Goal: Complete application form

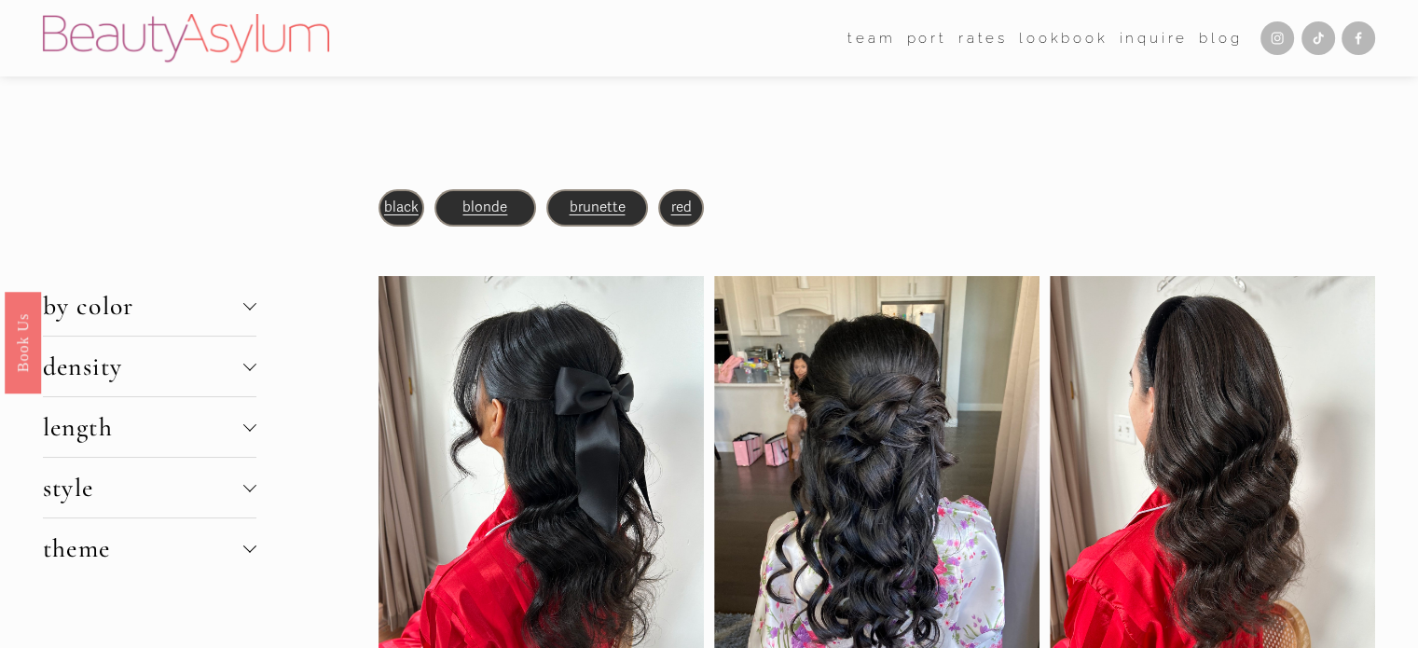
click at [600, 209] on span "brunette" at bounding box center [596, 207] width 56 height 17
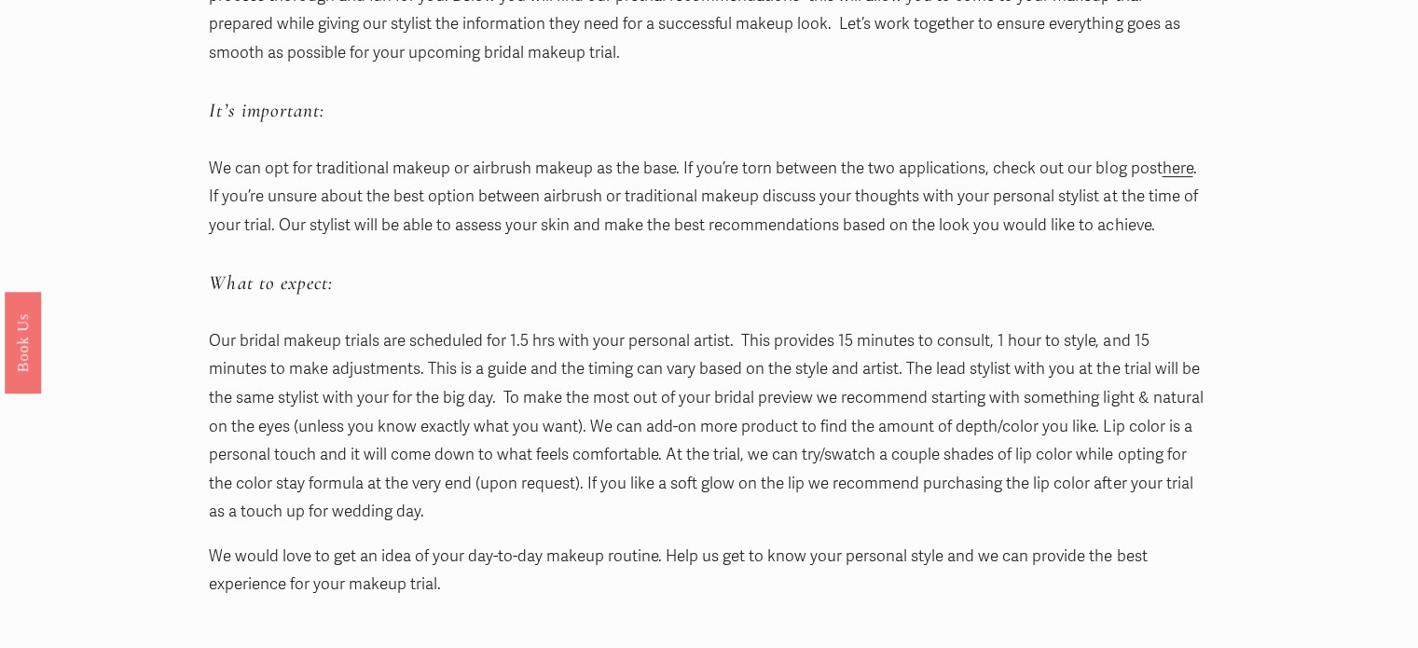
scroll to position [436, 0]
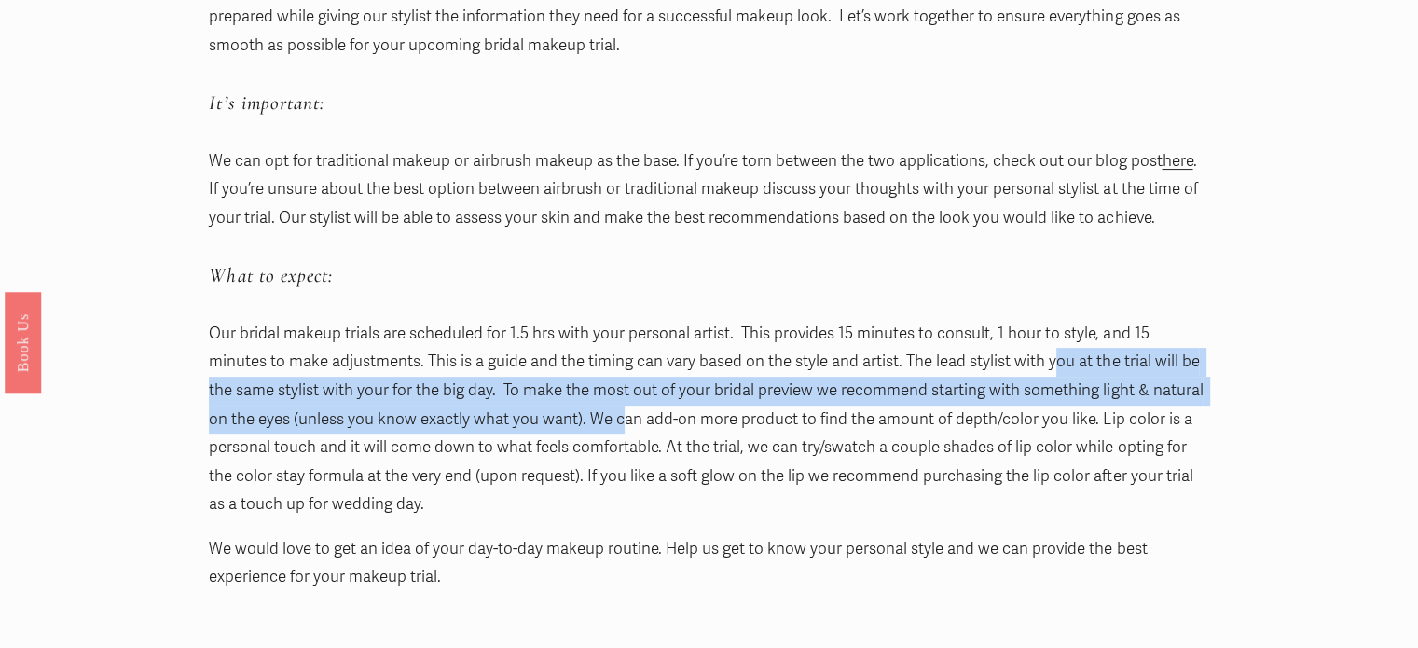
drag, startPoint x: 992, startPoint y: 360, endPoint x: 575, endPoint y: 427, distance: 422.0
click at [575, 427] on p "Our bridal makeup trials are scheduled for 1.5 hrs with your personal artist. T…" at bounding box center [708, 419] width 999 height 199
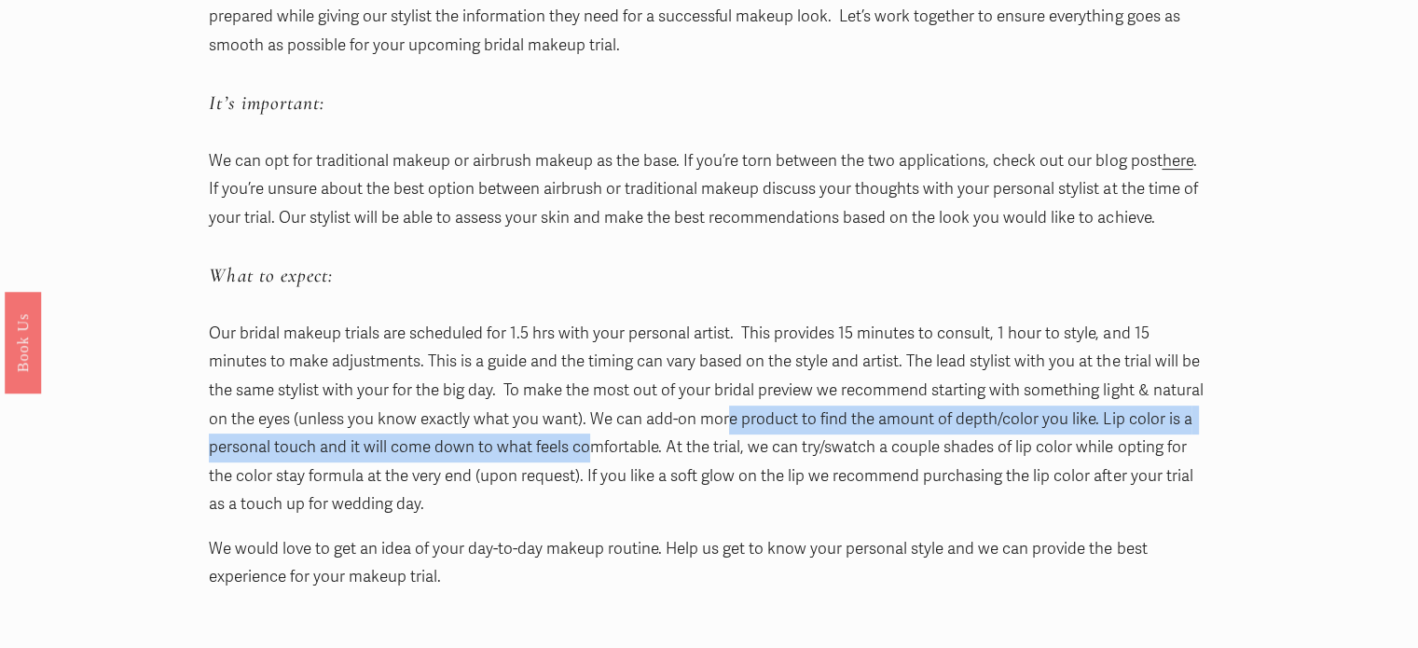
drag, startPoint x: 674, startPoint y: 421, endPoint x: 518, endPoint y: 446, distance: 157.7
click at [518, 446] on p "Our bridal makeup trials are scheduled for 1.5 hrs with your personal artist. T…" at bounding box center [708, 419] width 999 height 199
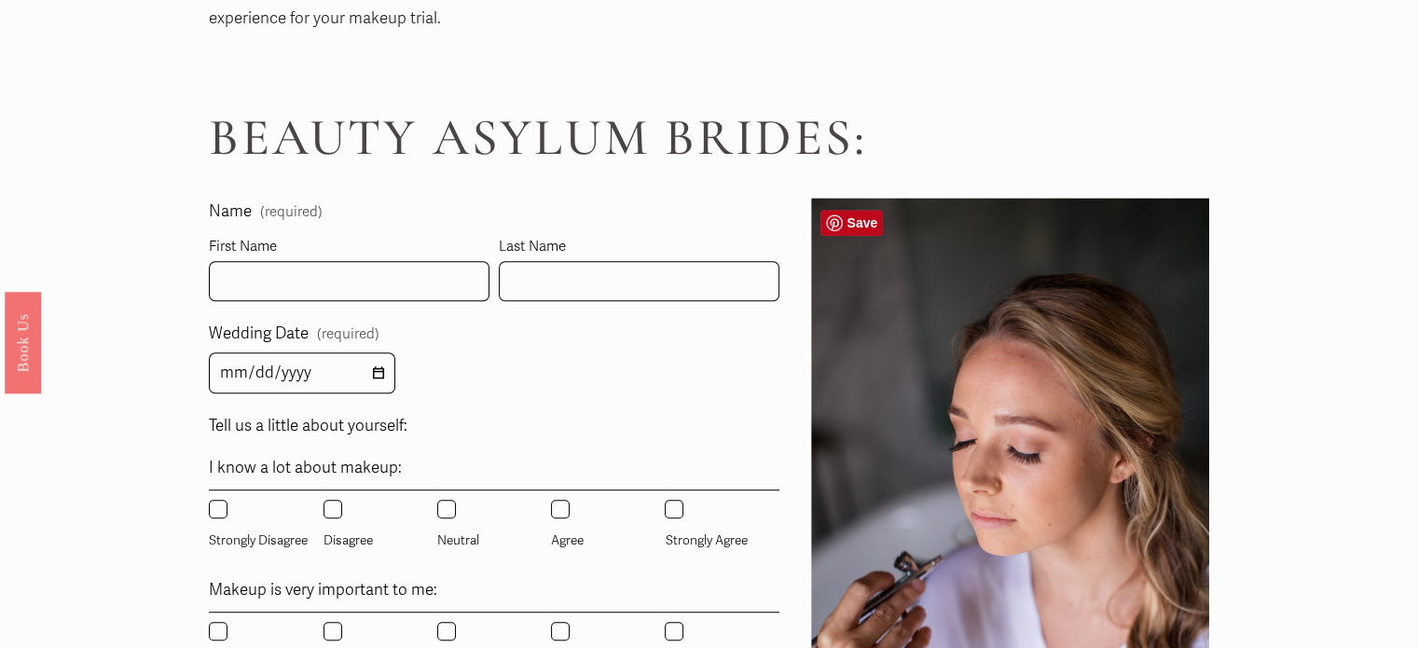
scroll to position [999, 0]
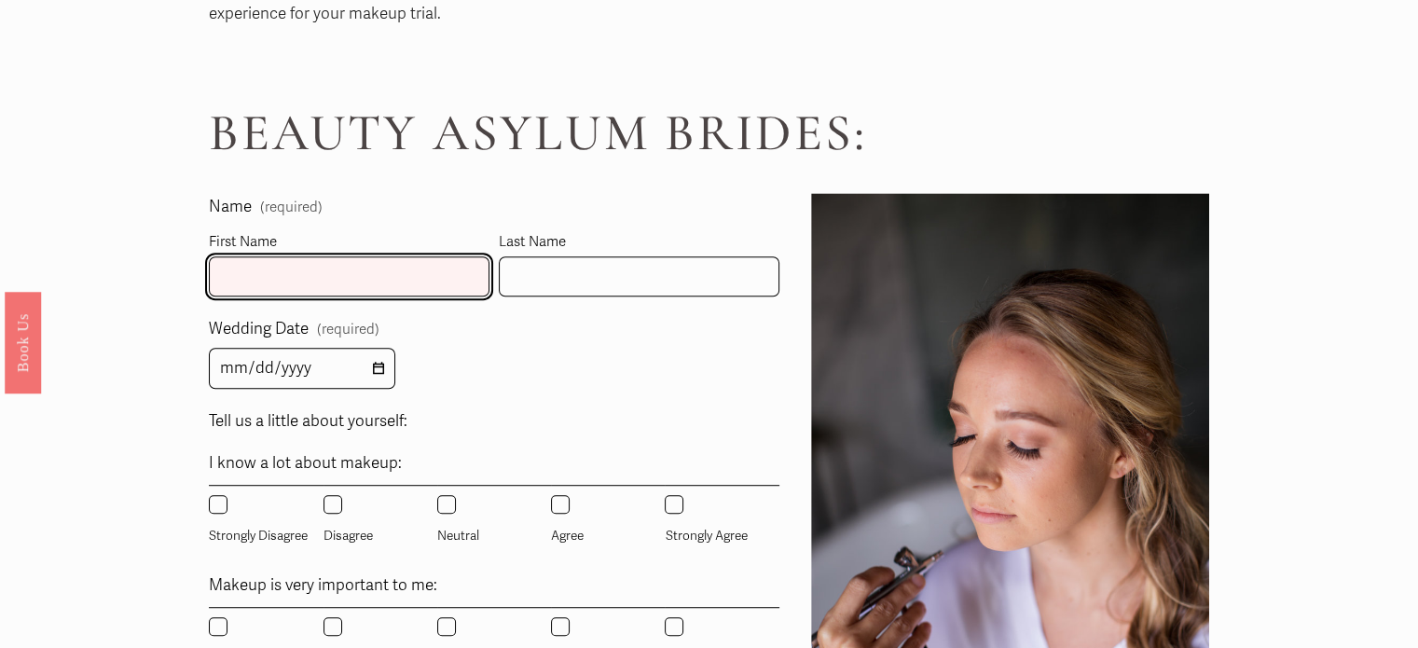
click at [369, 282] on input "First Name" at bounding box center [349, 276] width 281 height 40
type input "Rebecca"
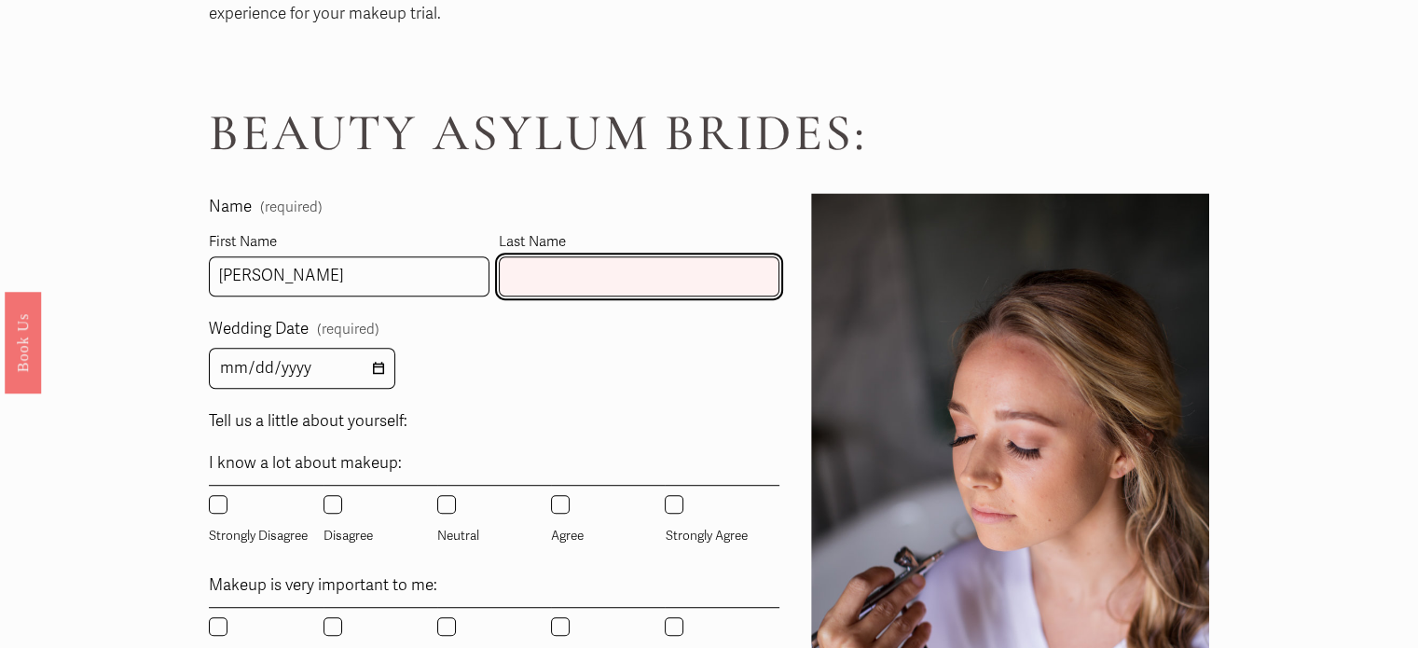
type input "Sutcliffe"
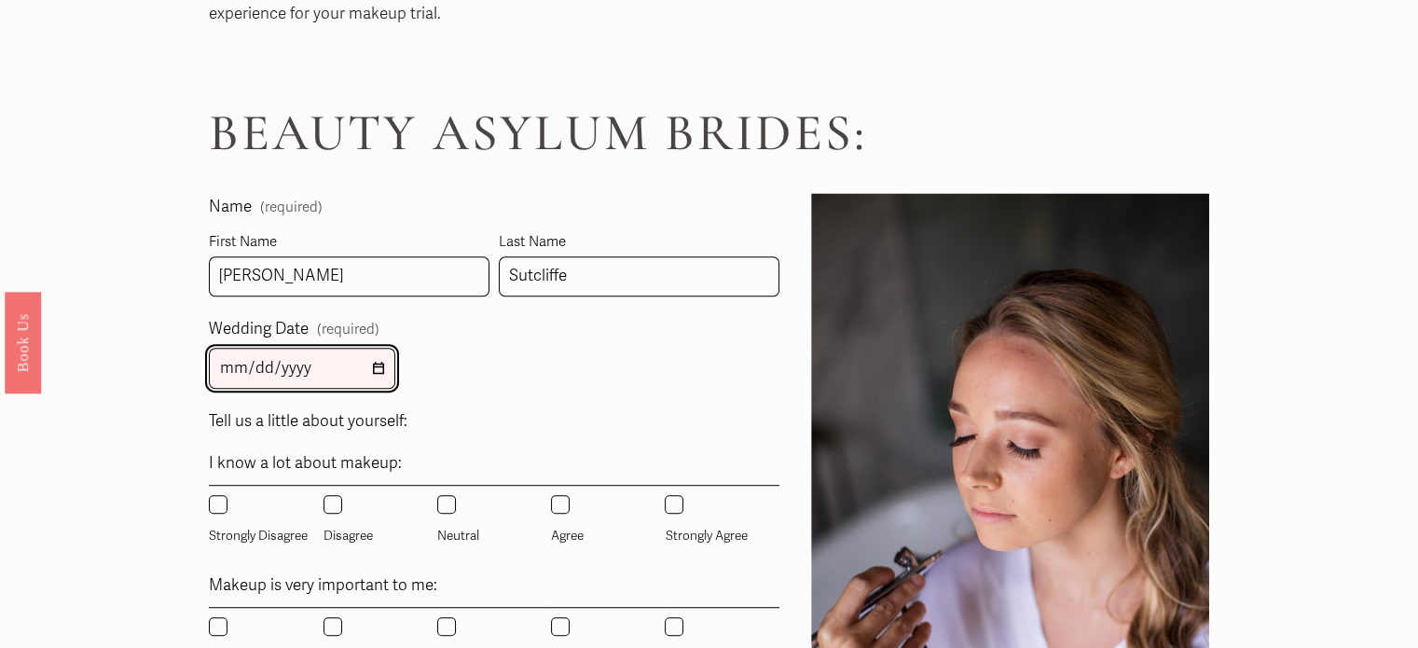
click at [231, 367] on input "Wedding Date (required)" at bounding box center [302, 369] width 186 height 42
type input "2026-06-20"
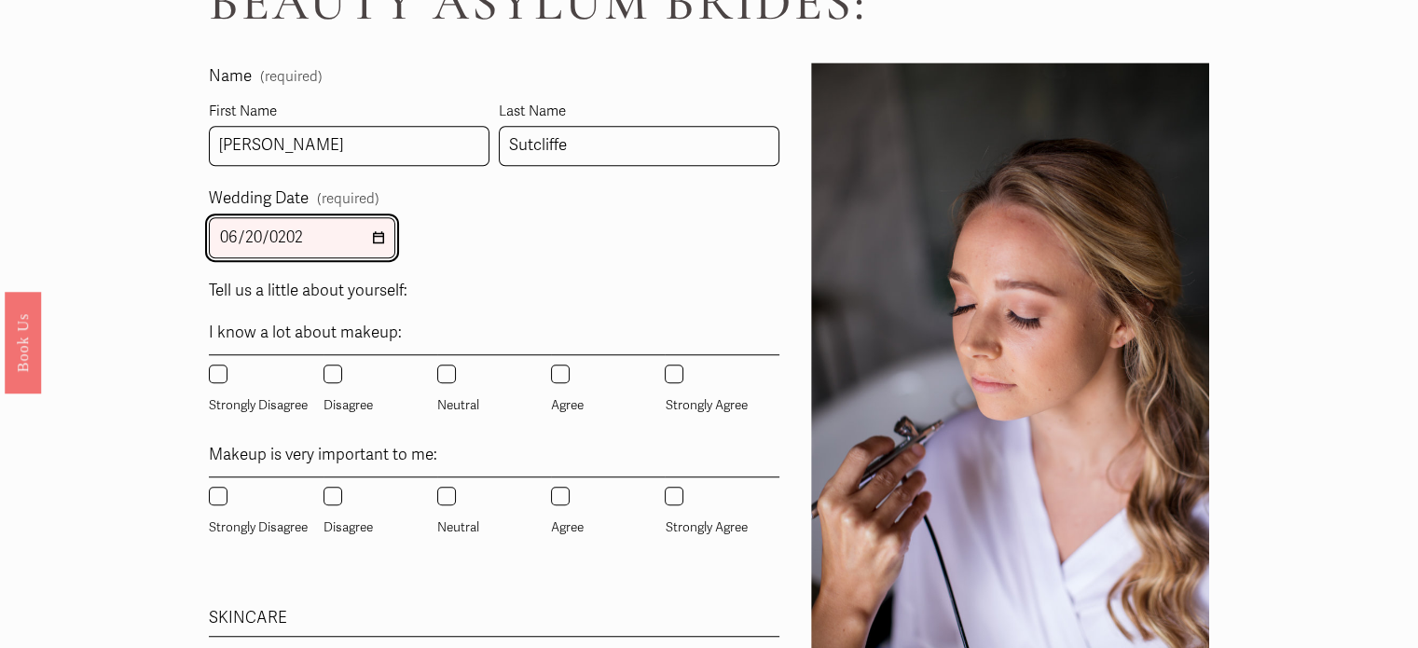
scroll to position [1144, 0]
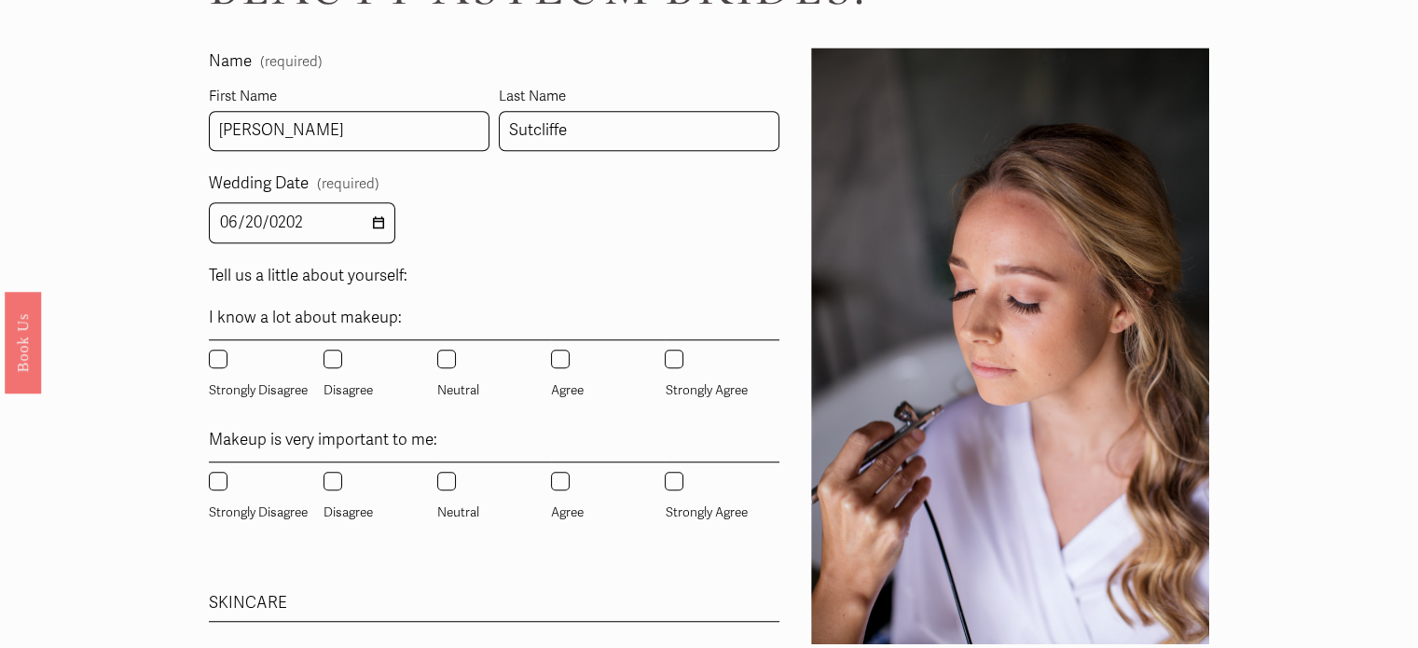
click at [447, 361] on input "Neutral" at bounding box center [446, 358] width 19 height 19
radio input "true"
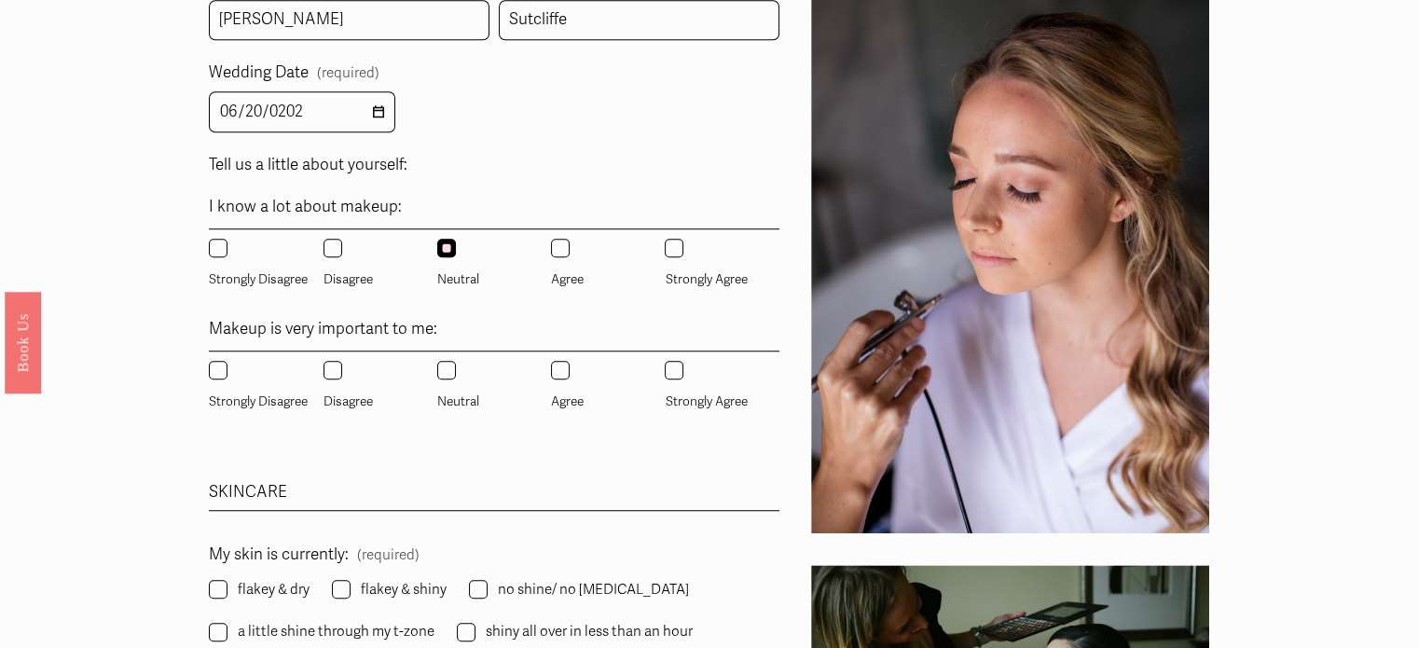
scroll to position [1256, 0]
click at [453, 373] on input "Neutral" at bounding box center [446, 369] width 19 height 19
radio input "true"
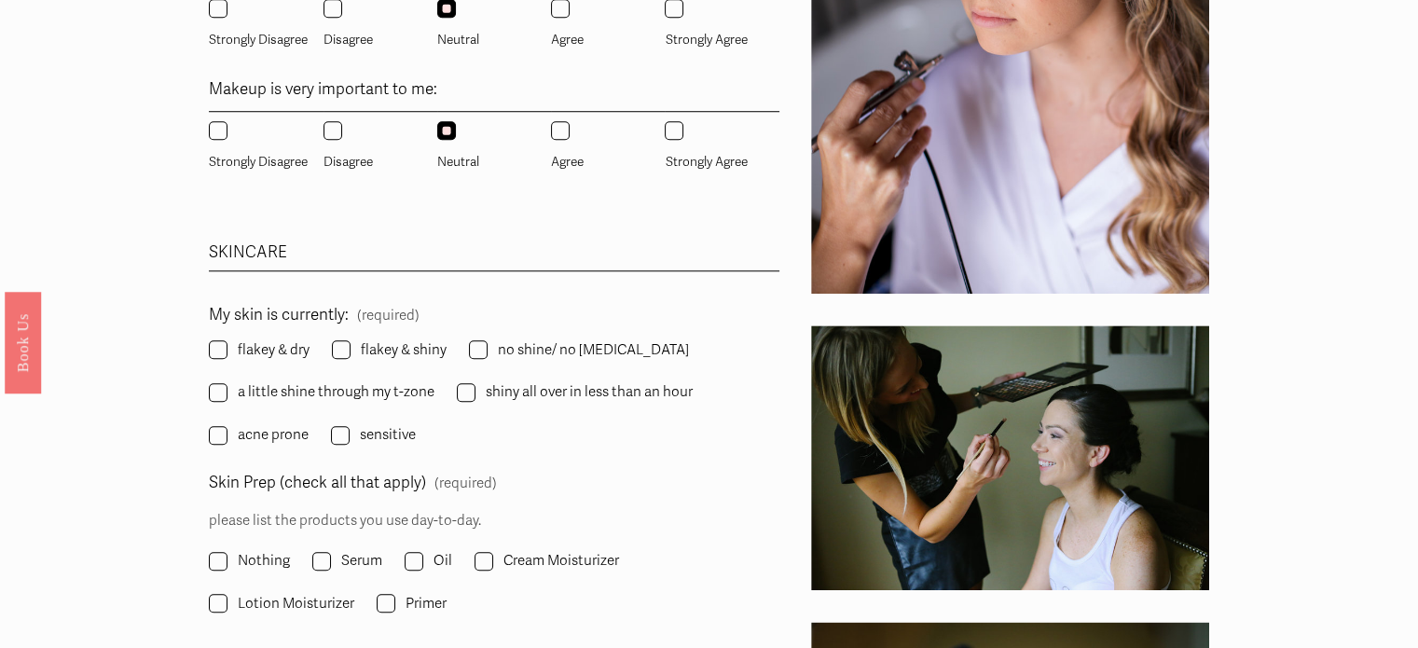
scroll to position [1499, 0]
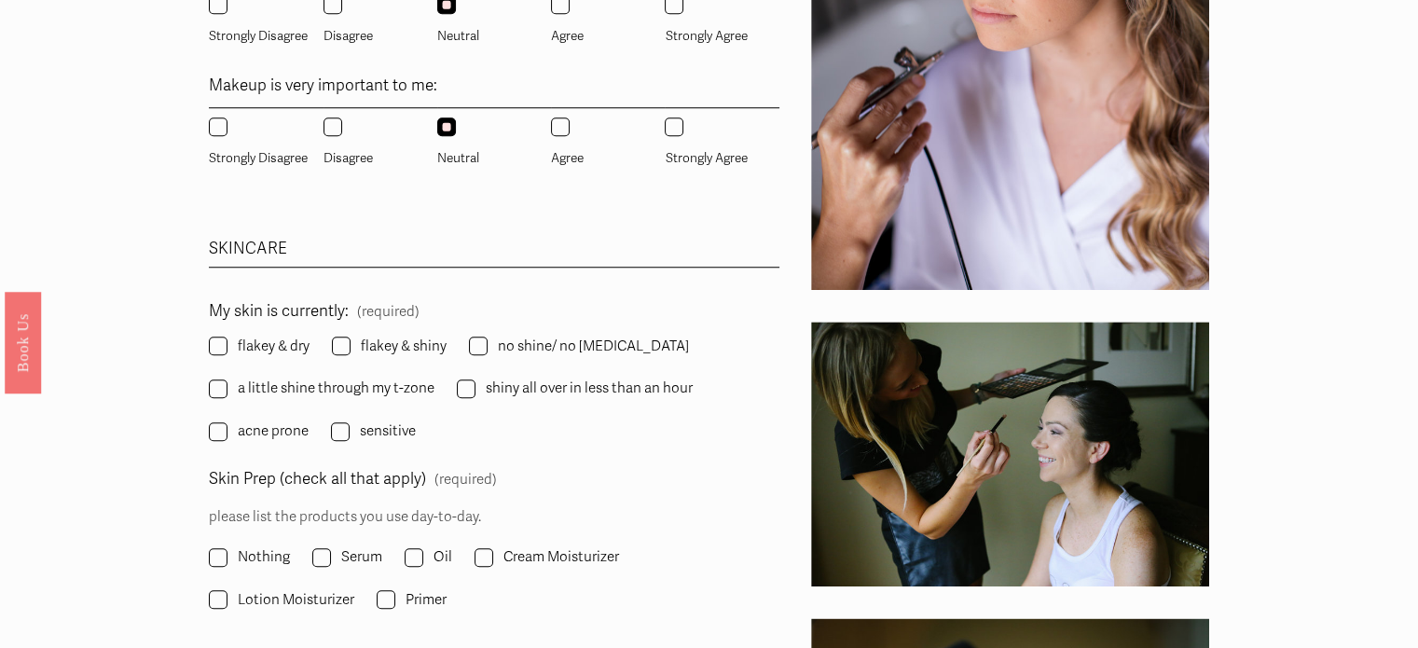
click at [309, 391] on span "a little shine through my t-zone" at bounding box center [336, 388] width 197 height 25
click at [227, 391] on input "a little shine through my t-zone" at bounding box center [218, 388] width 19 height 19
click at [309, 391] on span "a little shine through my t-zone" at bounding box center [336, 388] width 197 height 25
click at [227, 391] on input "a little shine through my t-zone" at bounding box center [218, 388] width 19 height 19
checkbox input "false"
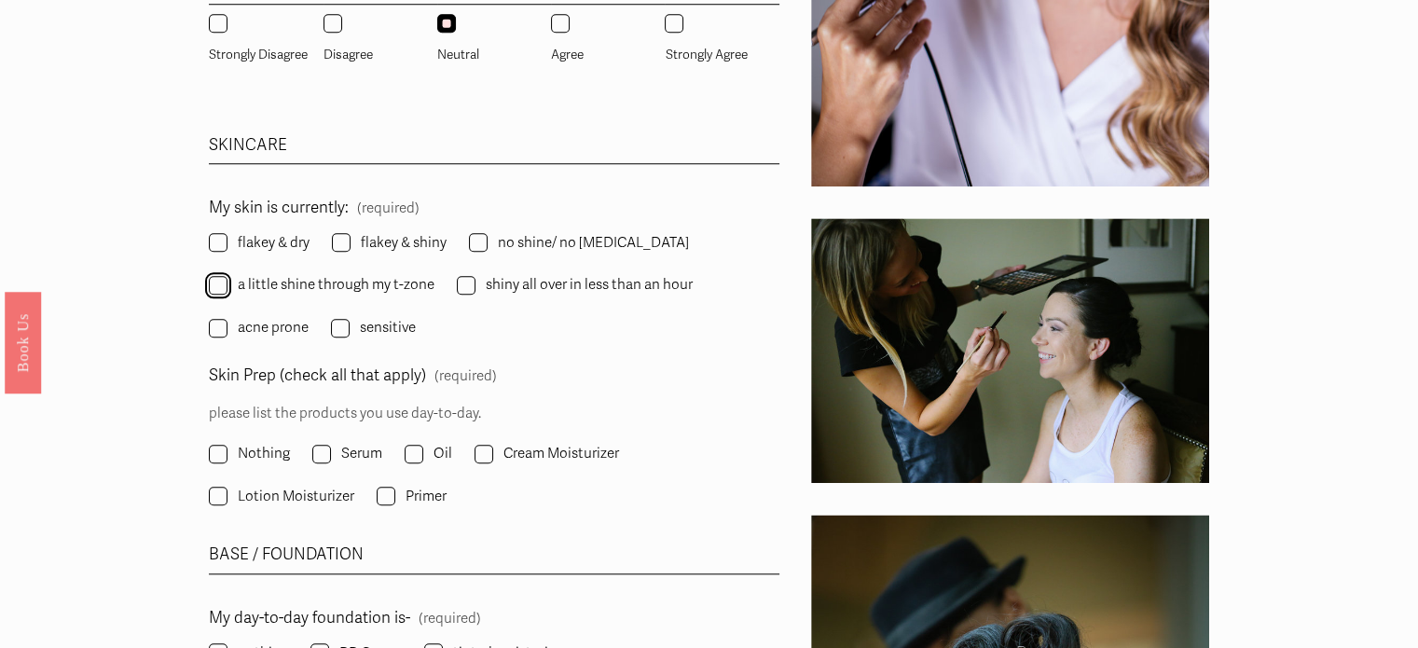
scroll to position [1614, 0]
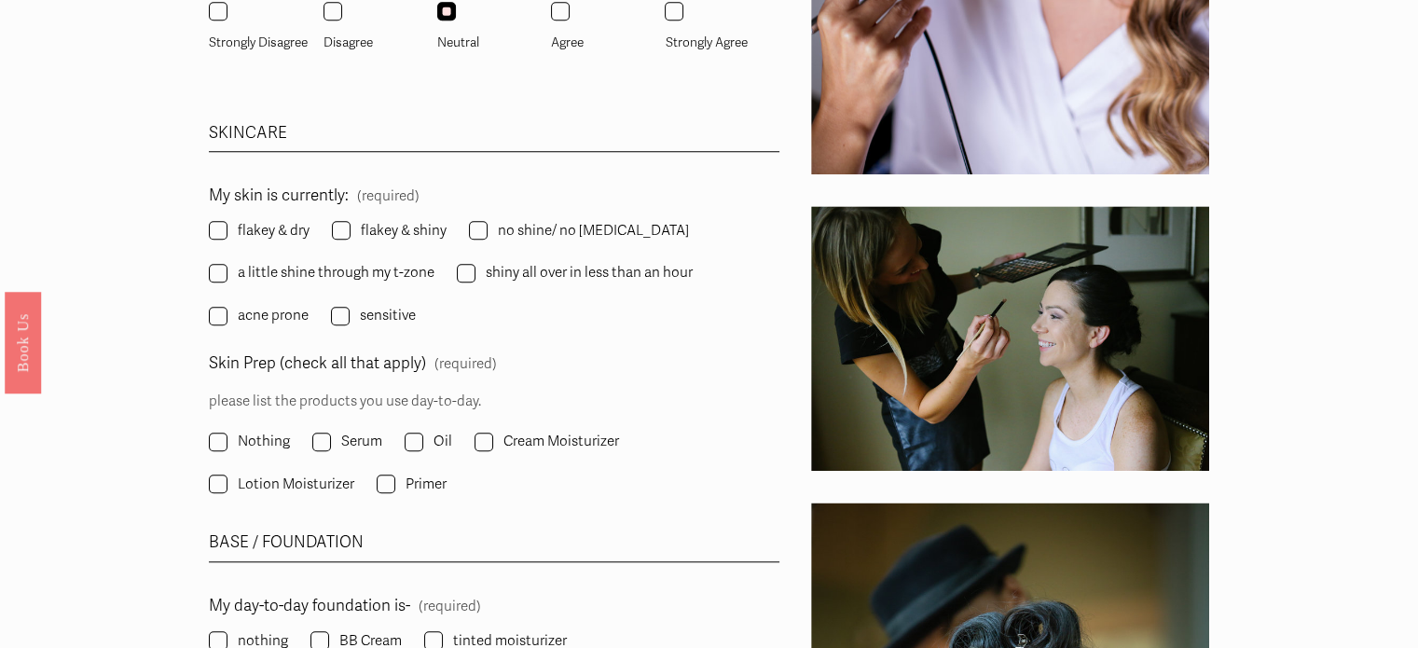
click at [271, 484] on span "Lotion Moisturizer" at bounding box center [296, 484] width 116 height 25
click at [227, 484] on input "Lotion Moisturizer" at bounding box center [218, 483] width 19 height 19
click at [271, 484] on span "Lotion Moisturizer" at bounding box center [296, 484] width 116 height 25
click at [227, 484] on input "Lotion Moisturizer" at bounding box center [218, 483] width 19 height 19
checkbox input "false"
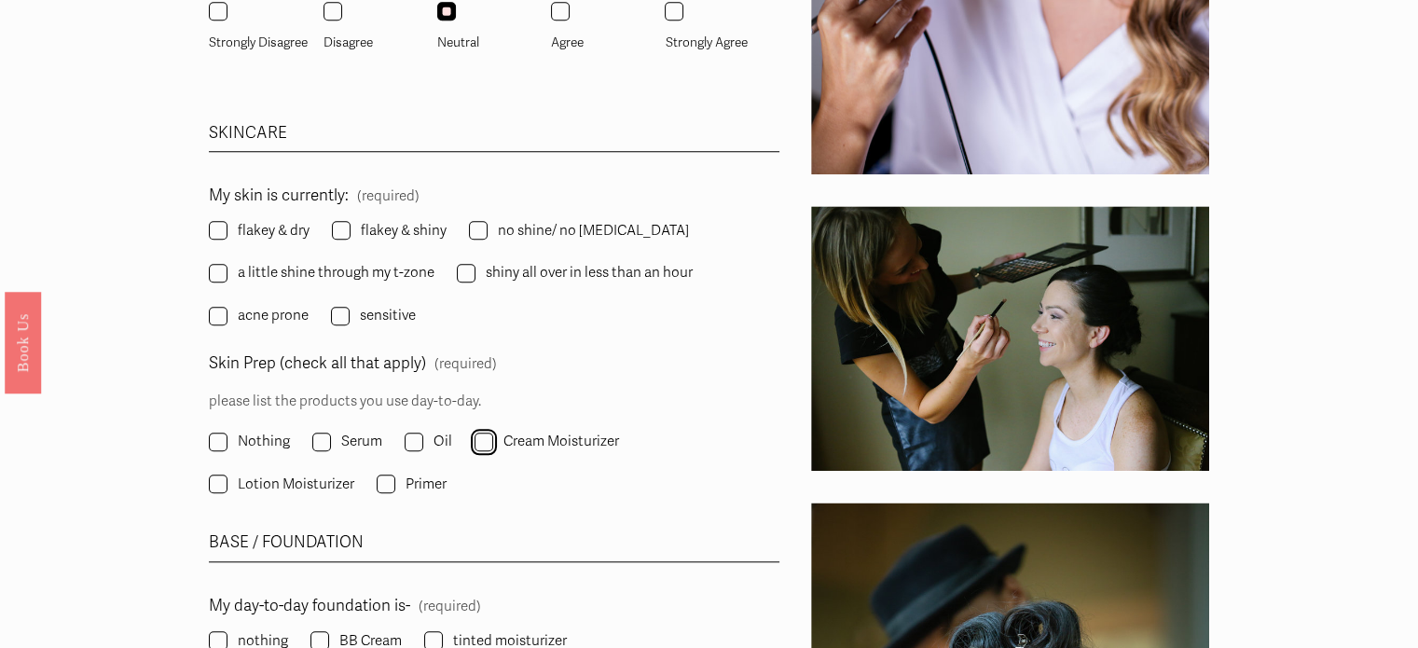
click at [482, 438] on input "Cream Moisturizer" at bounding box center [483, 441] width 19 height 19
checkbox input "true"
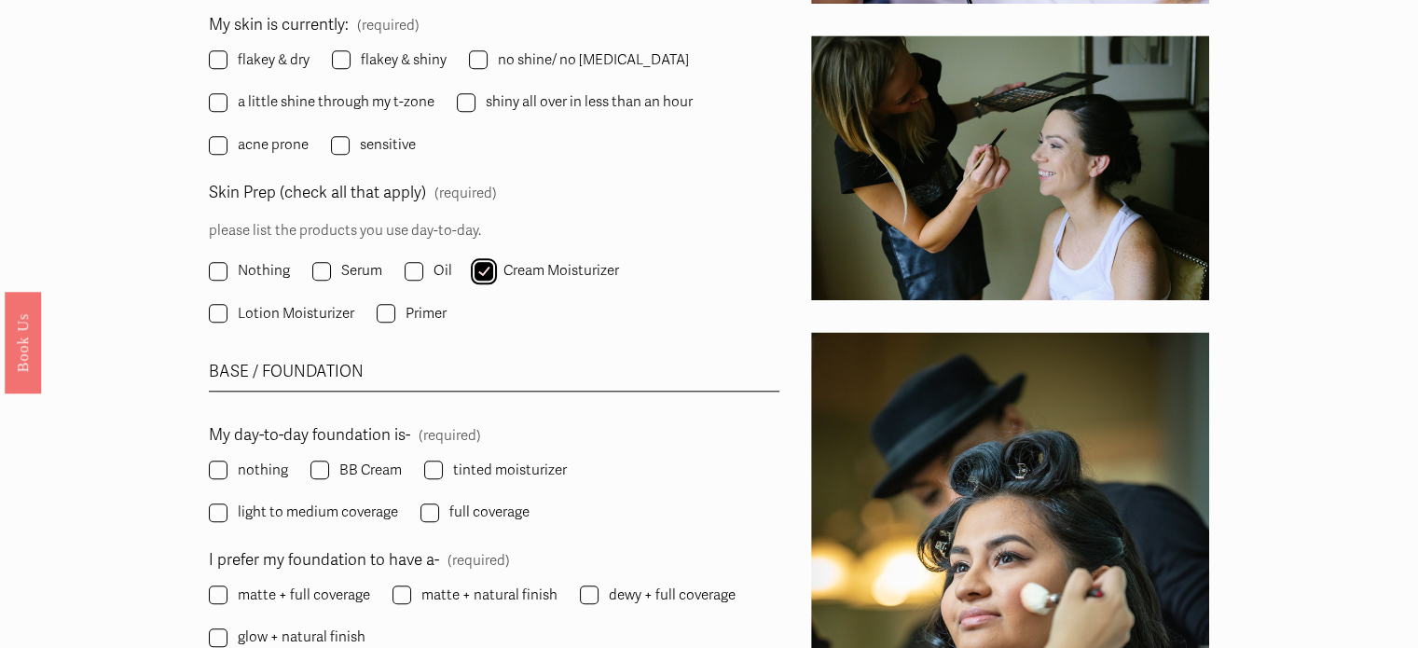
scroll to position [1793, 0]
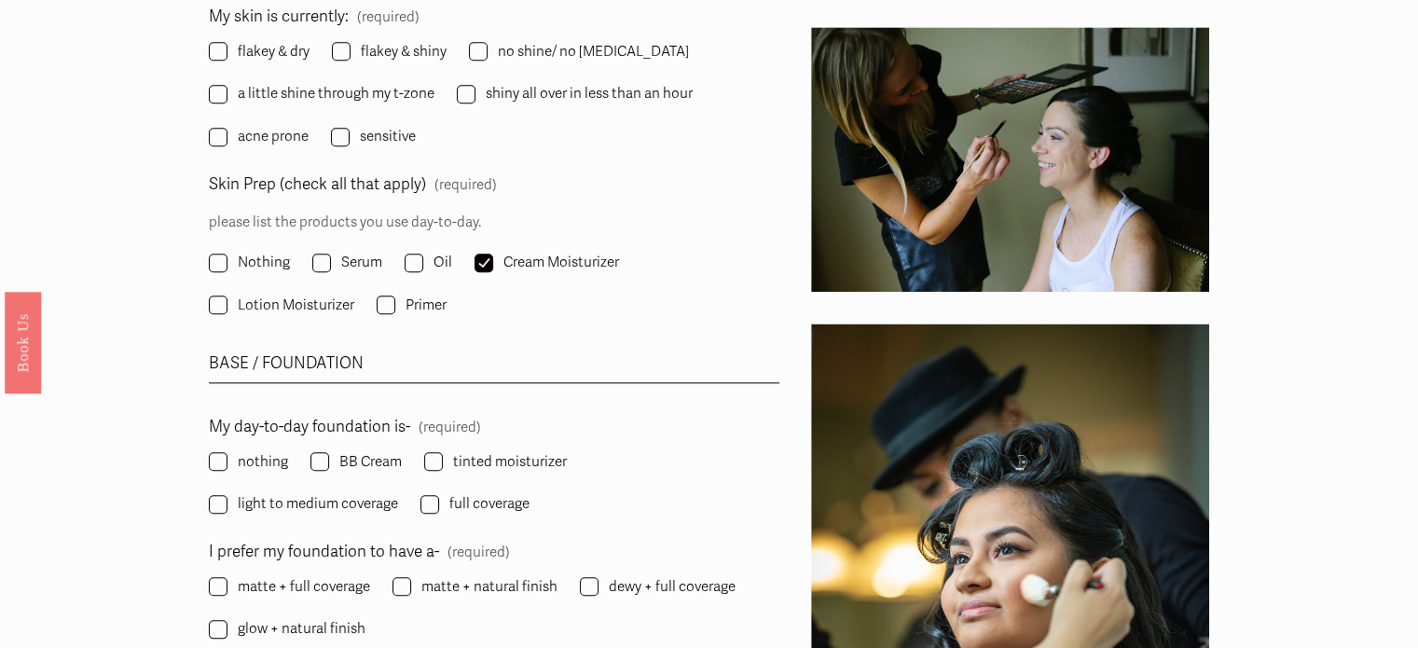
click at [262, 461] on span "nothing" at bounding box center [263, 461] width 50 height 25
click at [227, 461] on input "nothing" at bounding box center [218, 461] width 19 height 19
checkbox input "true"
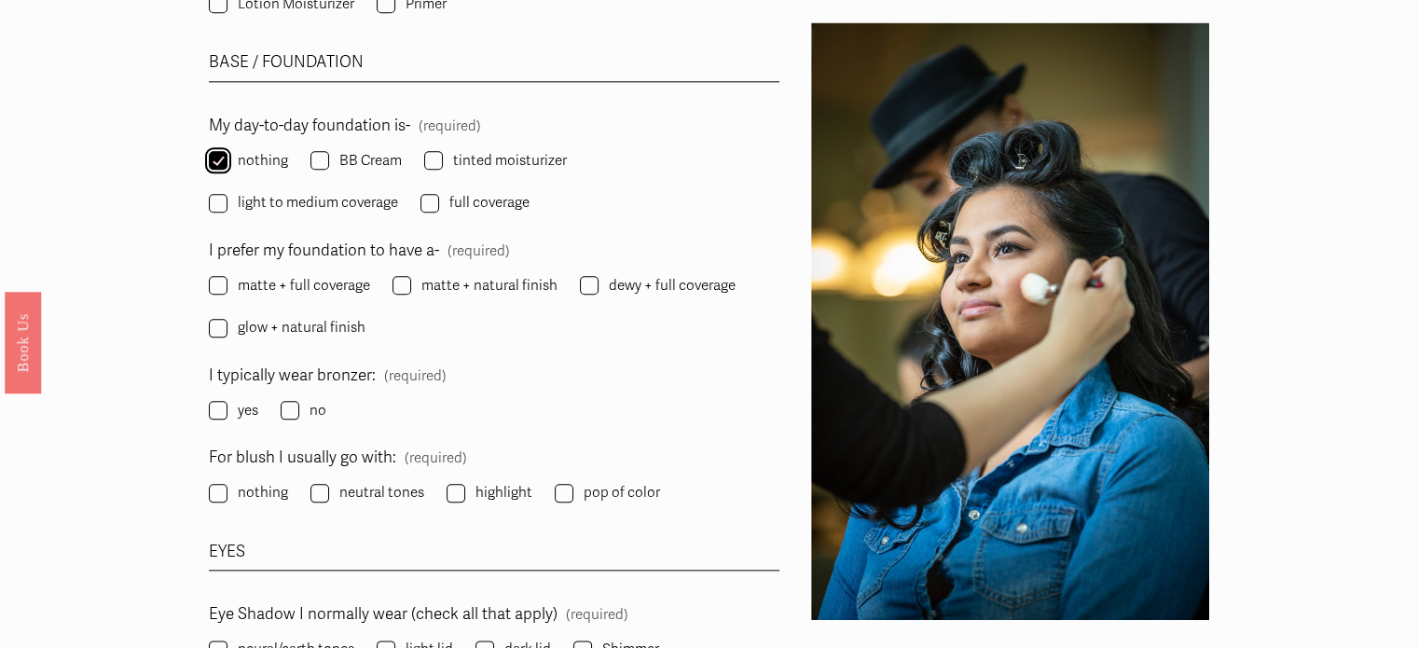
scroll to position [2095, 0]
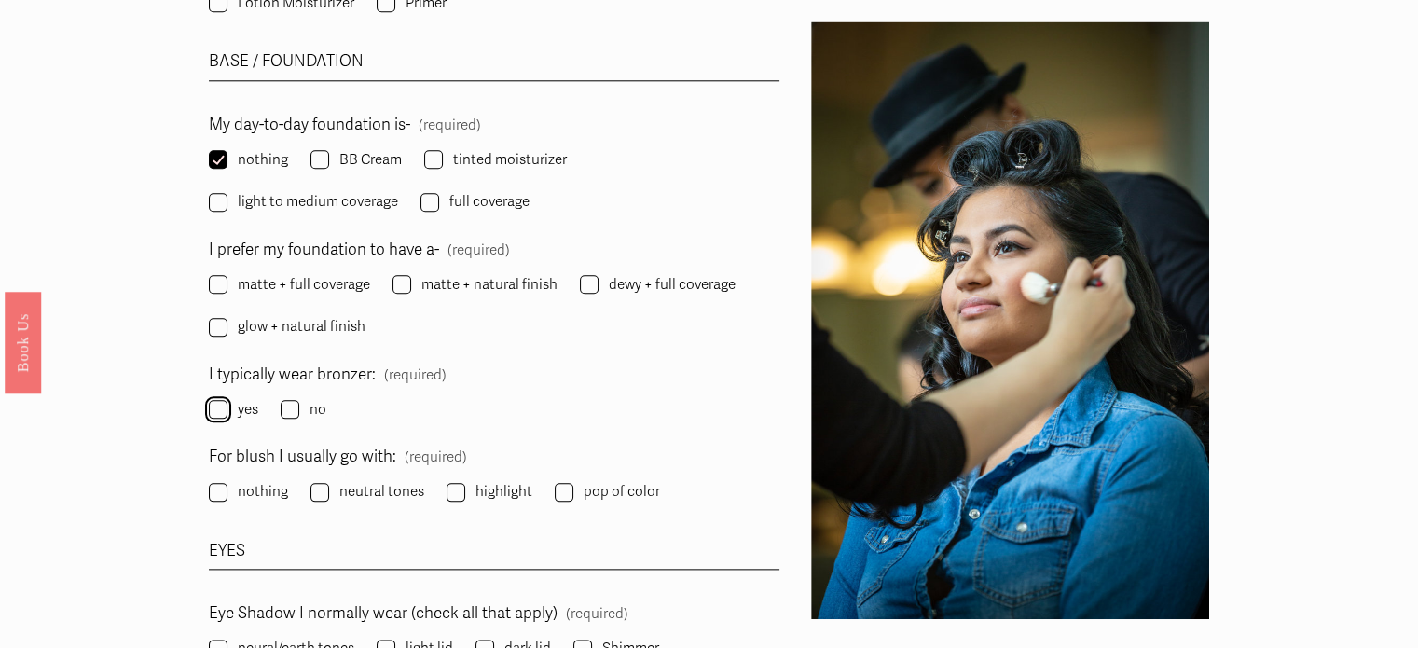
click at [223, 408] on input "yes" at bounding box center [218, 409] width 19 height 19
checkbox input "true"
click at [469, 489] on label "highlight" at bounding box center [490, 491] width 89 height 25
click at [465, 489] on input "highlight" at bounding box center [455, 492] width 19 height 19
checkbox input "true"
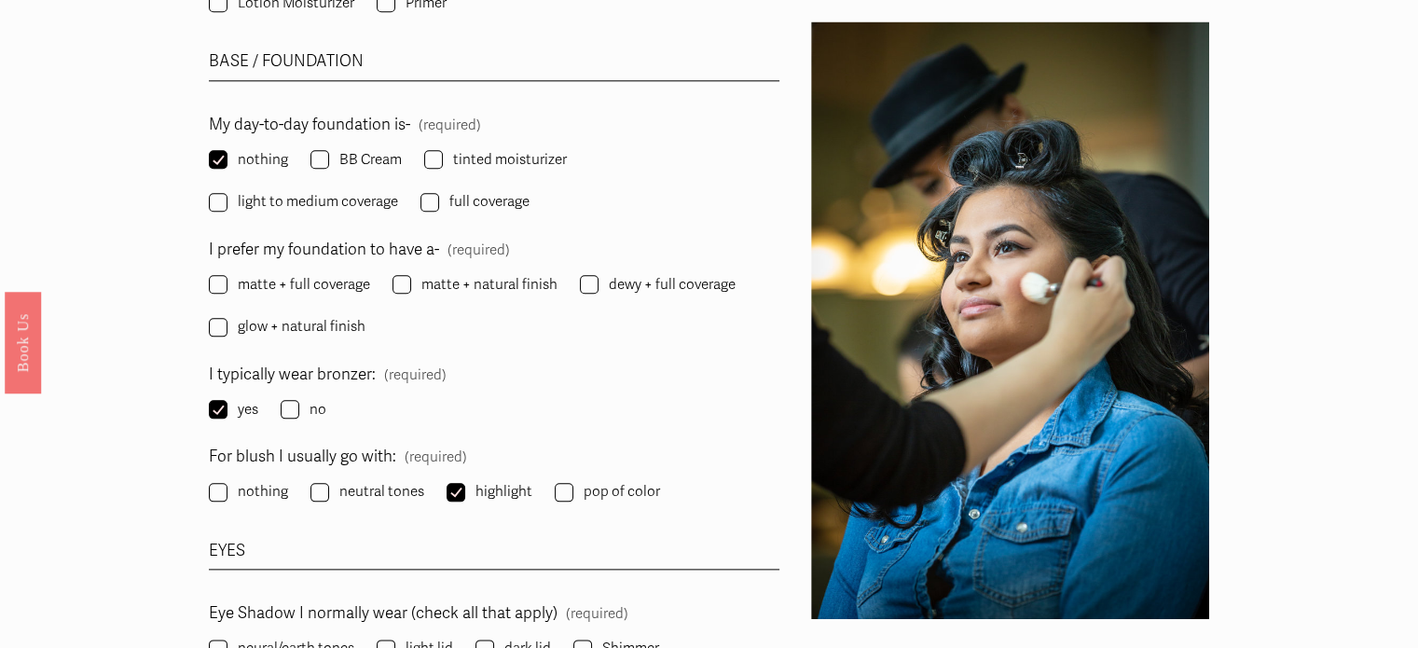
click at [369, 495] on span "neutral tones" at bounding box center [381, 491] width 85 height 25
click at [329, 495] on input "neutral tones" at bounding box center [319, 492] width 19 height 19
checkbox input "true"
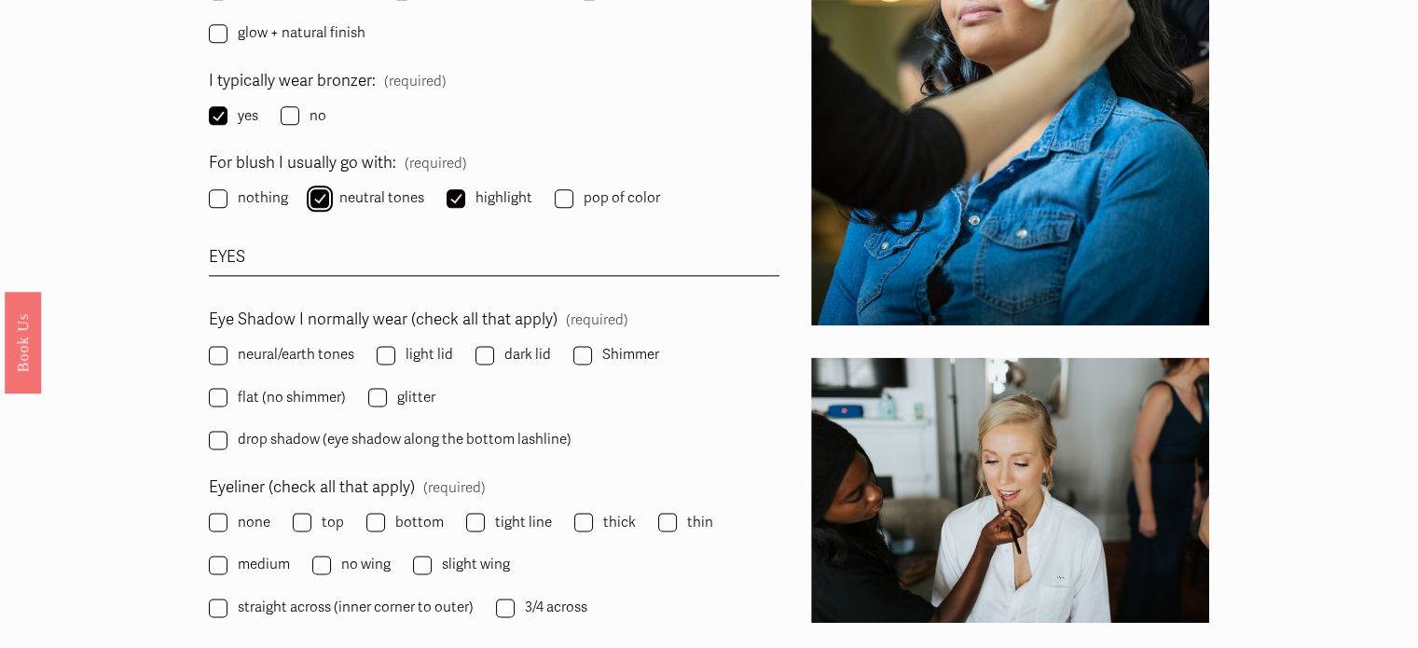
scroll to position [2390, 0]
click at [312, 349] on span "neural/earth tones" at bounding box center [296, 353] width 116 height 25
click at [227, 349] on input "neural/earth tones" at bounding box center [218, 354] width 19 height 19
checkbox input "true"
click at [573, 347] on input "Shimmer" at bounding box center [582, 354] width 19 height 19
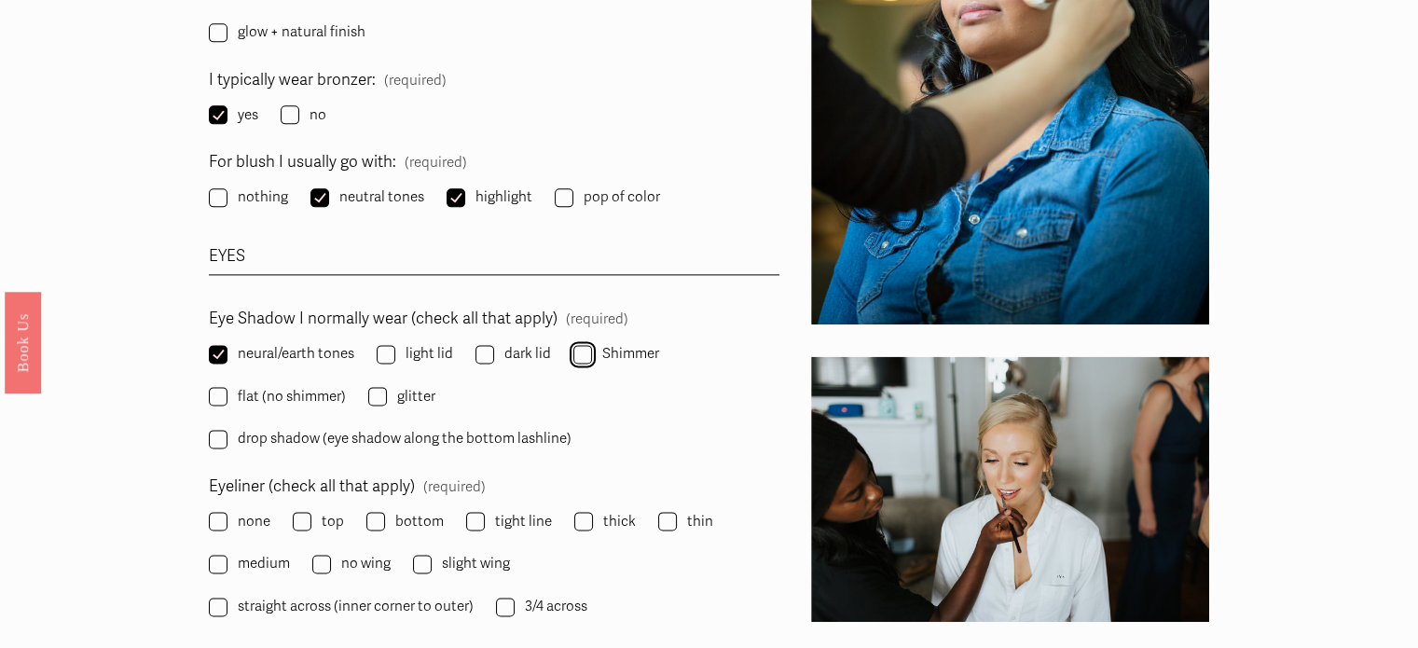
checkbox input "true"
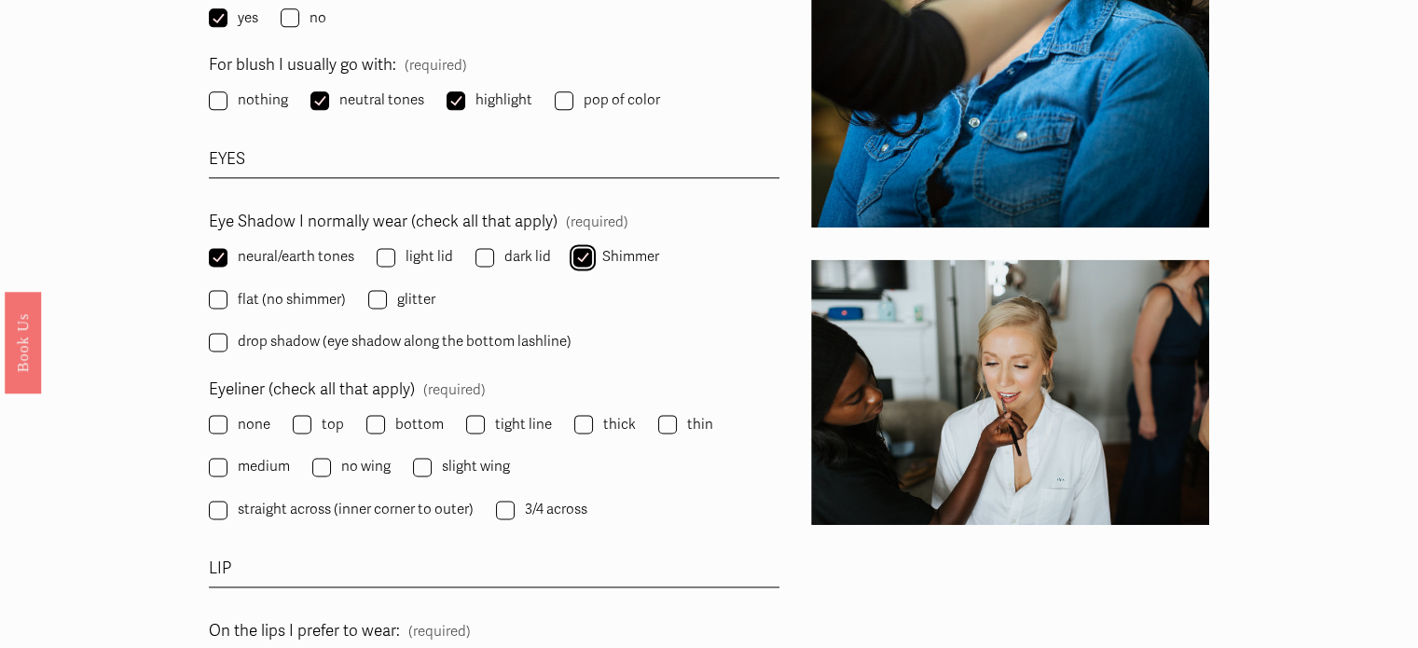
scroll to position [2505, 0]
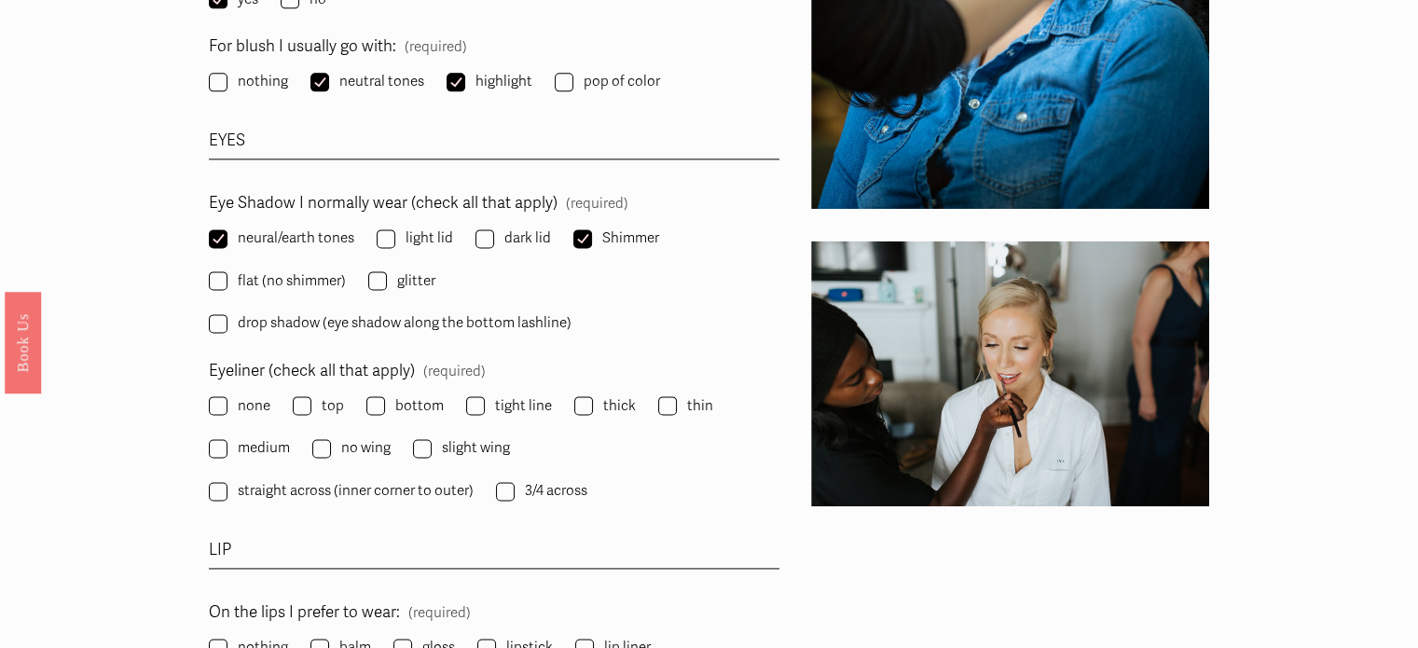
click at [326, 405] on span "top" at bounding box center [333, 405] width 22 height 25
click at [311, 405] on input "top" at bounding box center [302, 405] width 19 height 19
checkbox input "true"
click at [391, 405] on label "bottom" at bounding box center [406, 405] width 81 height 25
click at [385, 405] on input "bottom" at bounding box center [375, 405] width 19 height 19
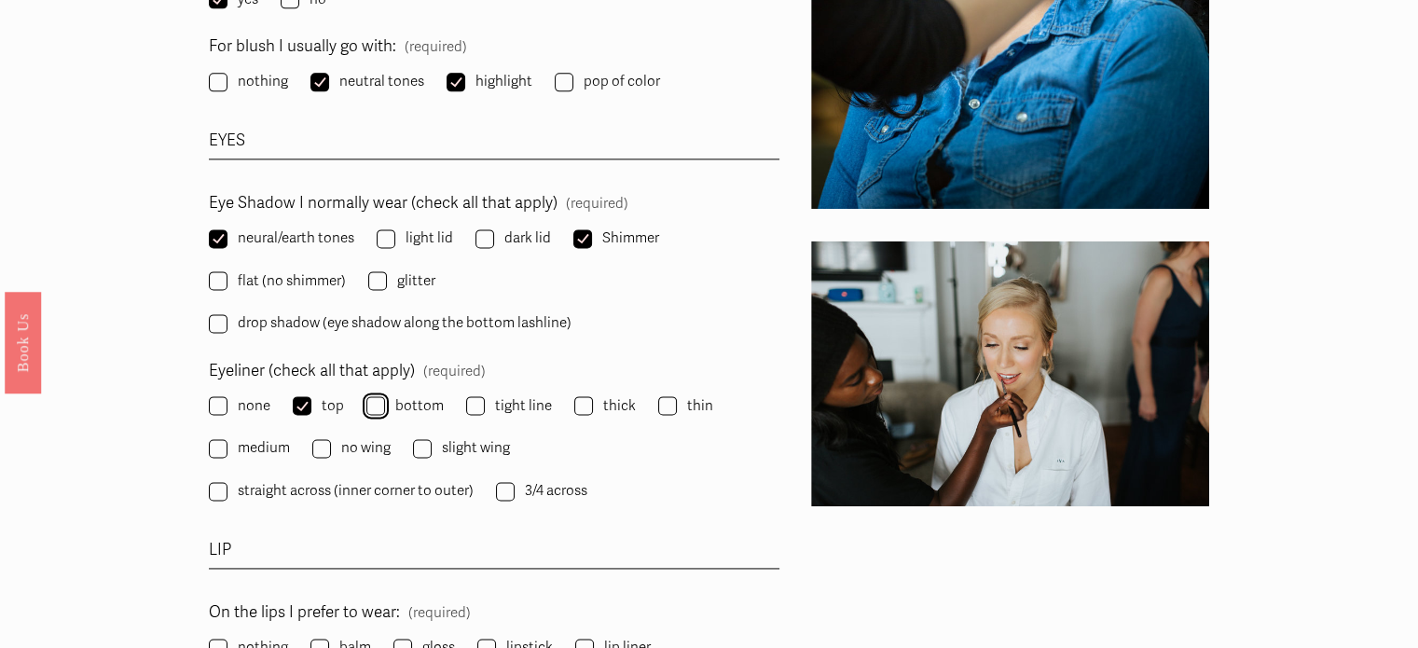
checkbox input "true"
click at [475, 404] on input "tight line" at bounding box center [475, 405] width 19 height 19
checkbox input "true"
click at [267, 446] on span "medium" at bounding box center [264, 447] width 52 height 25
click at [227, 446] on input "medium" at bounding box center [218, 448] width 19 height 19
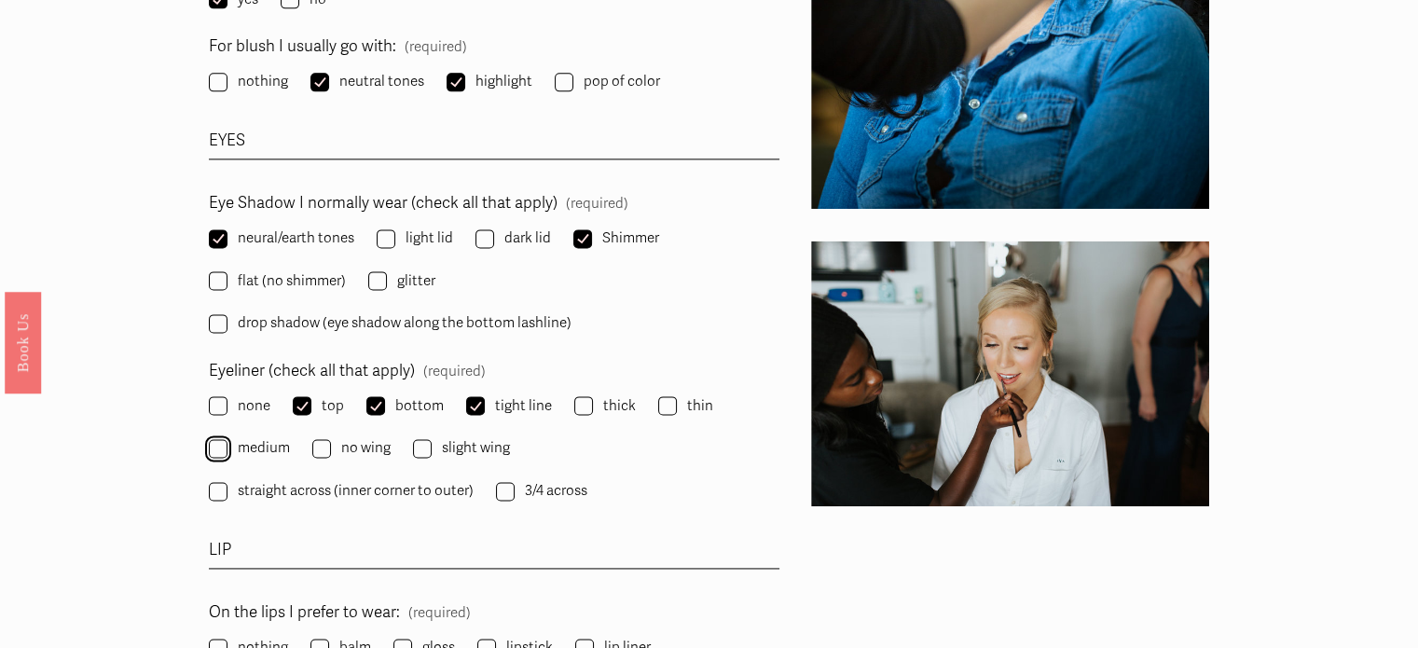
checkbox input "true"
click at [449, 443] on span "slight wing" at bounding box center [476, 447] width 68 height 25
click at [431, 443] on input "slight wing" at bounding box center [422, 448] width 19 height 19
checkbox input "true"
click at [379, 449] on span "no wing" at bounding box center [365, 447] width 49 height 25
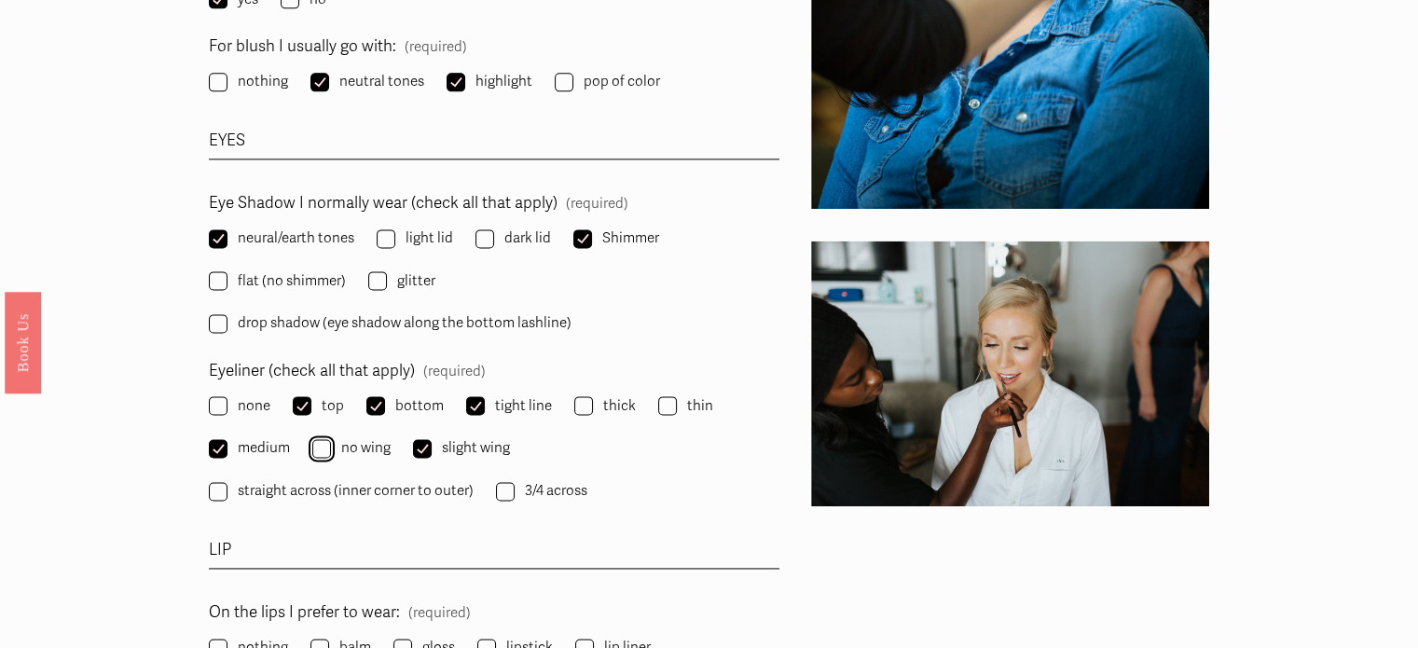
click at [331, 449] on input "no wing" at bounding box center [321, 448] width 19 height 19
checkbox input "true"
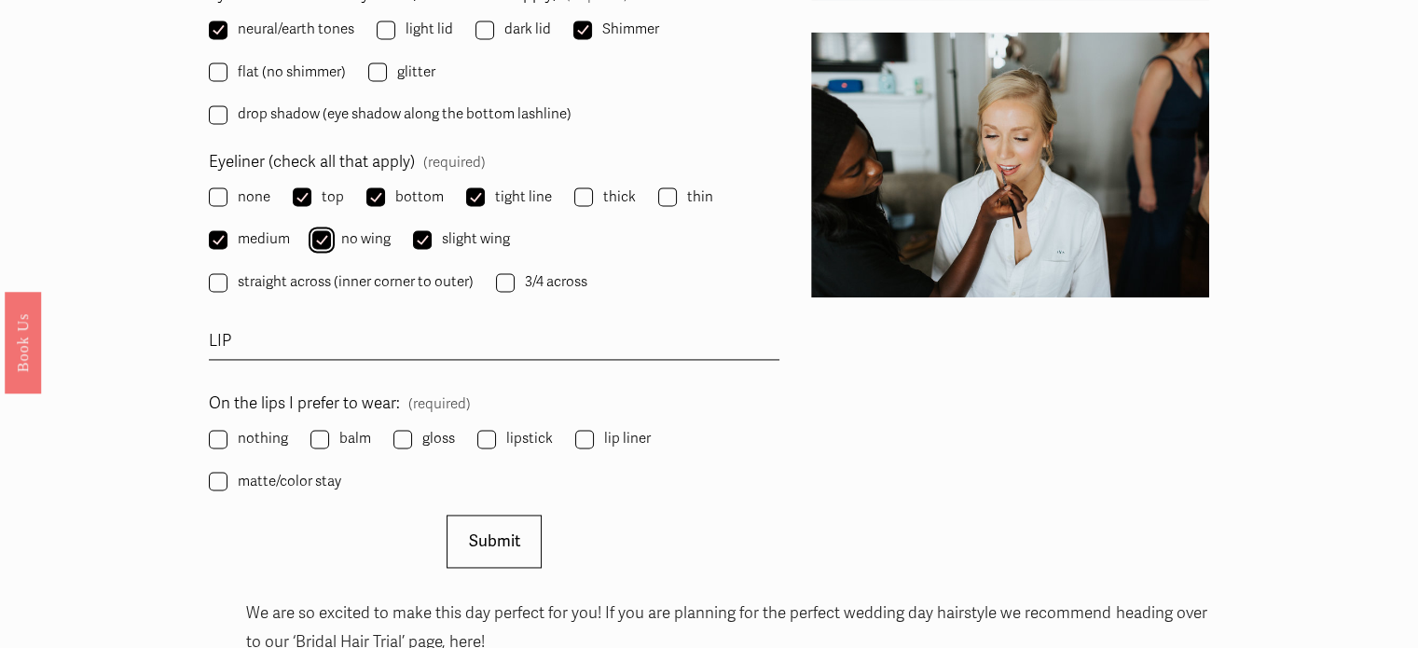
scroll to position [2718, 0]
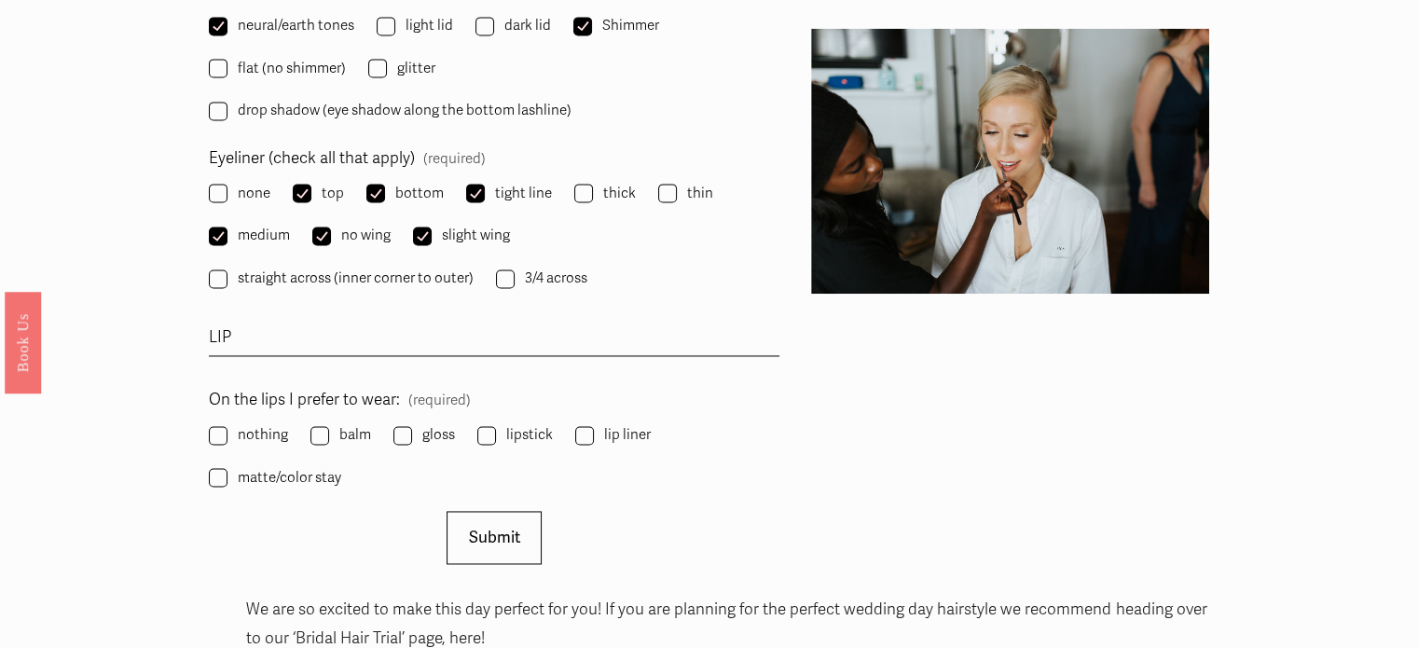
click at [354, 434] on span "balm" at bounding box center [355, 434] width 32 height 25
click at [329, 434] on input "balm" at bounding box center [319, 435] width 19 height 19
checkbox input "true"
click at [422, 428] on span "gloss" at bounding box center [438, 434] width 33 height 25
click at [412, 428] on input "gloss" at bounding box center [402, 435] width 19 height 19
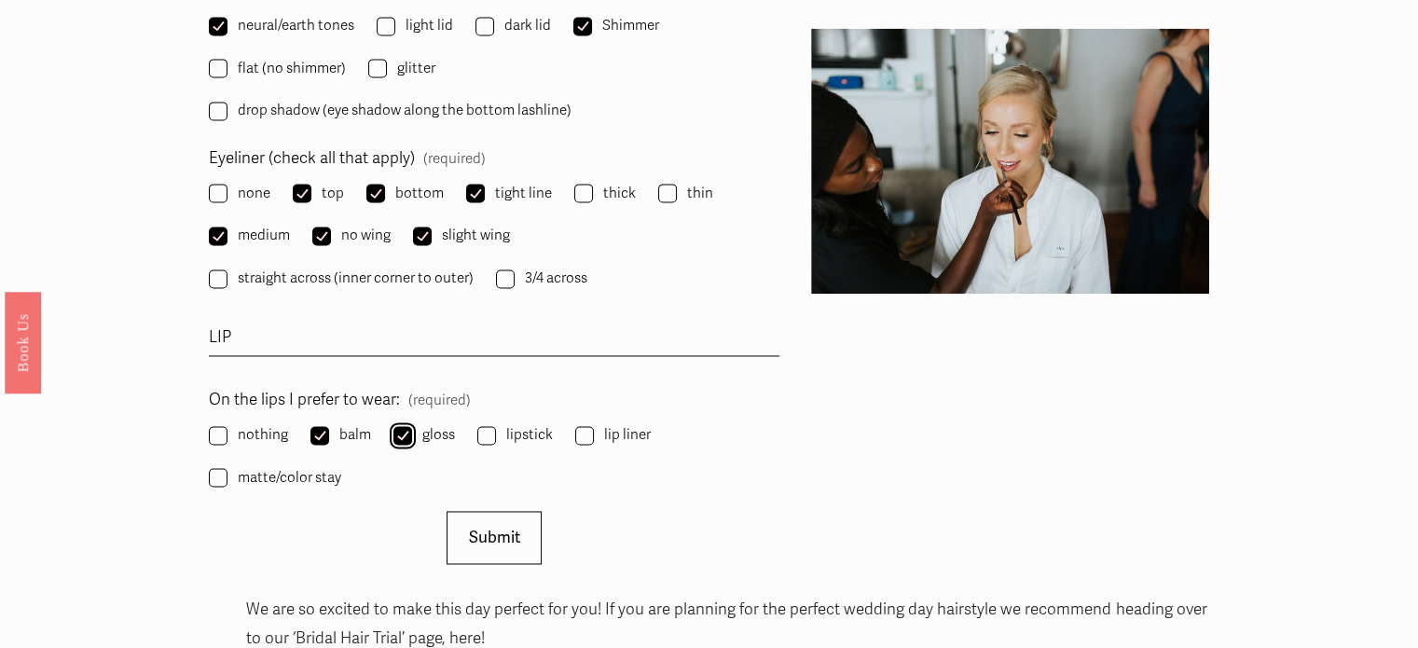
checkbox input "true"
click at [524, 426] on span "lipstick" at bounding box center [529, 434] width 47 height 25
click at [496, 426] on input "lipstick" at bounding box center [486, 435] width 19 height 19
checkbox input "true"
click at [616, 424] on span "lip liner" at bounding box center [627, 434] width 47 height 25
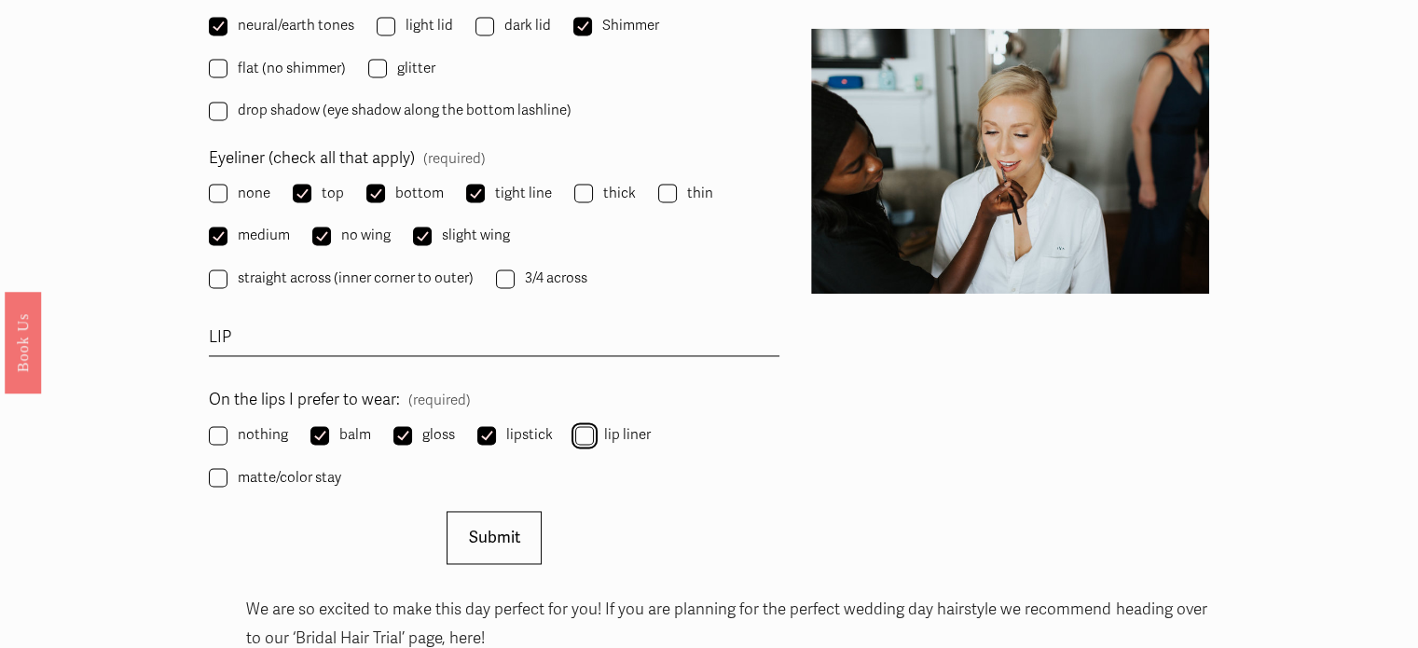
click at [594, 426] on input "lip liner" at bounding box center [584, 435] width 19 height 19
checkbox input "true"
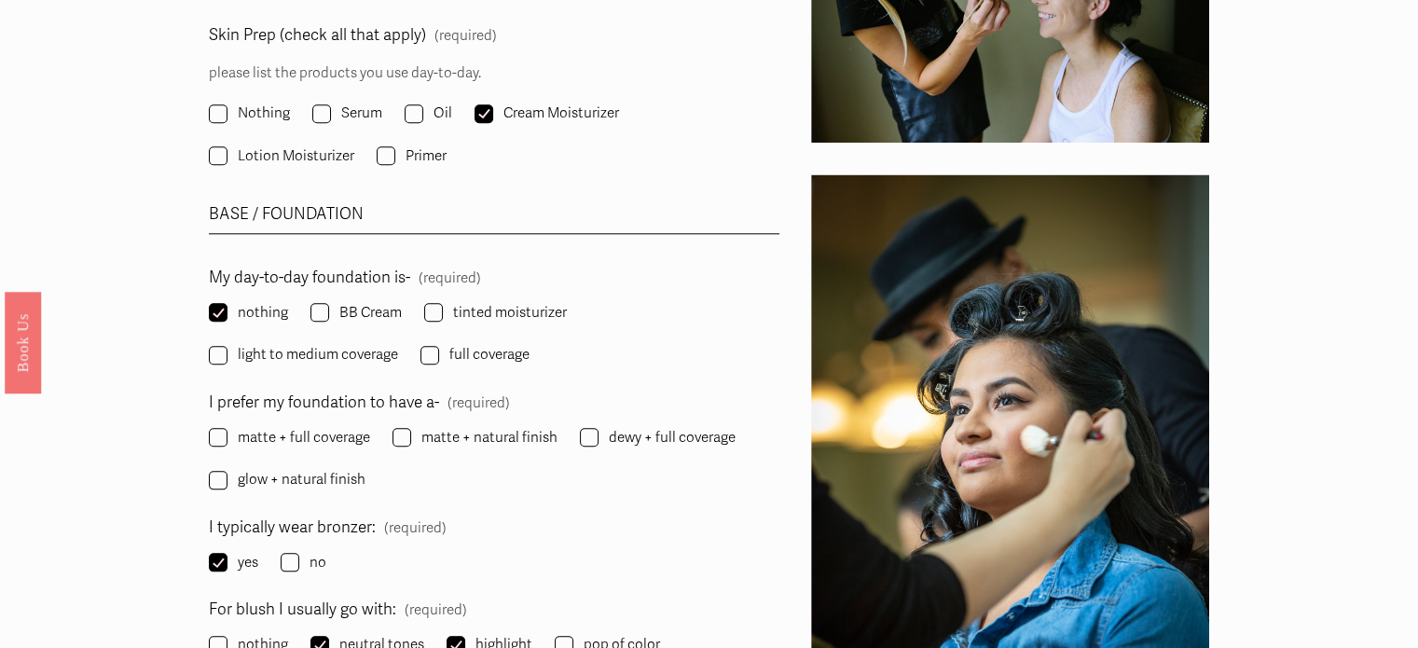
scroll to position [1938, 0]
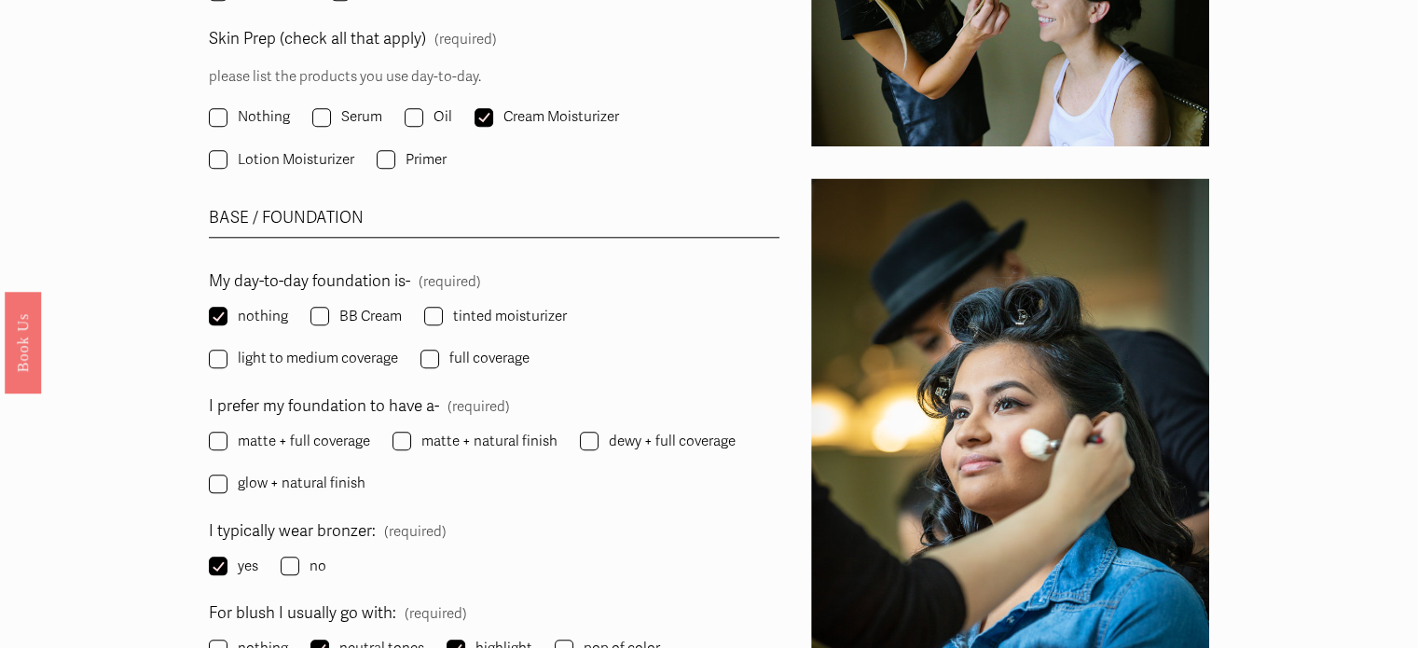
click at [353, 440] on span "matte + full coverage" at bounding box center [304, 441] width 132 height 25
click at [227, 440] on input "matte + full coverage" at bounding box center [218, 440] width 19 height 19
checkbox input "true"
click at [438, 439] on span "matte + natural finish" at bounding box center [489, 441] width 136 height 25
click at [411, 439] on input "matte + natural finish" at bounding box center [401, 440] width 19 height 19
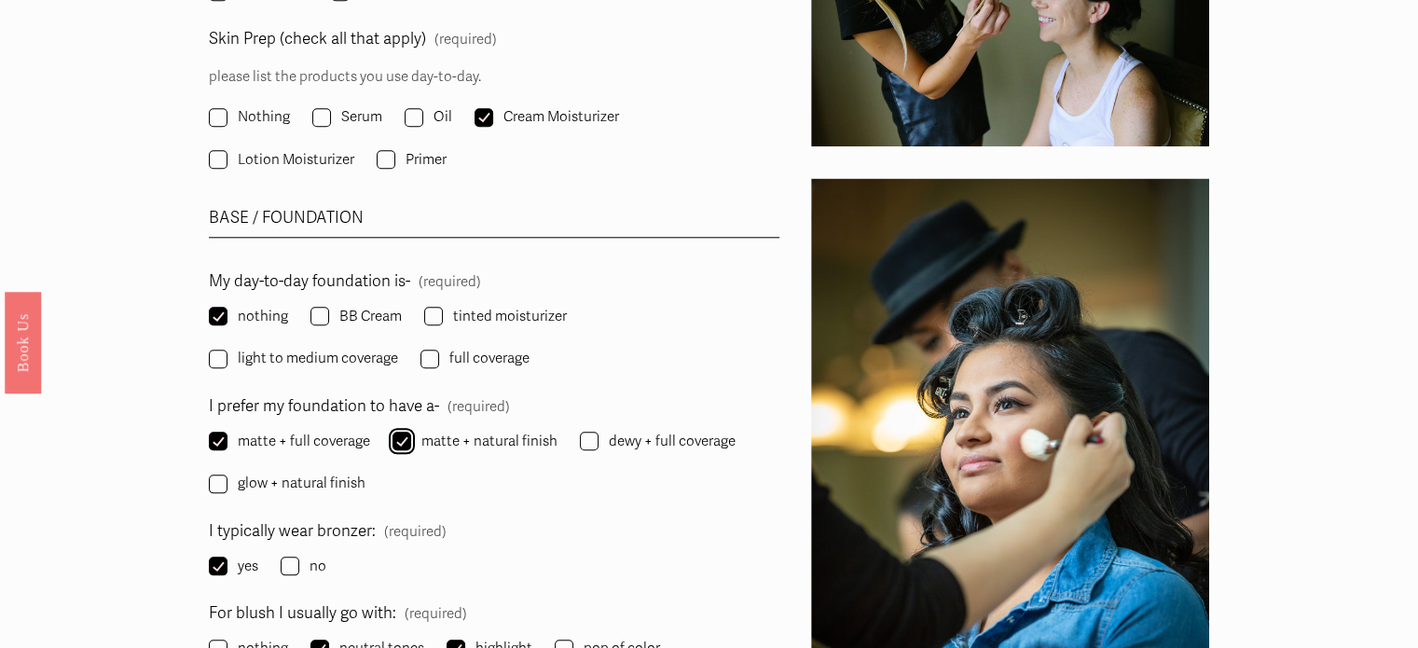
checkbox input "true"
click at [341, 485] on span "glow + natural finish" at bounding box center [302, 483] width 128 height 25
click at [227, 485] on input "glow + natural finish" at bounding box center [218, 483] width 19 height 19
checkbox input "true"
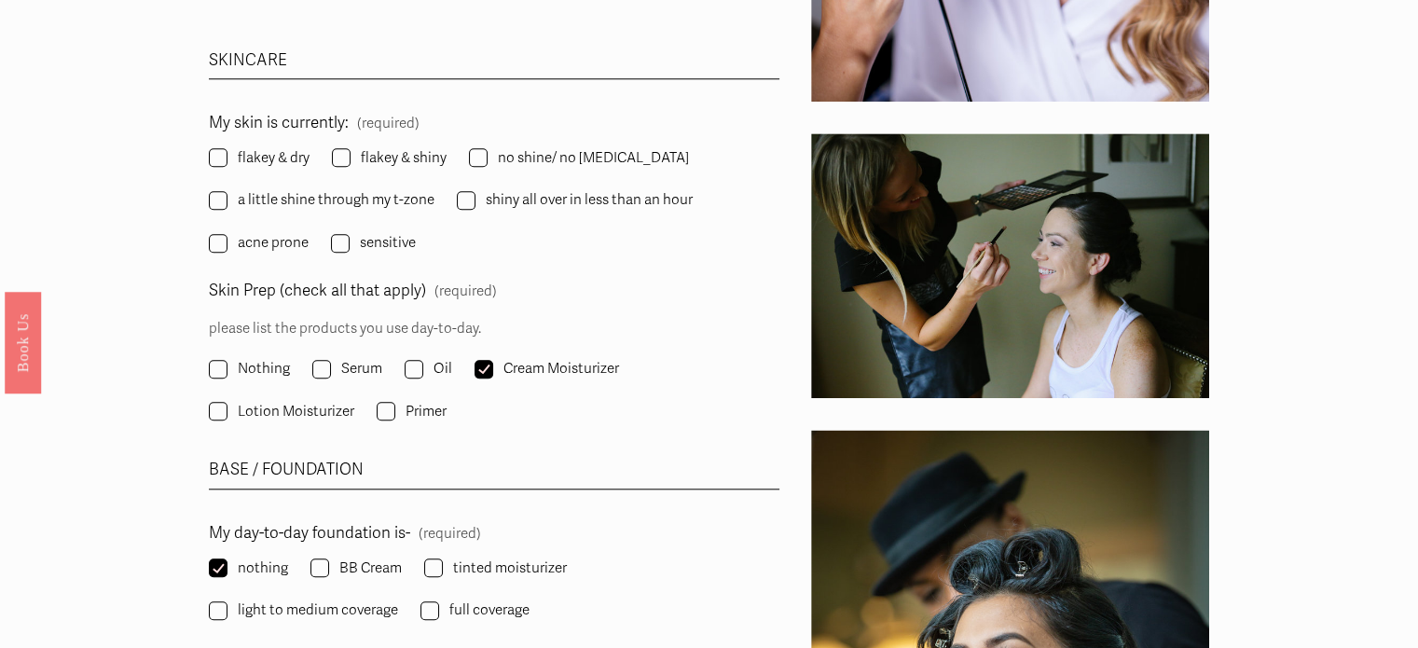
scroll to position [1689, 0]
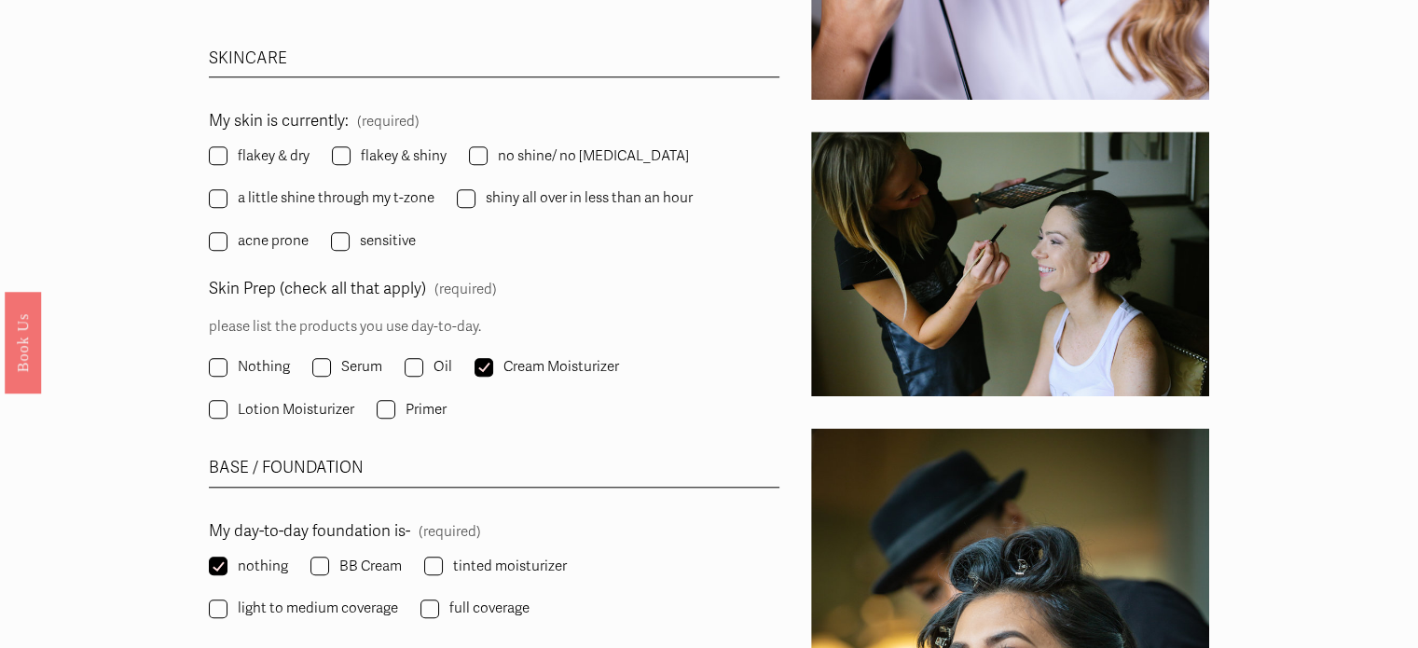
click at [350, 164] on label "flakey & shiny" at bounding box center [391, 156] width 118 height 25
click at [350, 164] on input "flakey & shiny" at bounding box center [341, 155] width 19 height 19
checkbox input "true"
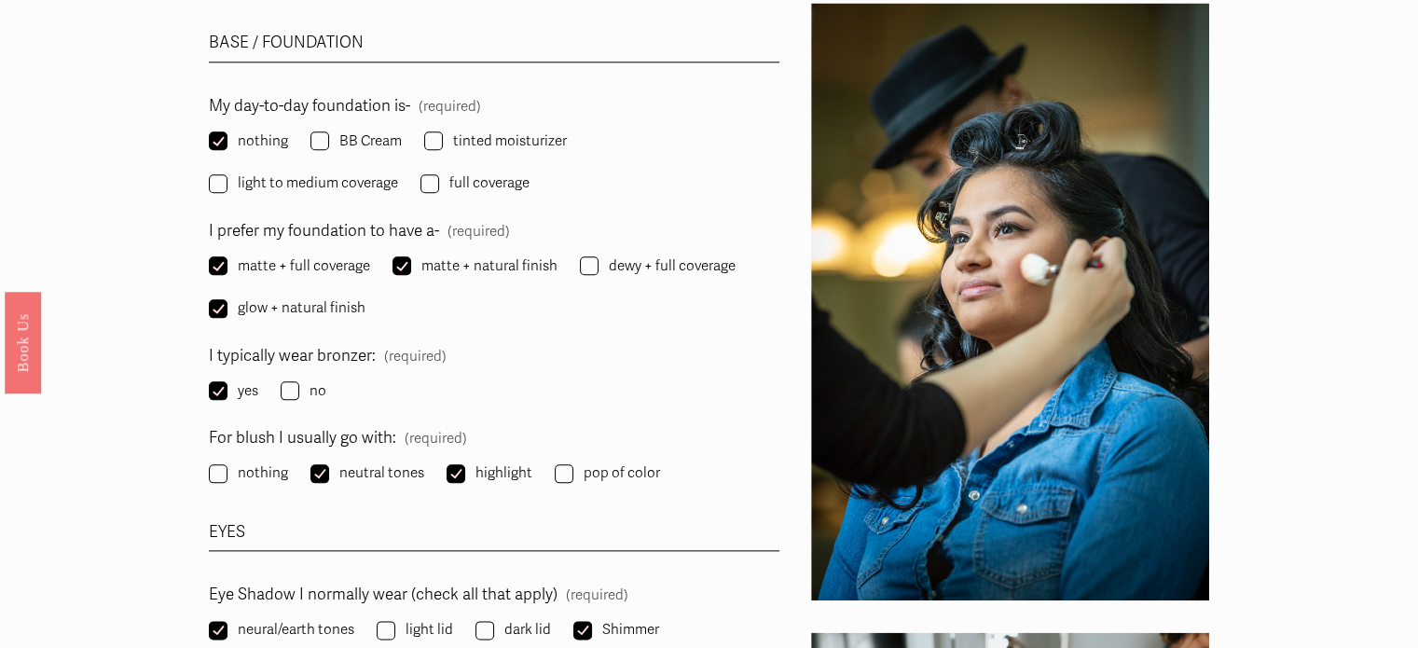
scroll to position [2116, 0]
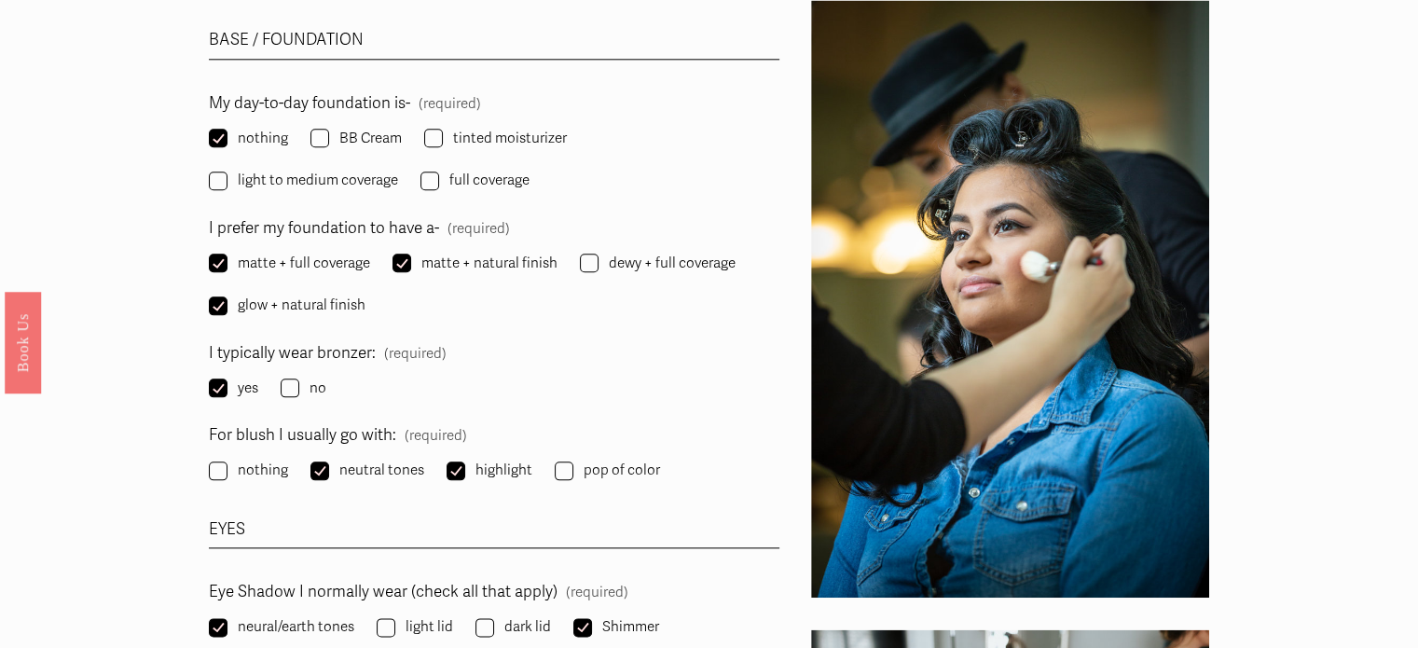
click at [484, 130] on span "tinted moisturizer" at bounding box center [510, 138] width 114 height 25
click at [443, 130] on input "tinted moisturizer" at bounding box center [433, 138] width 19 height 19
checkbox input "true"
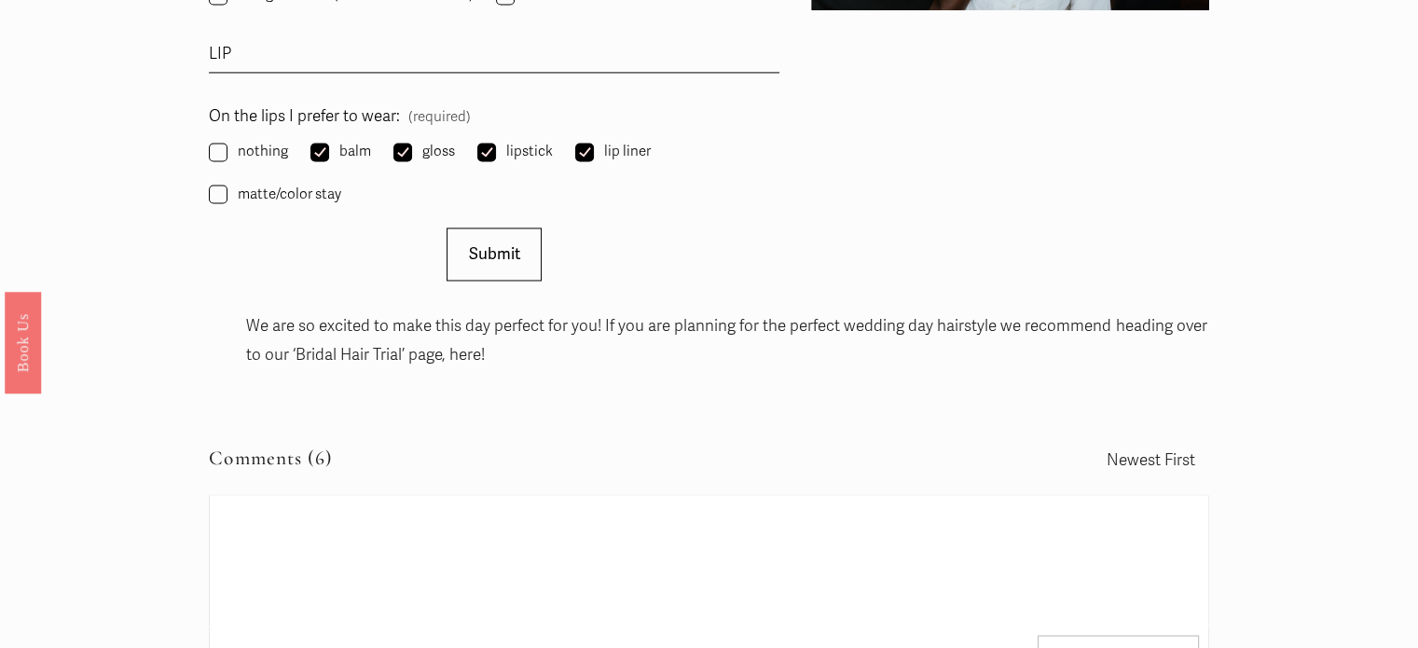
scroll to position [3007, 0]
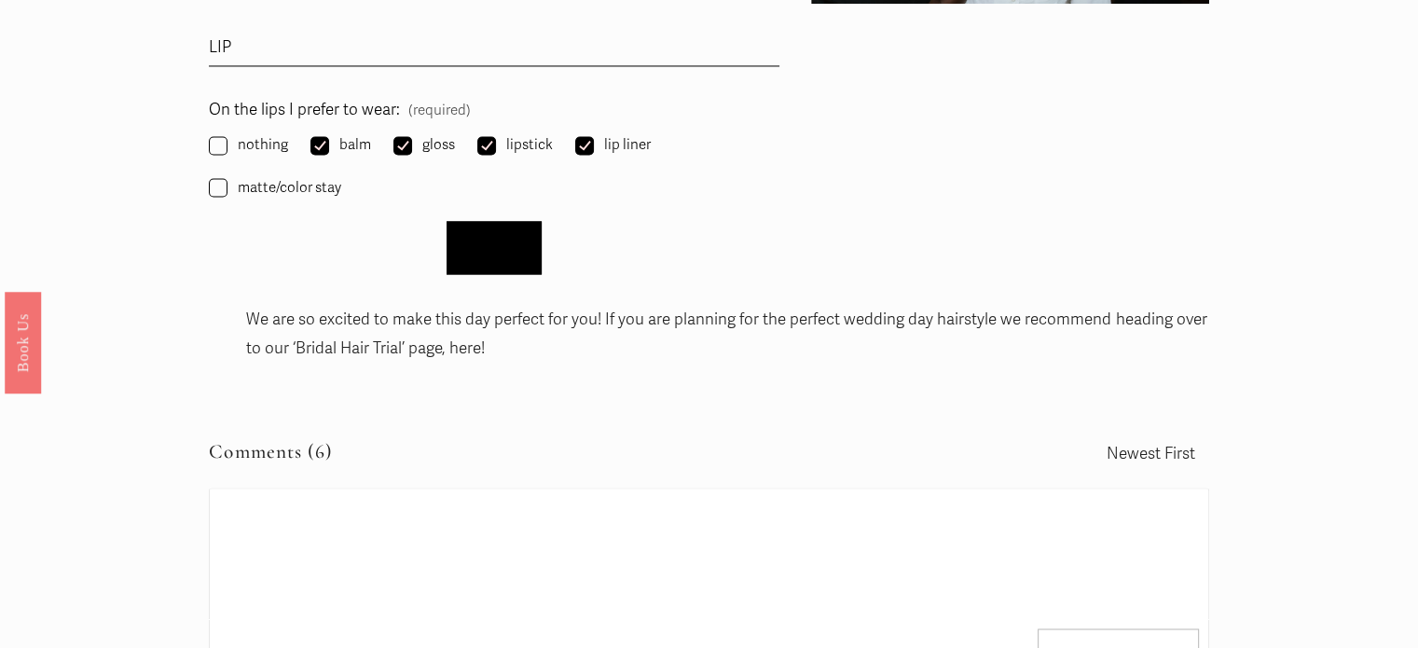
click at [500, 238] on span "Submit" at bounding box center [494, 248] width 51 height 20
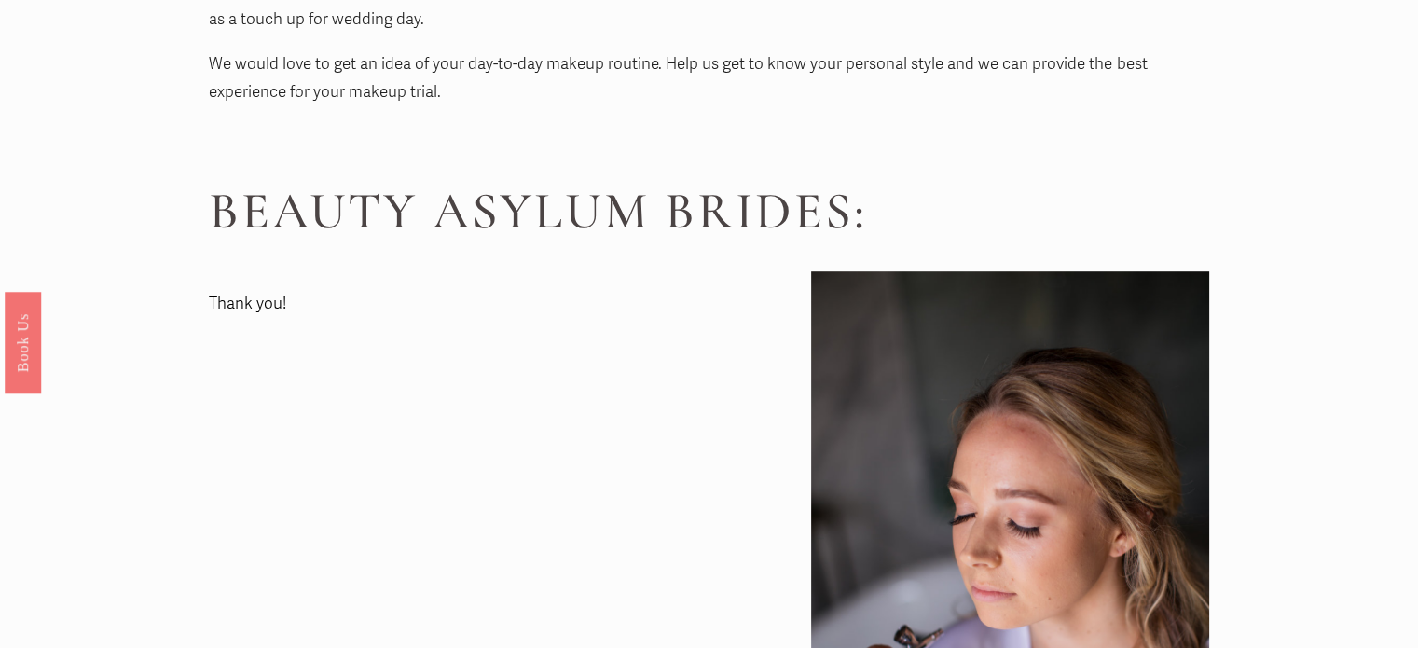
scroll to position [911, 0]
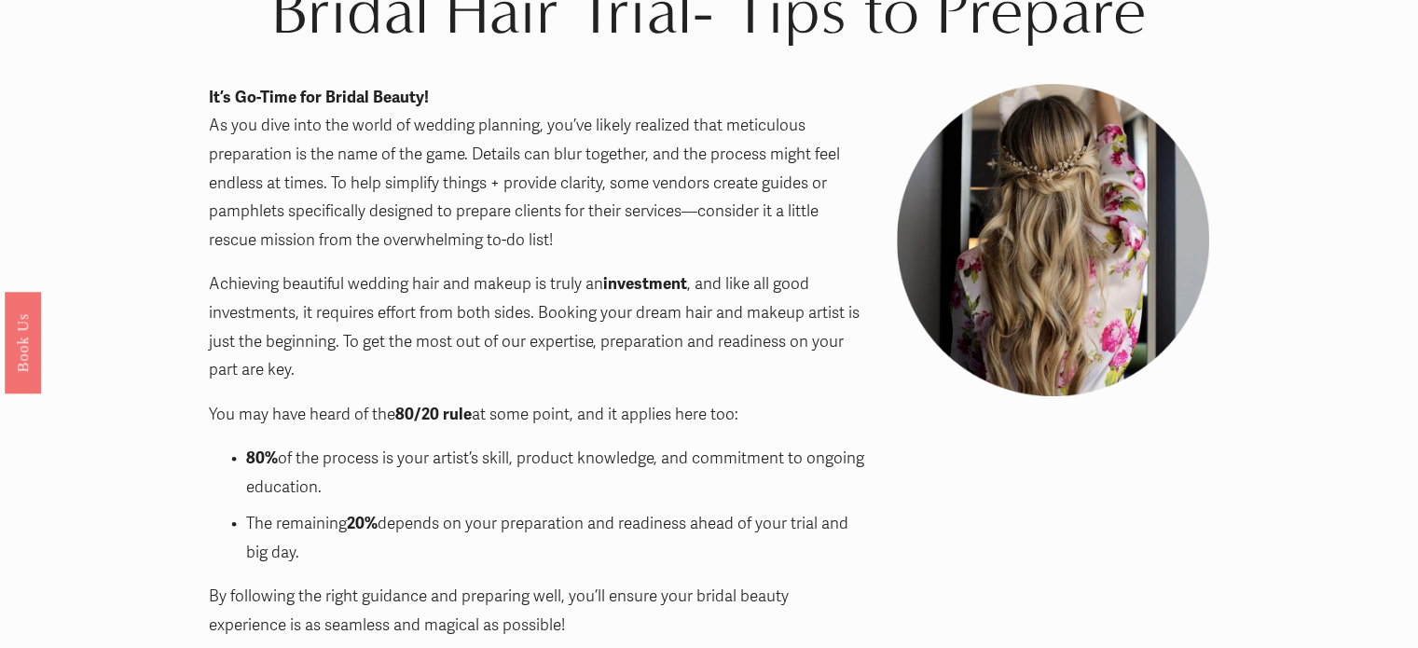
scroll to position [220, 0]
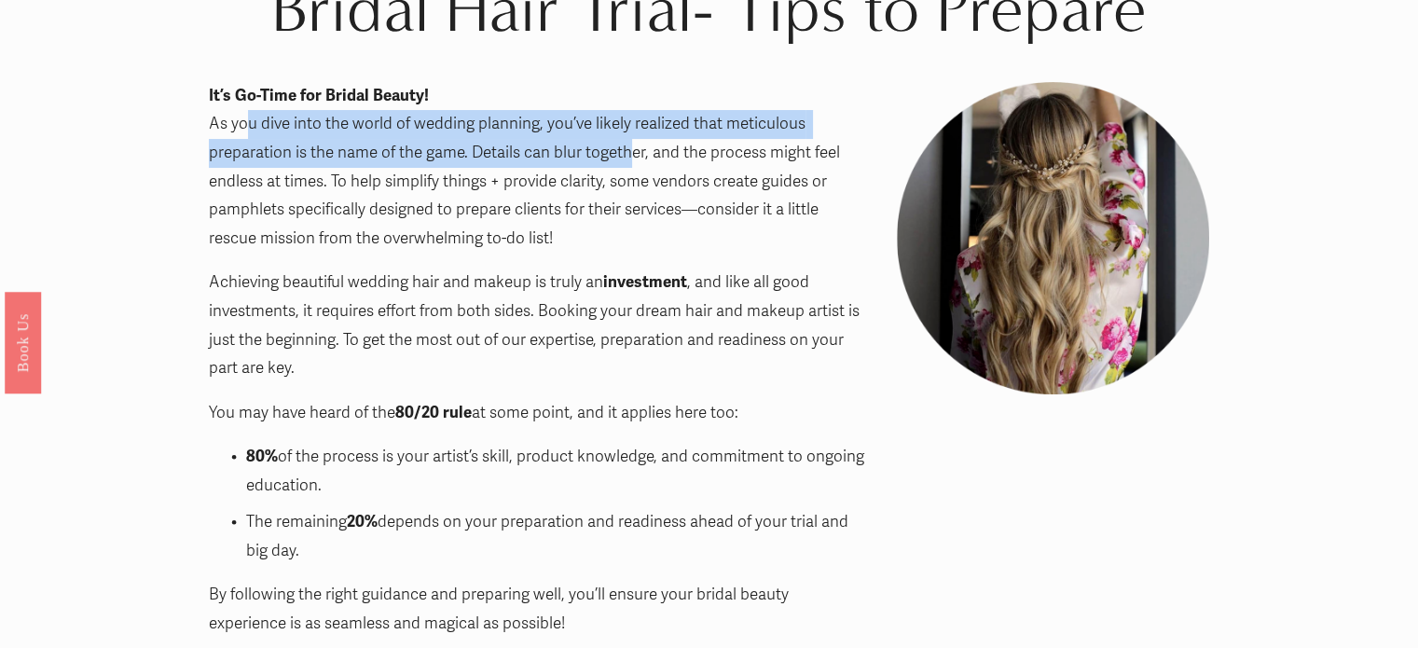
drag, startPoint x: 246, startPoint y: 118, endPoint x: 636, endPoint y: 152, distance: 391.0
click at [636, 152] on p "It’s Go-Time for Bridal Beauty! As you dive into the world of wedding planning,…" at bounding box center [537, 167] width 656 height 171
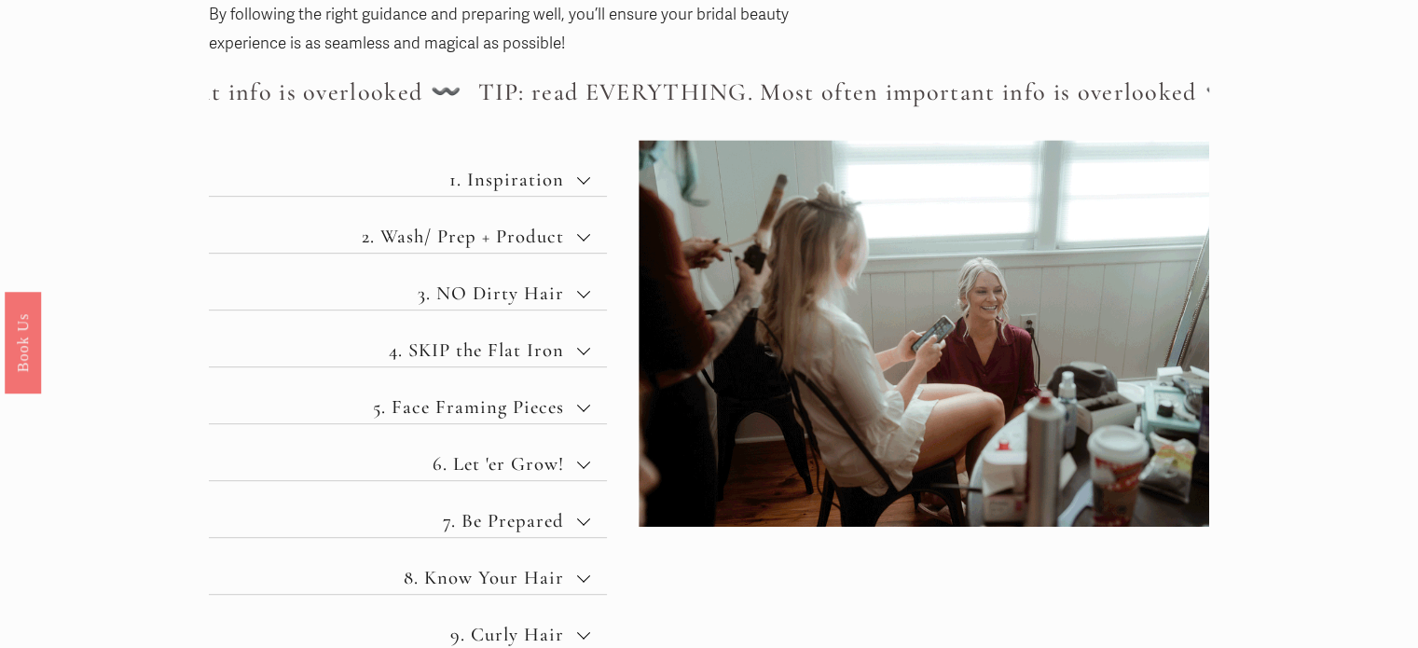
scroll to position [811, 0]
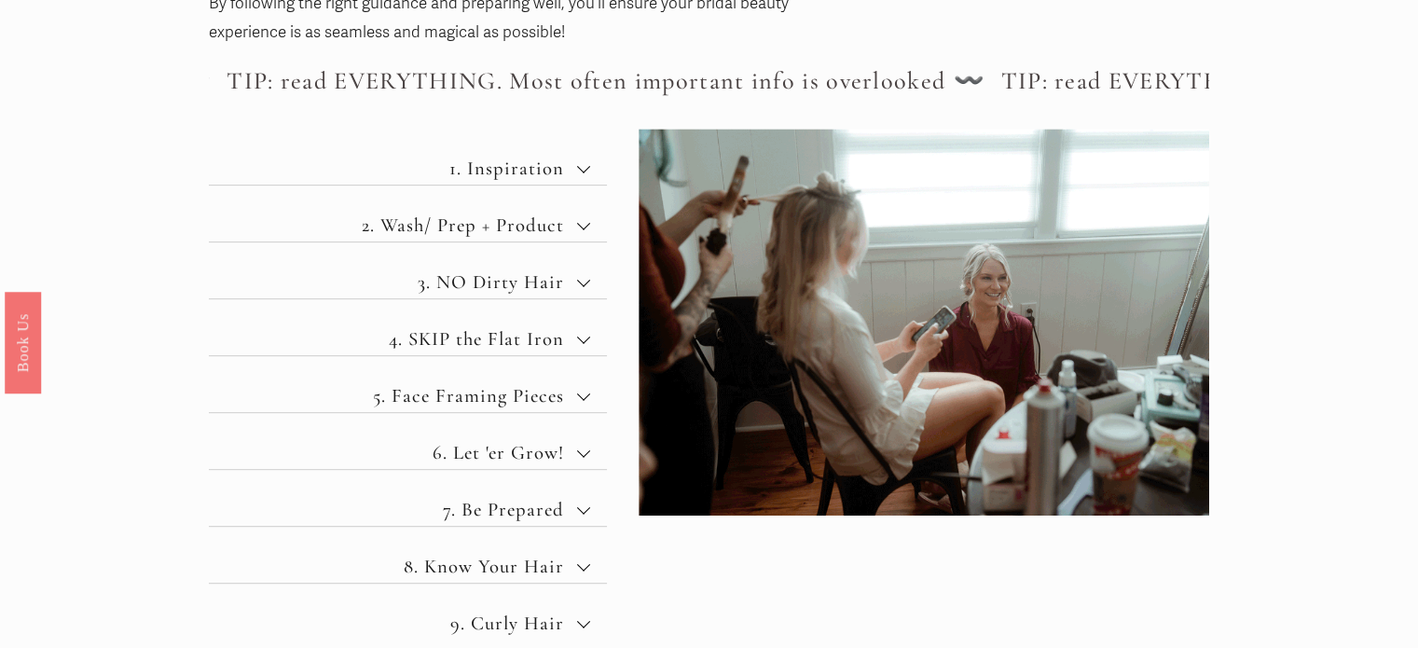
click at [586, 169] on div at bounding box center [583, 165] width 13 height 13
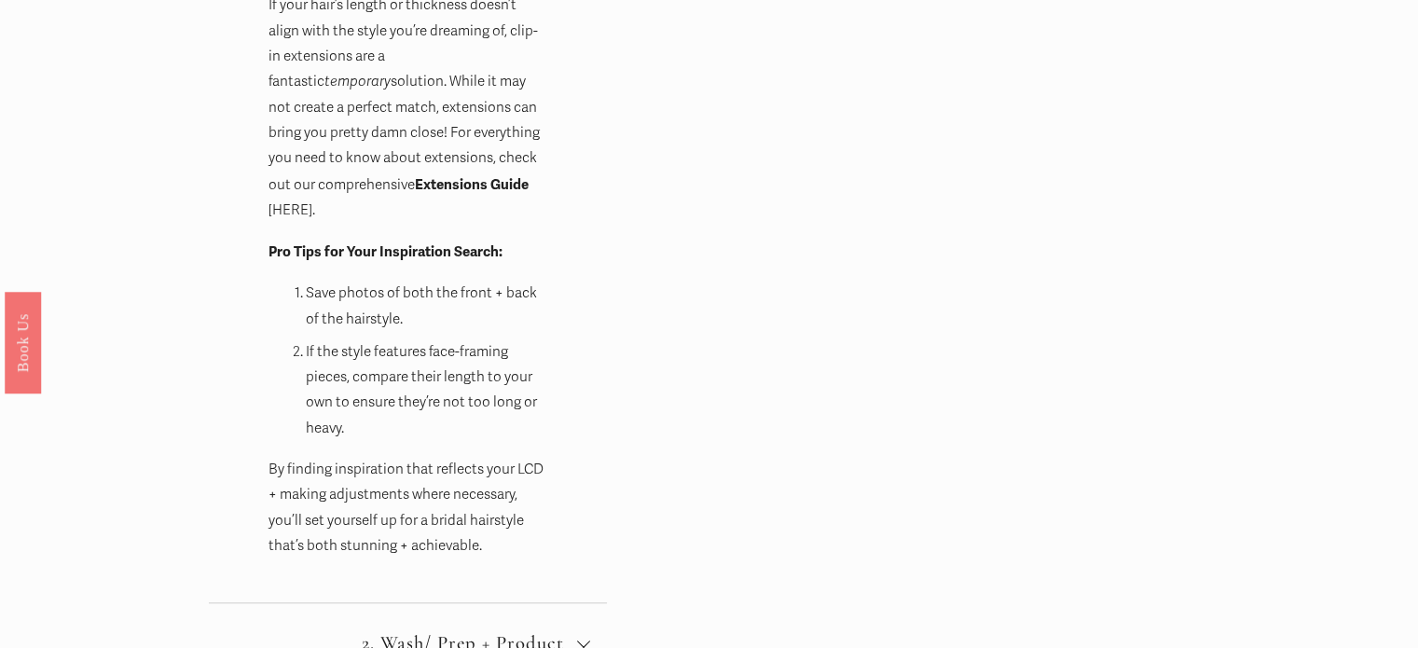
scroll to position [1566, 0]
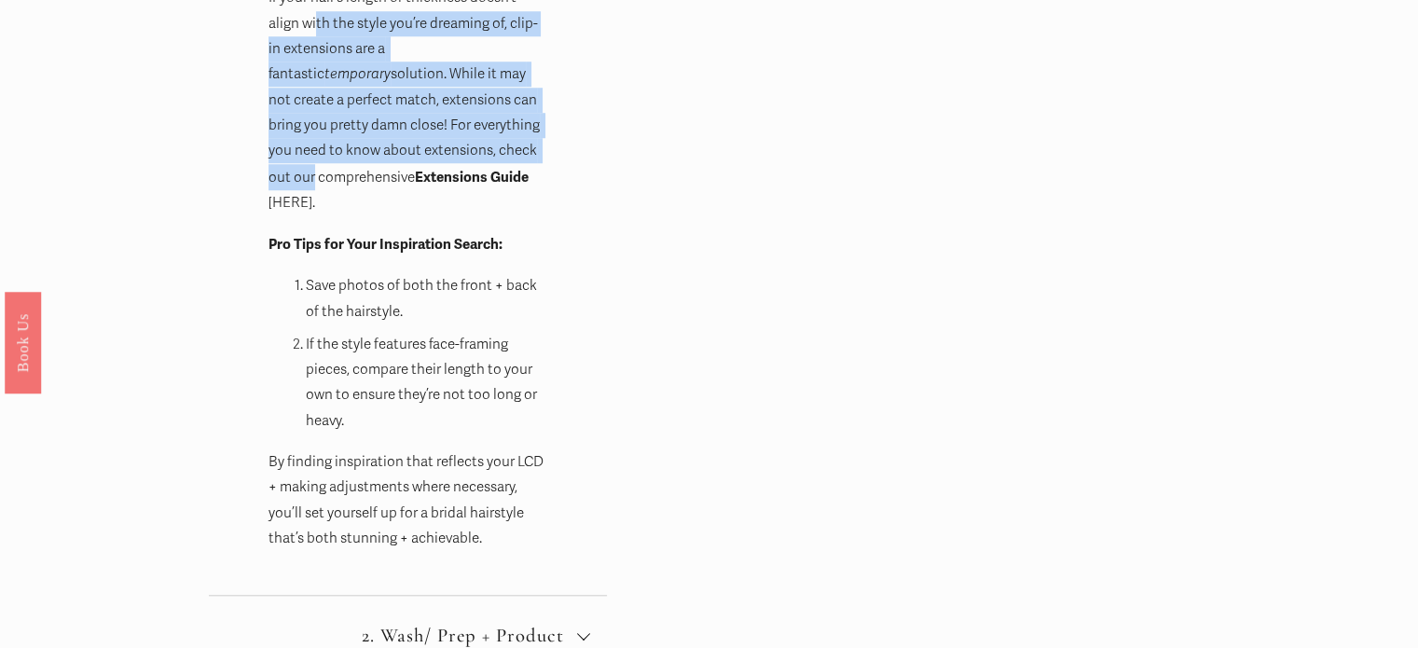
drag, startPoint x: 314, startPoint y: 40, endPoint x: 501, endPoint y: 174, distance: 230.4
click at [501, 174] on p "Consider Clip-In Extensions If your hair’s length or thickness doesn’t align wi…" at bounding box center [408, 87] width 280 height 256
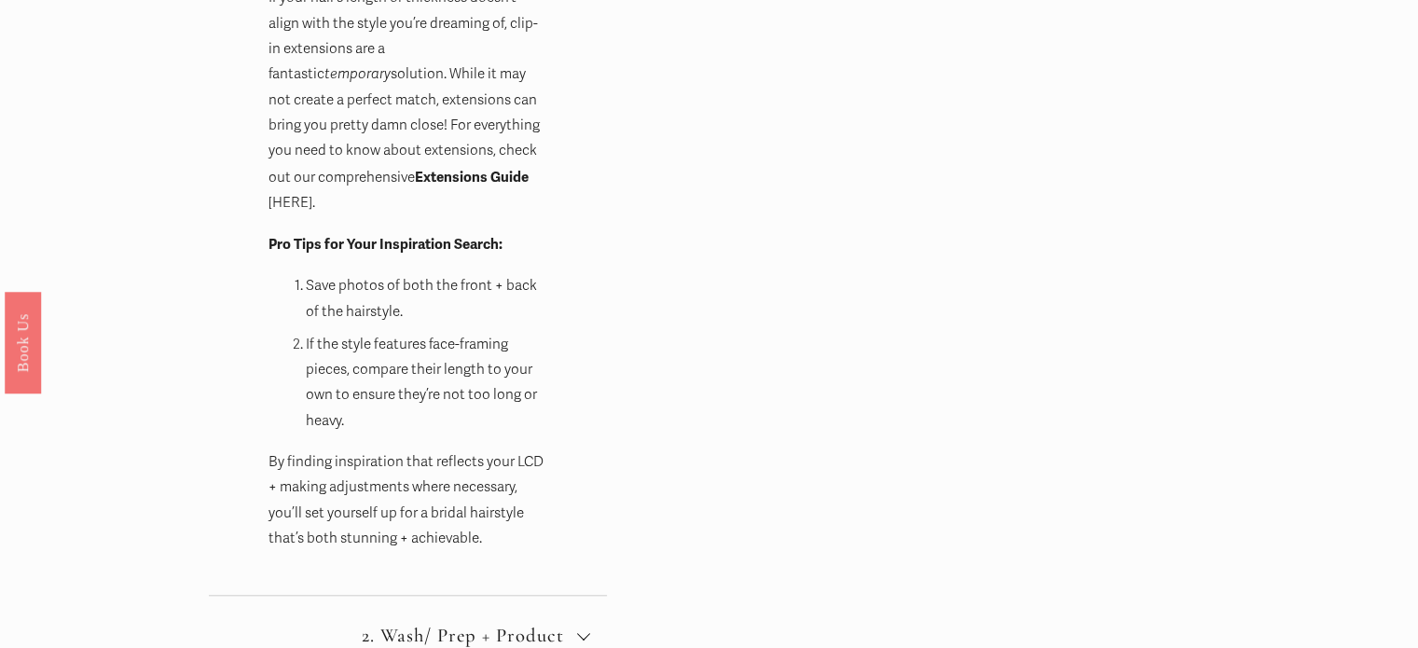
click at [429, 185] on strong "Extensions Guide" at bounding box center [472, 177] width 114 height 18
drag, startPoint x: 330, startPoint y: 227, endPoint x: 509, endPoint y: 242, distance: 179.6
click at [509, 242] on p "Pro Tips for Your Inspiration Search:" at bounding box center [408, 244] width 280 height 26
drag, startPoint x: 373, startPoint y: 267, endPoint x: 520, endPoint y: 294, distance: 149.5
click at [520, 294] on p "Save photos of both the front + back of the hairstyle." at bounding box center [427, 298] width 242 height 51
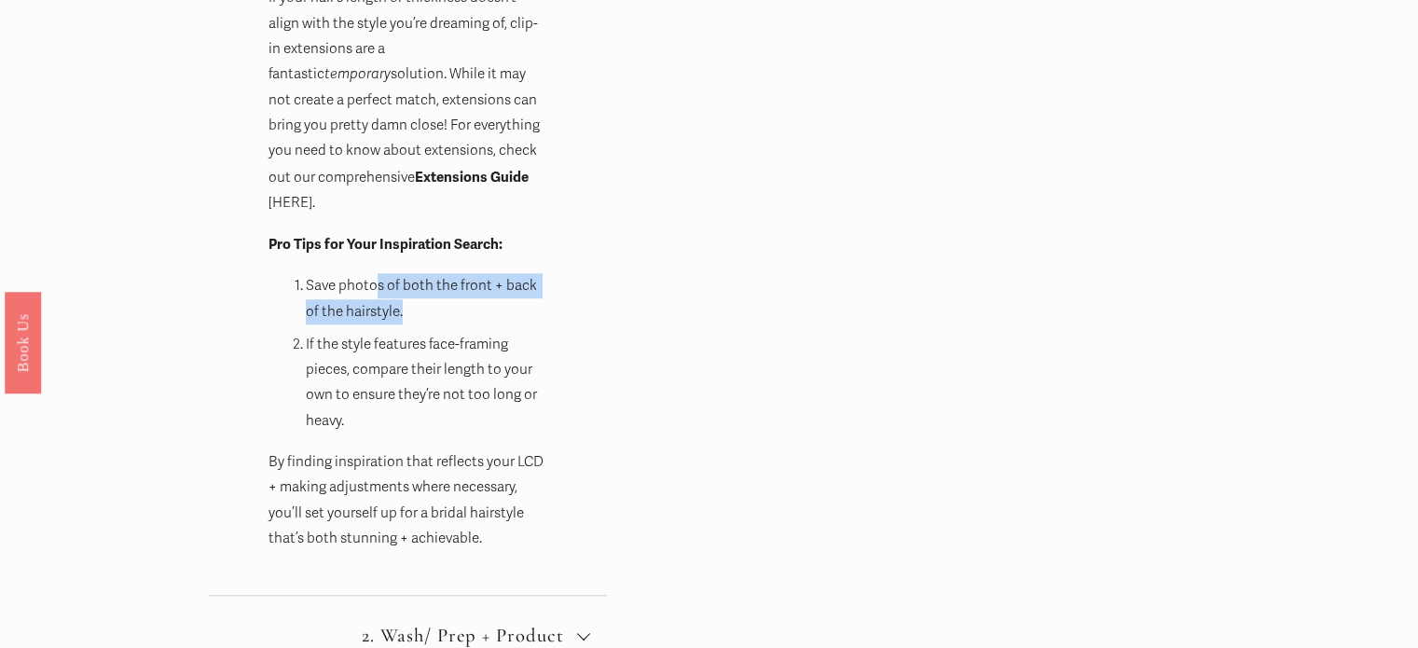
click at [520, 294] on p "Save photos of both the front + back of the hairstyle." at bounding box center [427, 298] width 242 height 51
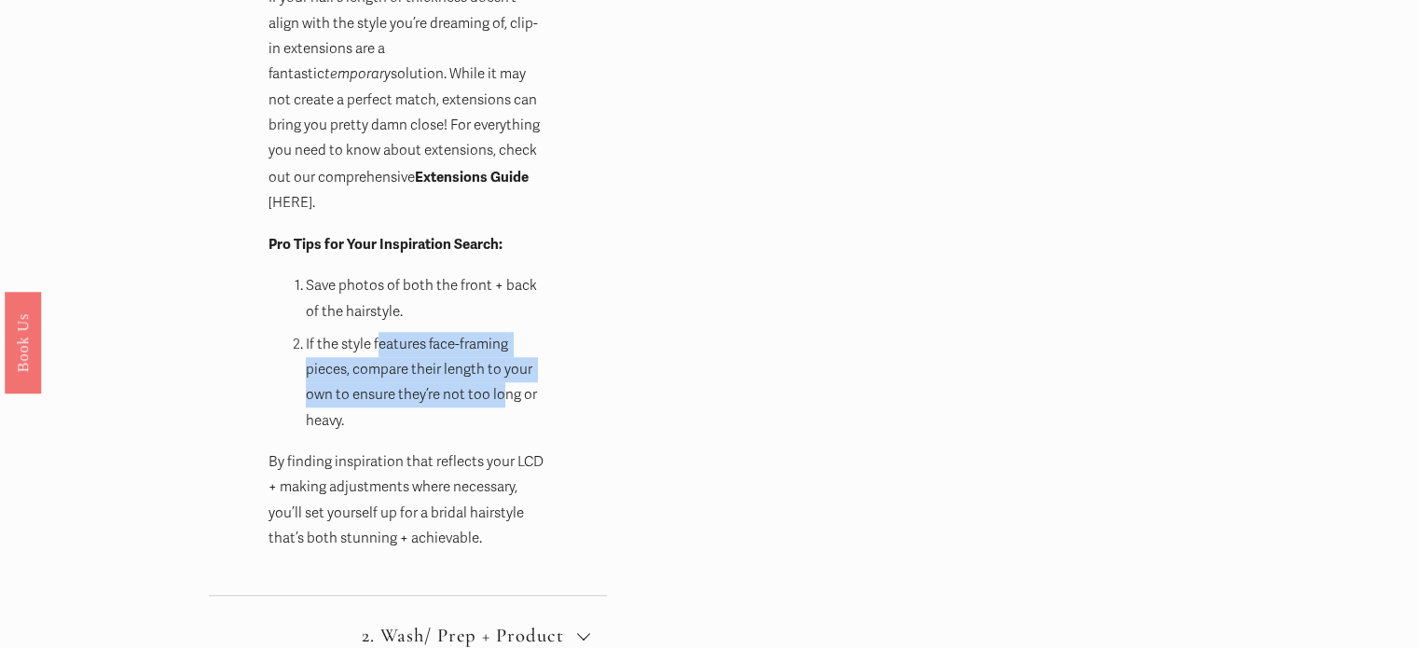
drag, startPoint x: 379, startPoint y: 327, endPoint x: 494, endPoint y: 388, distance: 129.7
click at [494, 388] on p "If the style features face-framing pieces, compare their length to your own to …" at bounding box center [427, 383] width 242 height 102
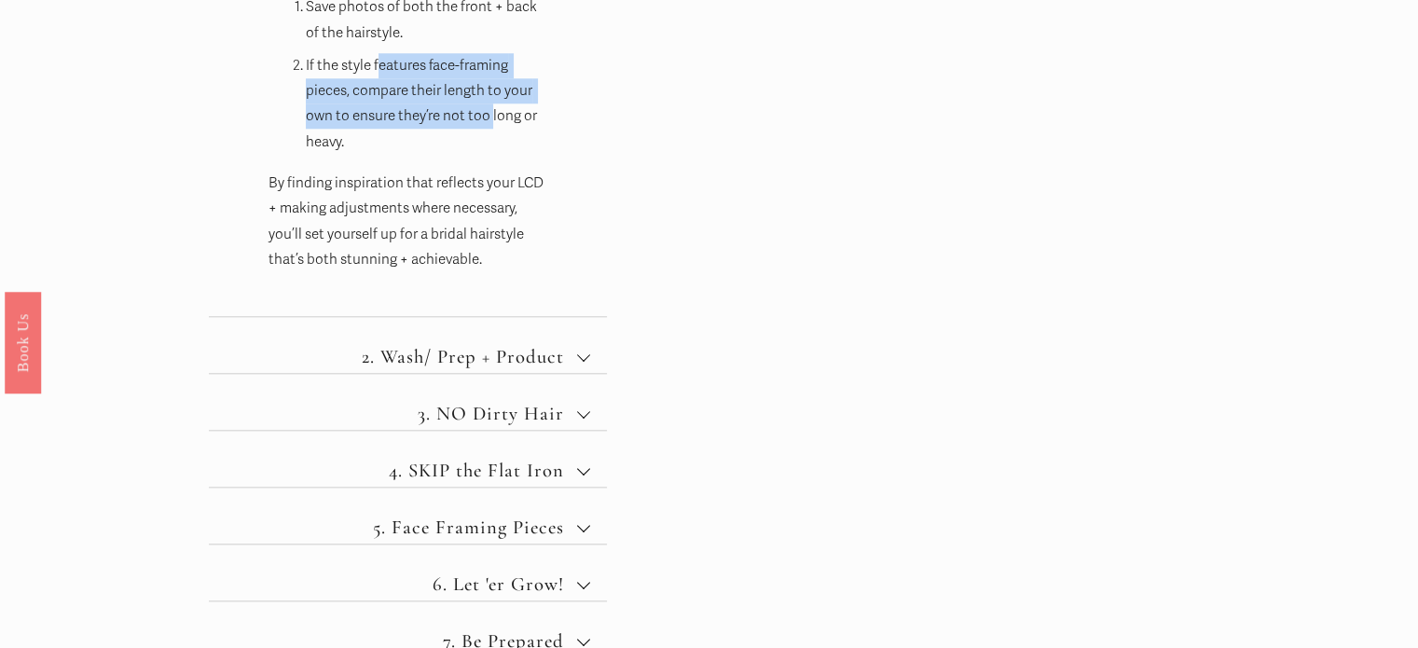
scroll to position [1853, 0]
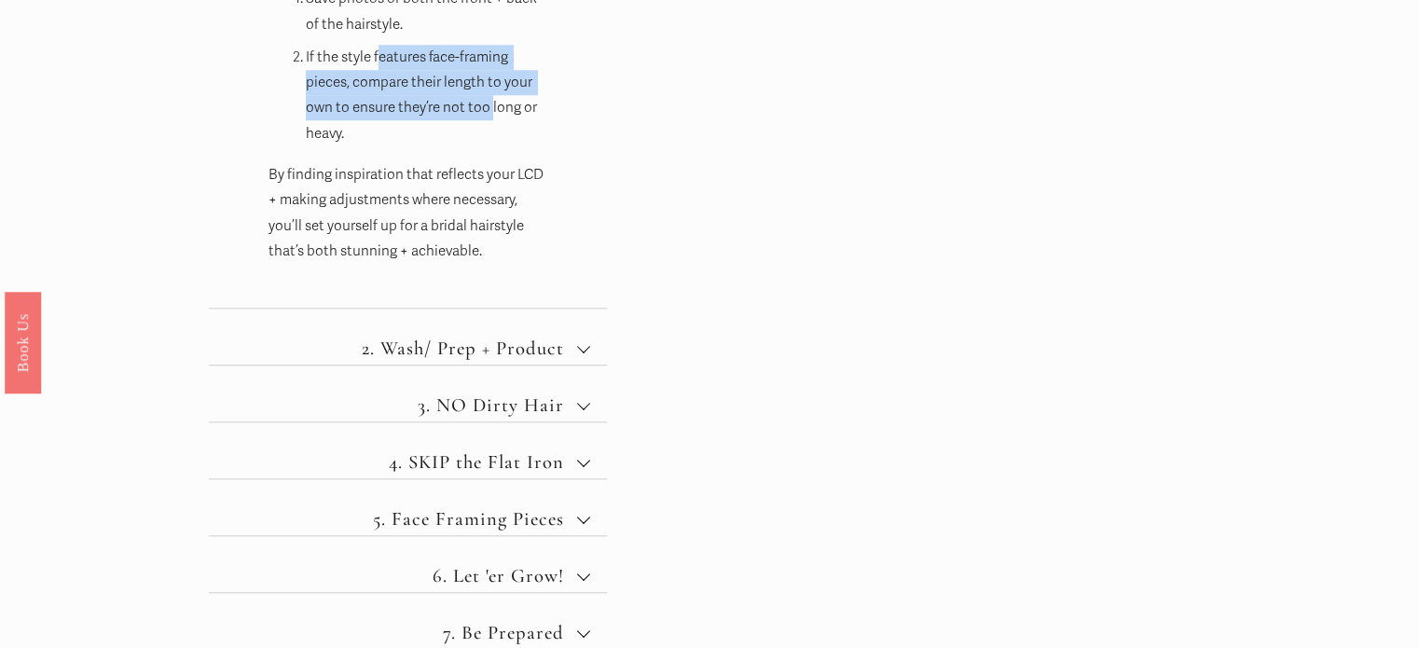
click at [513, 341] on span "2. Wash/ Prep + Product" at bounding box center [415, 347] width 324 height 23
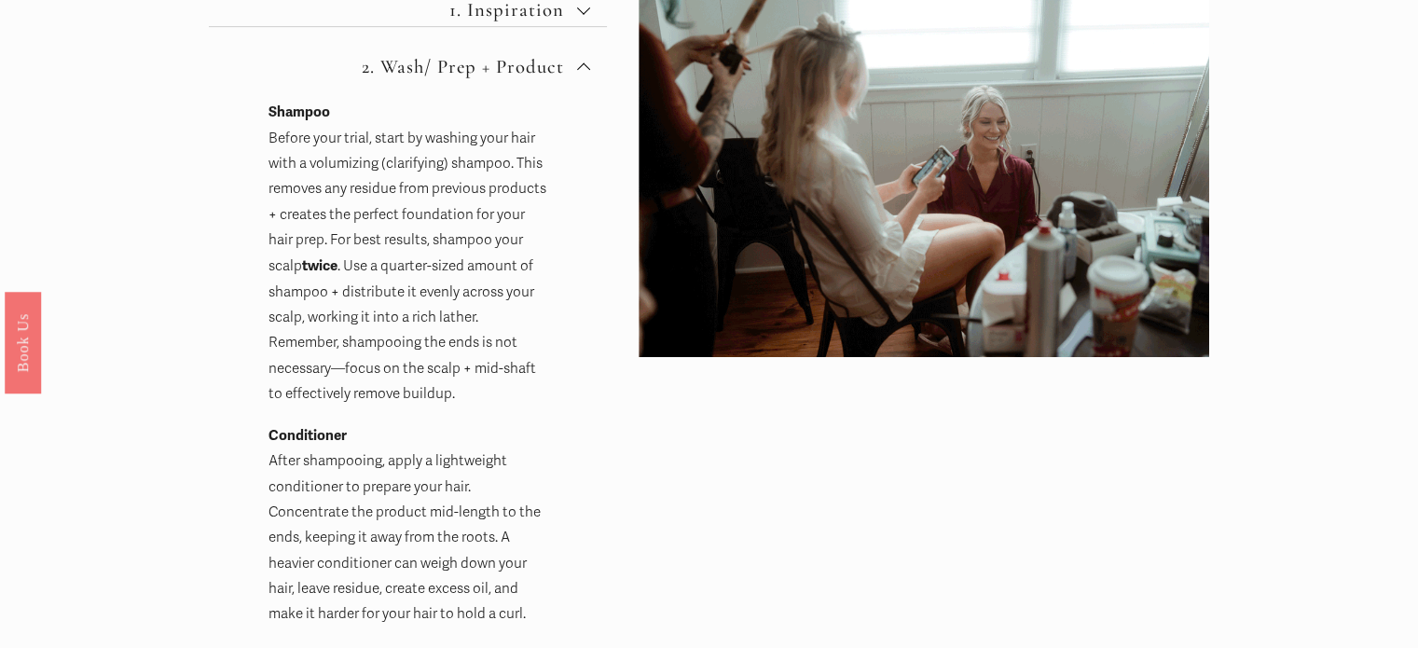
scroll to position [979, 0]
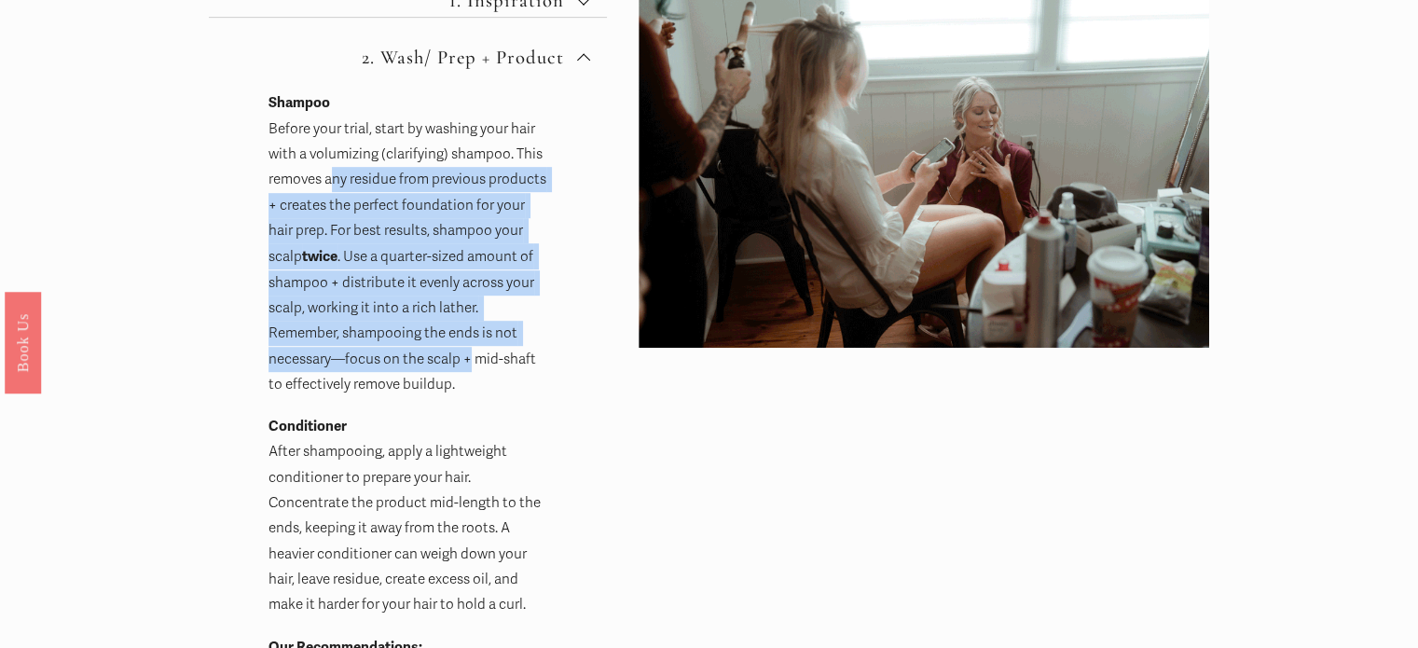
drag, startPoint x: 336, startPoint y: 182, endPoint x: 493, endPoint y: 353, distance: 232.2
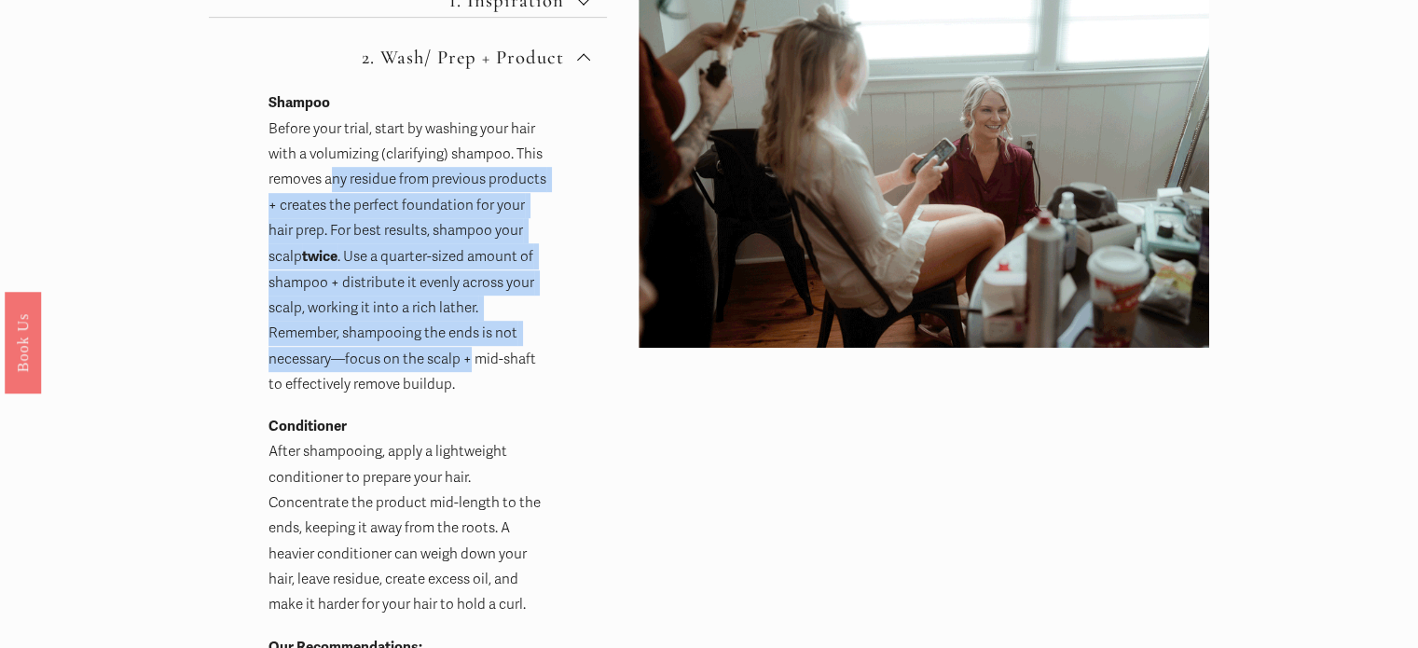
click at [493, 353] on p "Shampoo Before your trial, start by washing your hair with a volumizing (clarif…" at bounding box center [408, 243] width 280 height 308
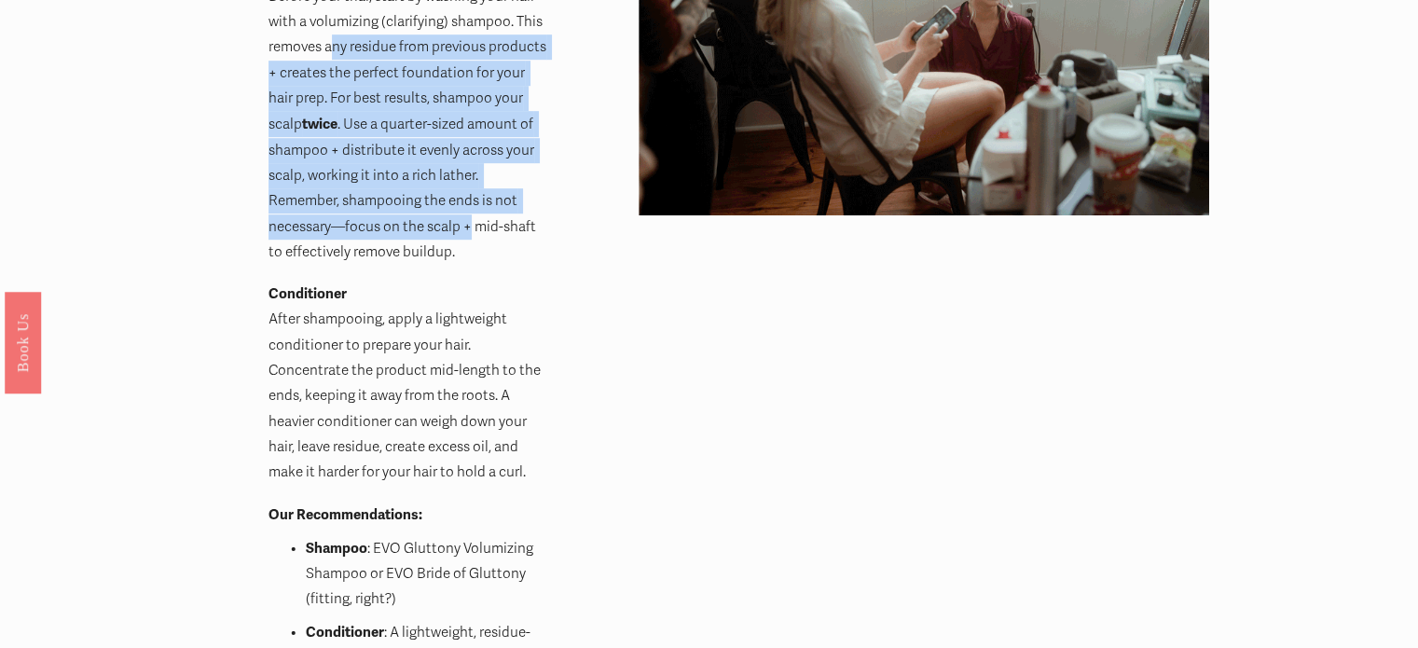
scroll to position [1114, 0]
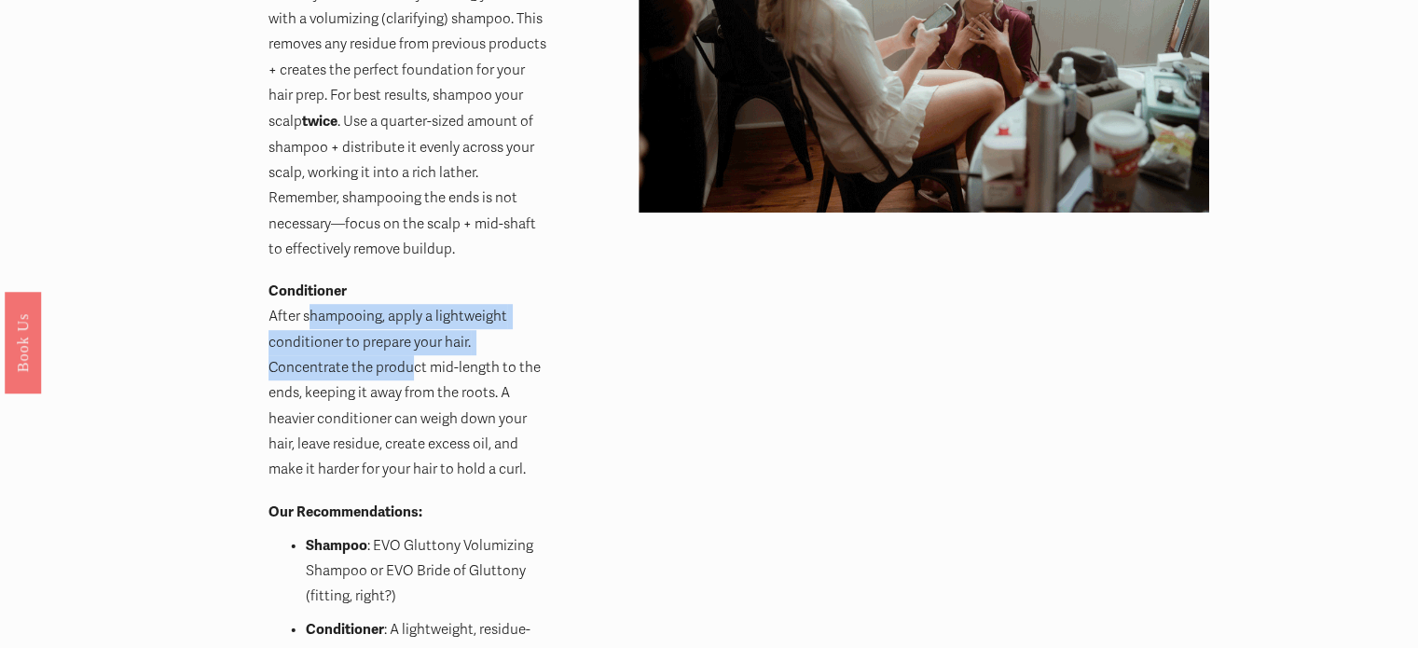
drag, startPoint x: 311, startPoint y: 308, endPoint x: 414, endPoint y: 370, distance: 119.6
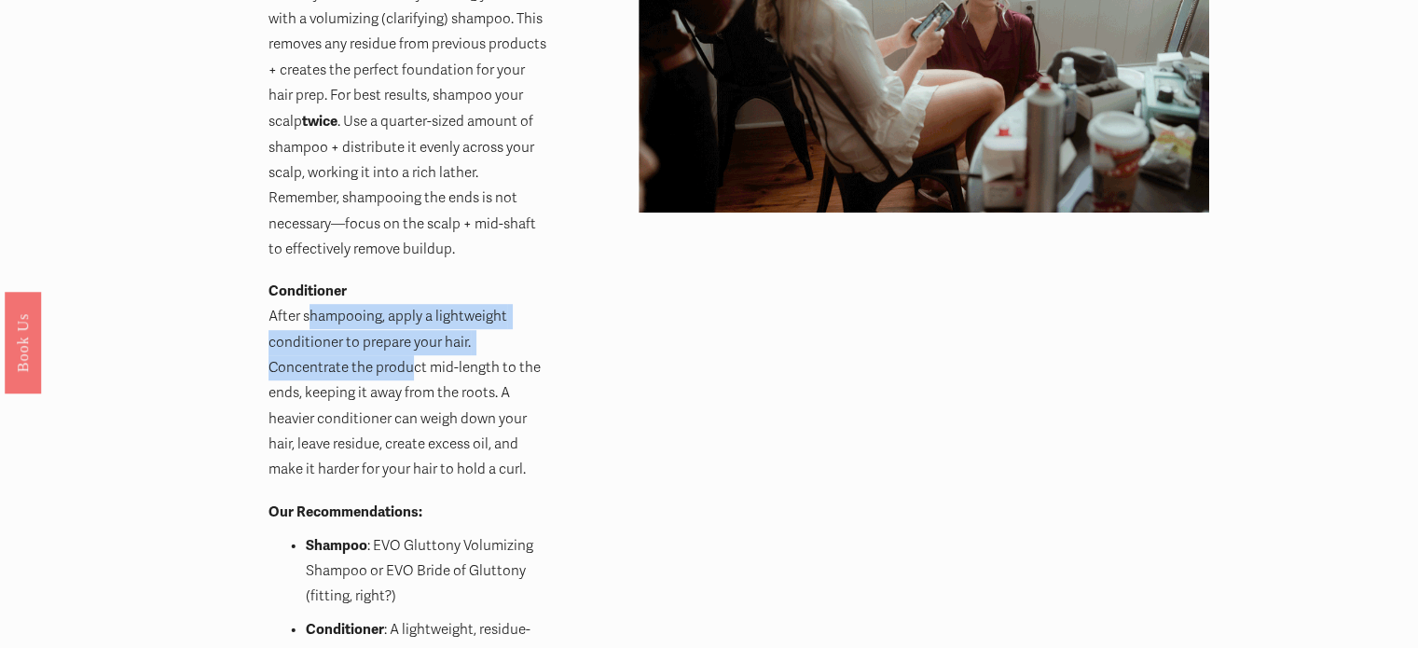
click at [414, 370] on p "Conditioner After shampooing, apply a lightweight conditioner to prepare your h…" at bounding box center [408, 380] width 280 height 205
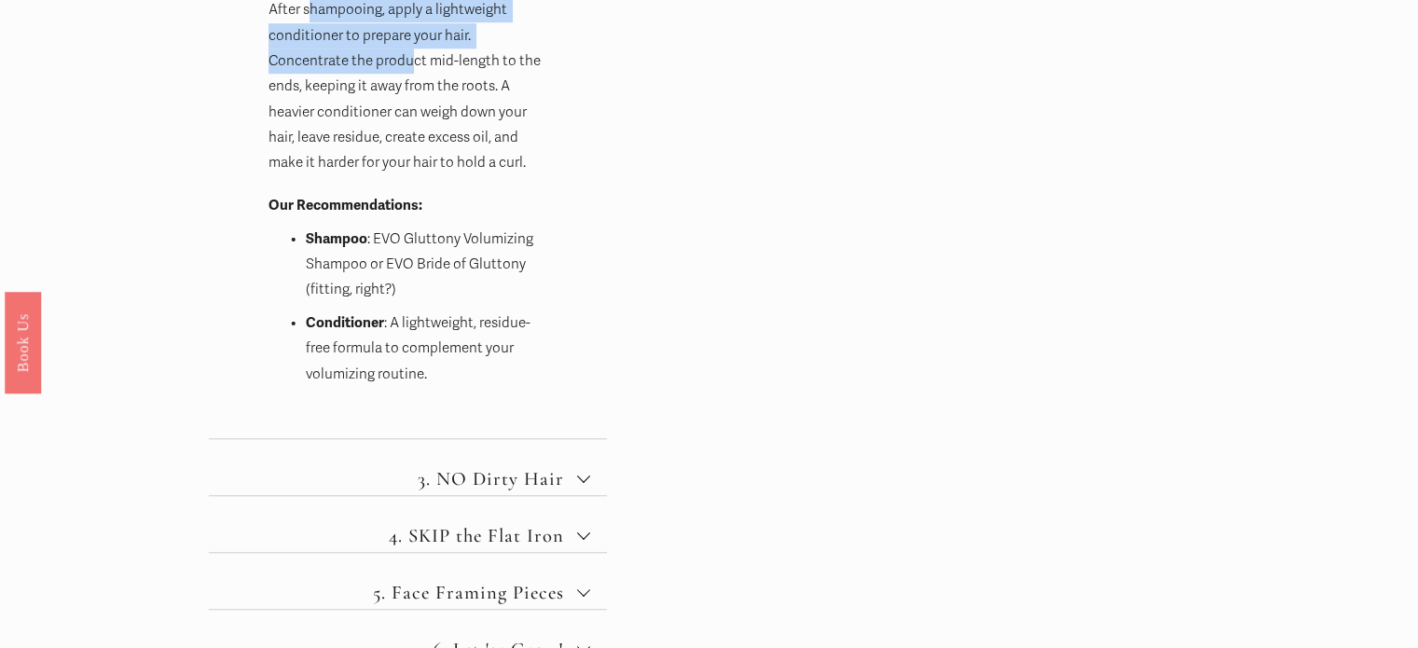
scroll to position [1422, 0]
click at [483, 465] on span "3. NO Dirty Hair" at bounding box center [415, 476] width 324 height 23
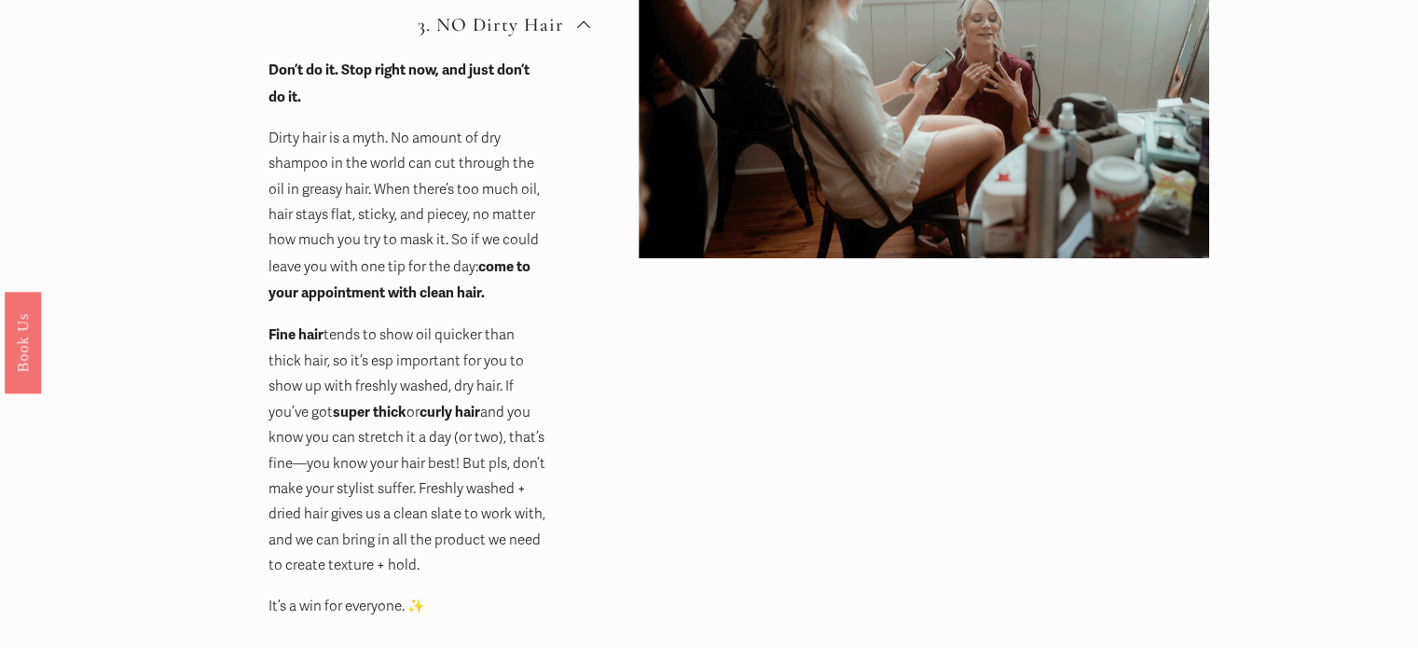
scroll to position [1069, 0]
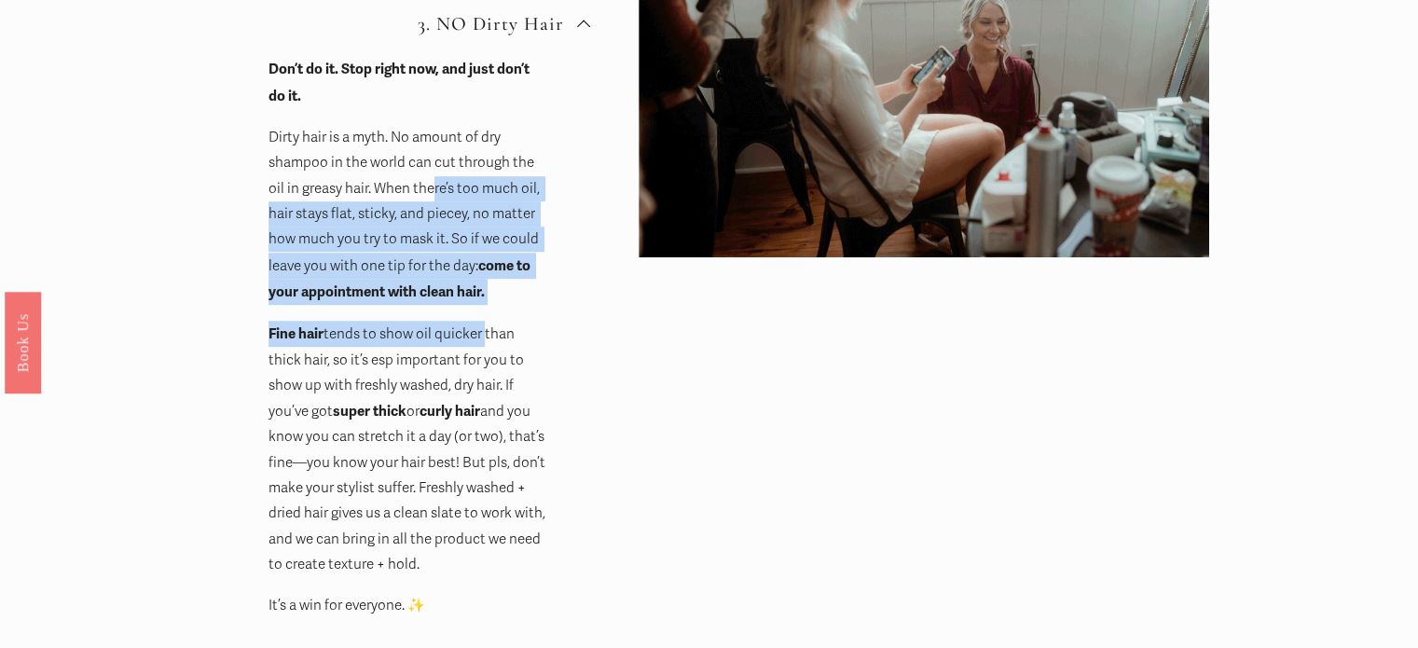
drag, startPoint x: 432, startPoint y: 185, endPoint x: 482, endPoint y: 327, distance: 150.0
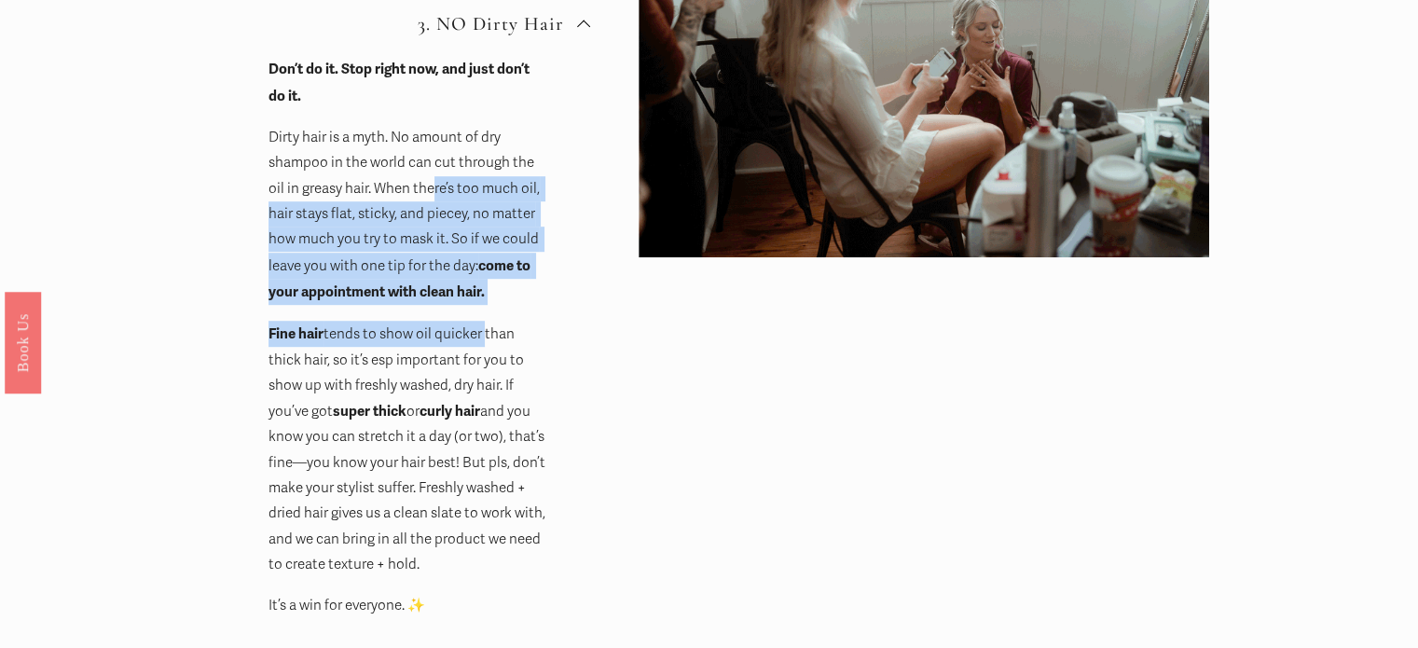
click at [482, 327] on div "Don’t do it. Stop right now, and just don’t do it. Dirty hair is a myth. No amo…" at bounding box center [408, 351] width 280 height 590
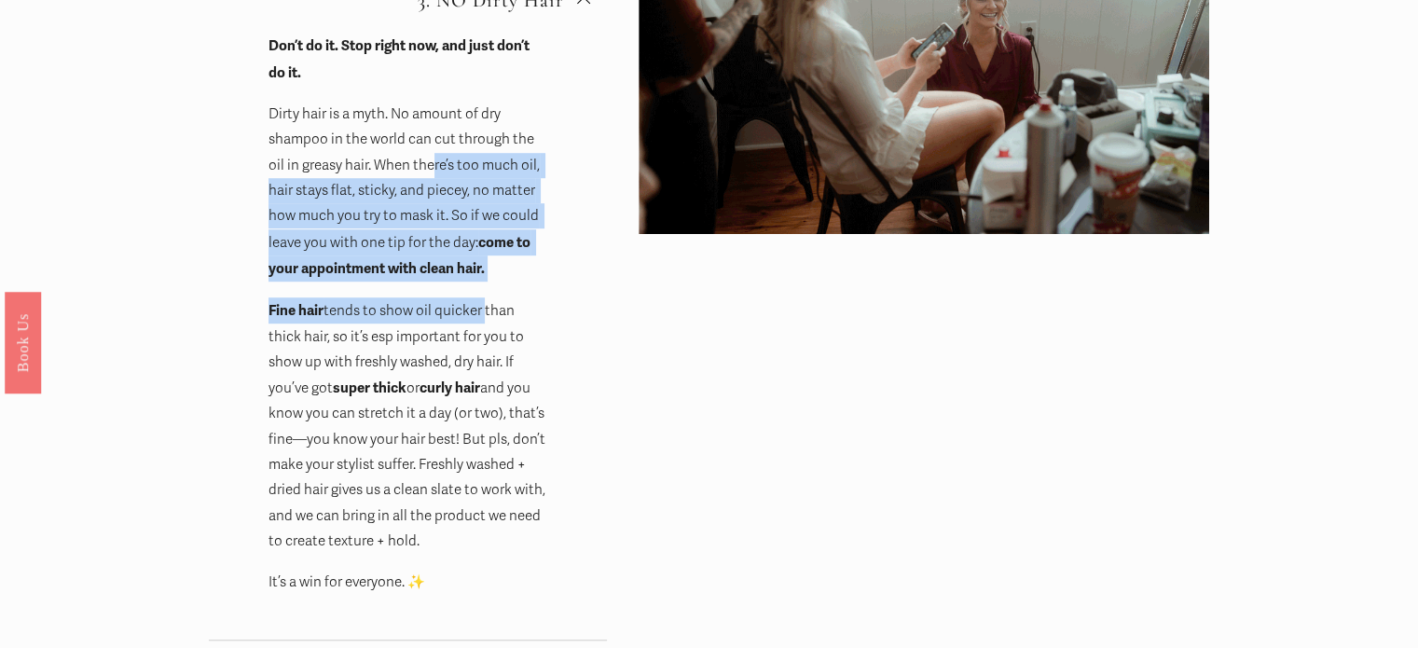
scroll to position [1103, 0]
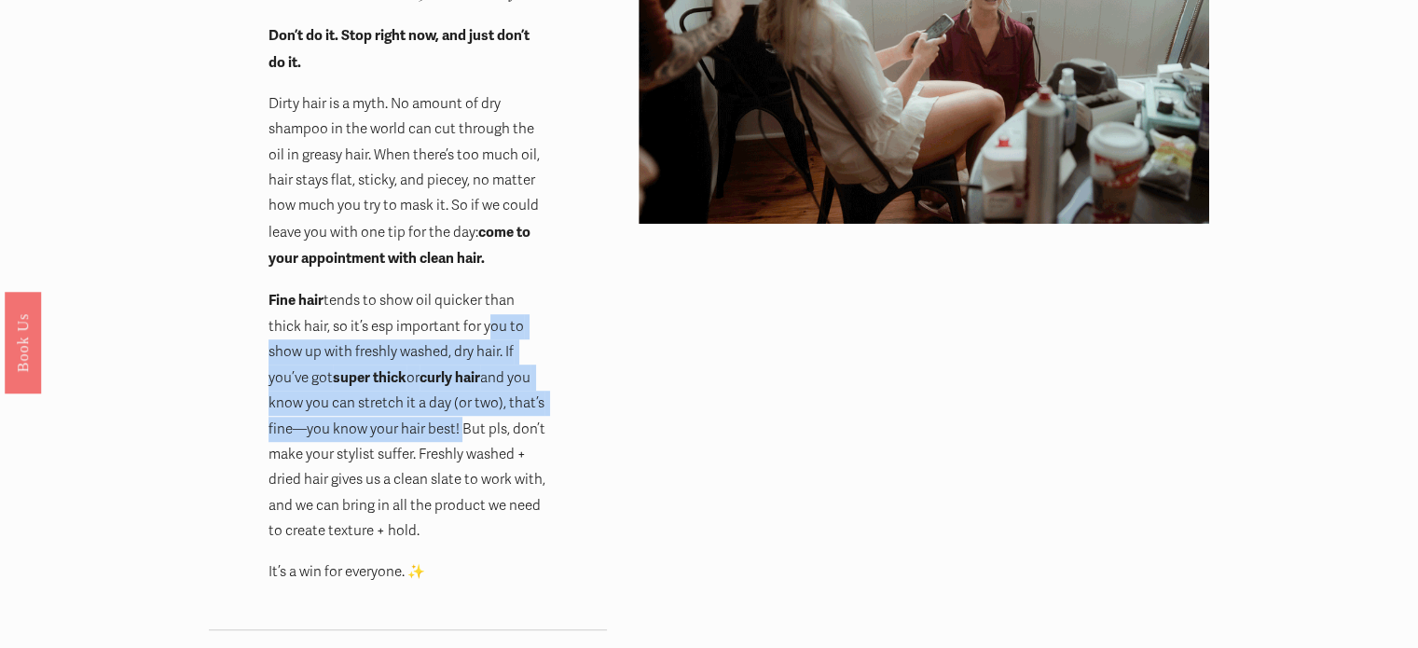
drag, startPoint x: 482, startPoint y: 327, endPoint x: 465, endPoint y: 420, distance: 94.7
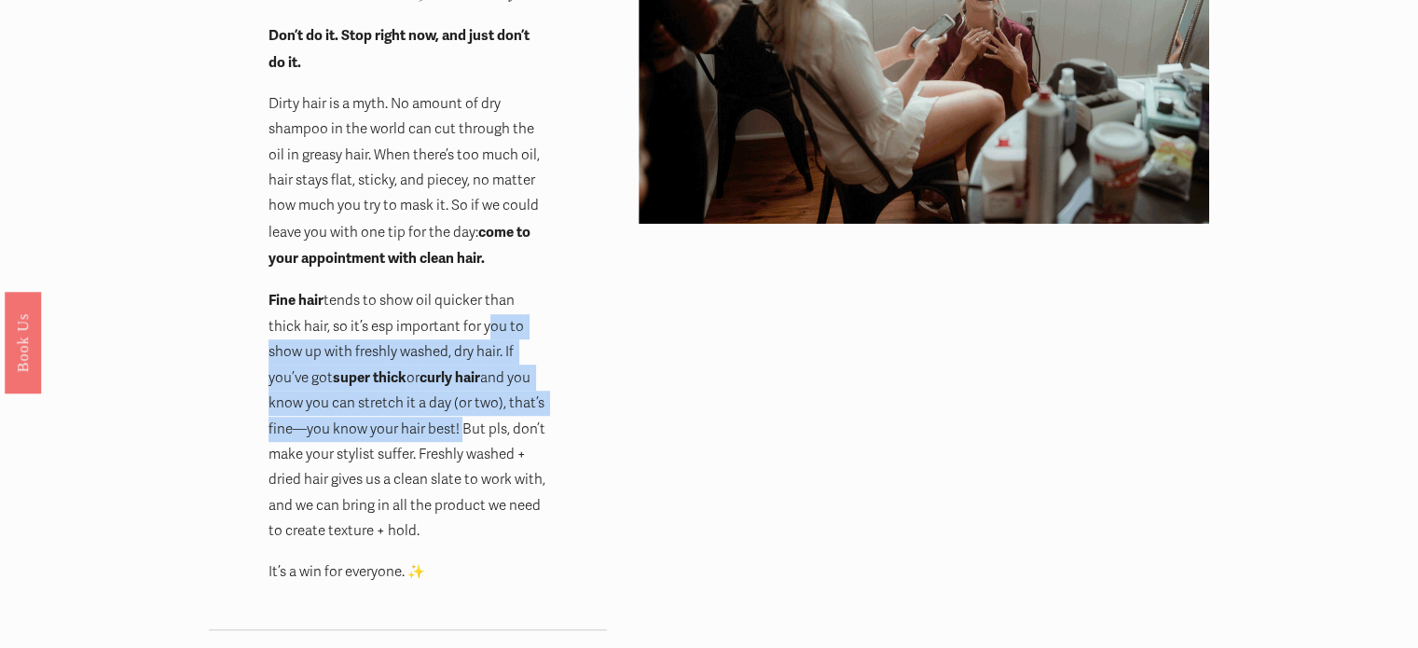
click at [465, 420] on p "Fine hair tends to show oil quicker than thick hair, so it’s esp important for …" at bounding box center [408, 415] width 280 height 256
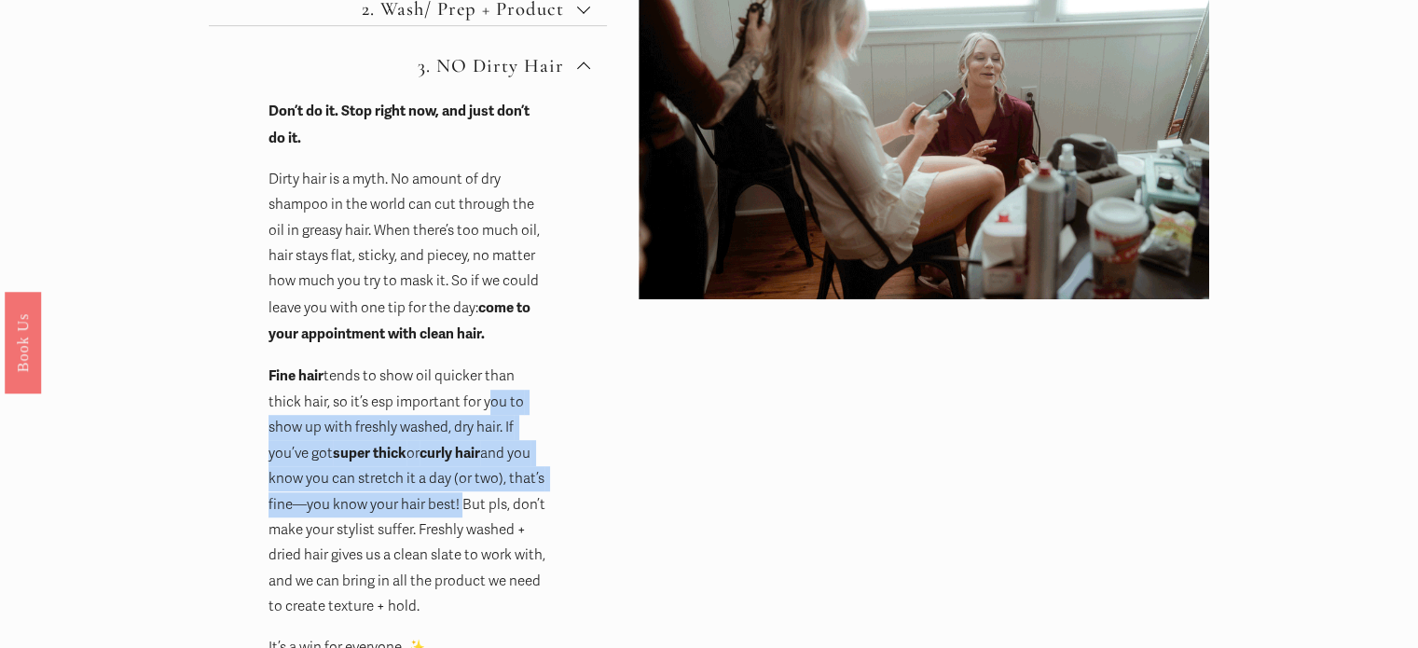
scroll to position [1023, 0]
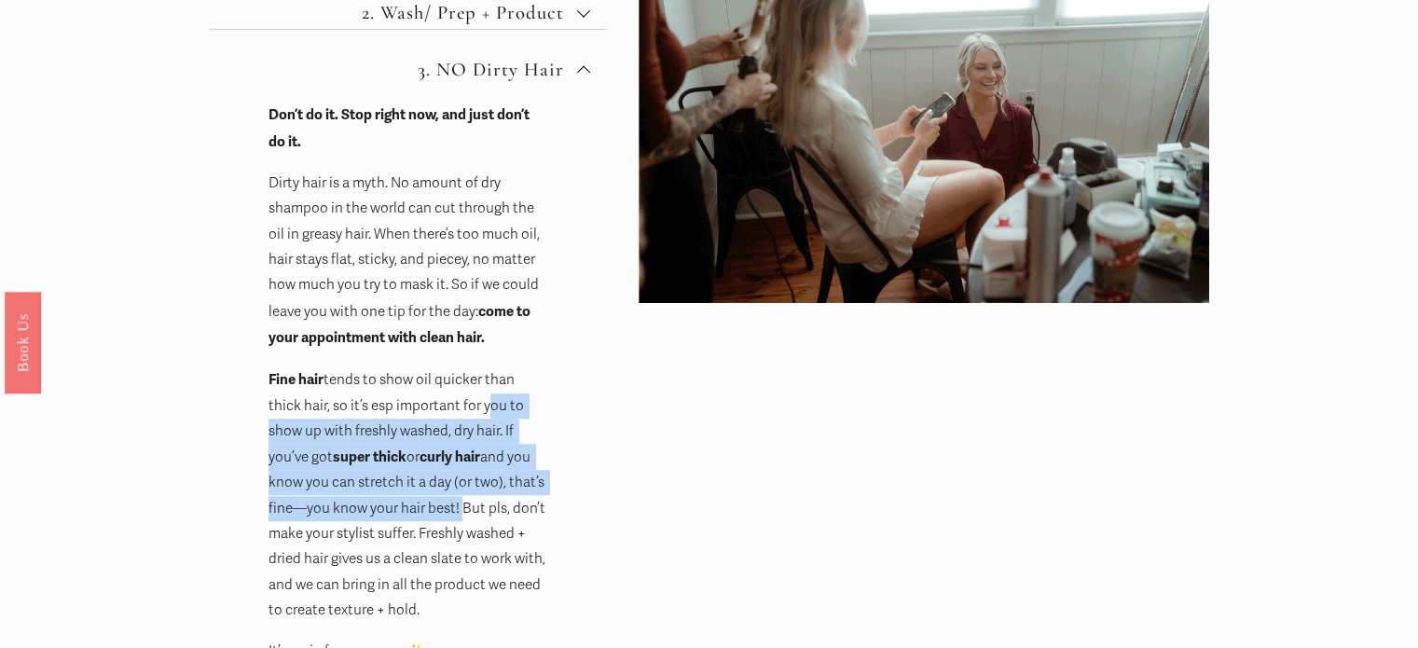
click at [565, 69] on span "3. NO Dirty Hair" at bounding box center [415, 69] width 324 height 23
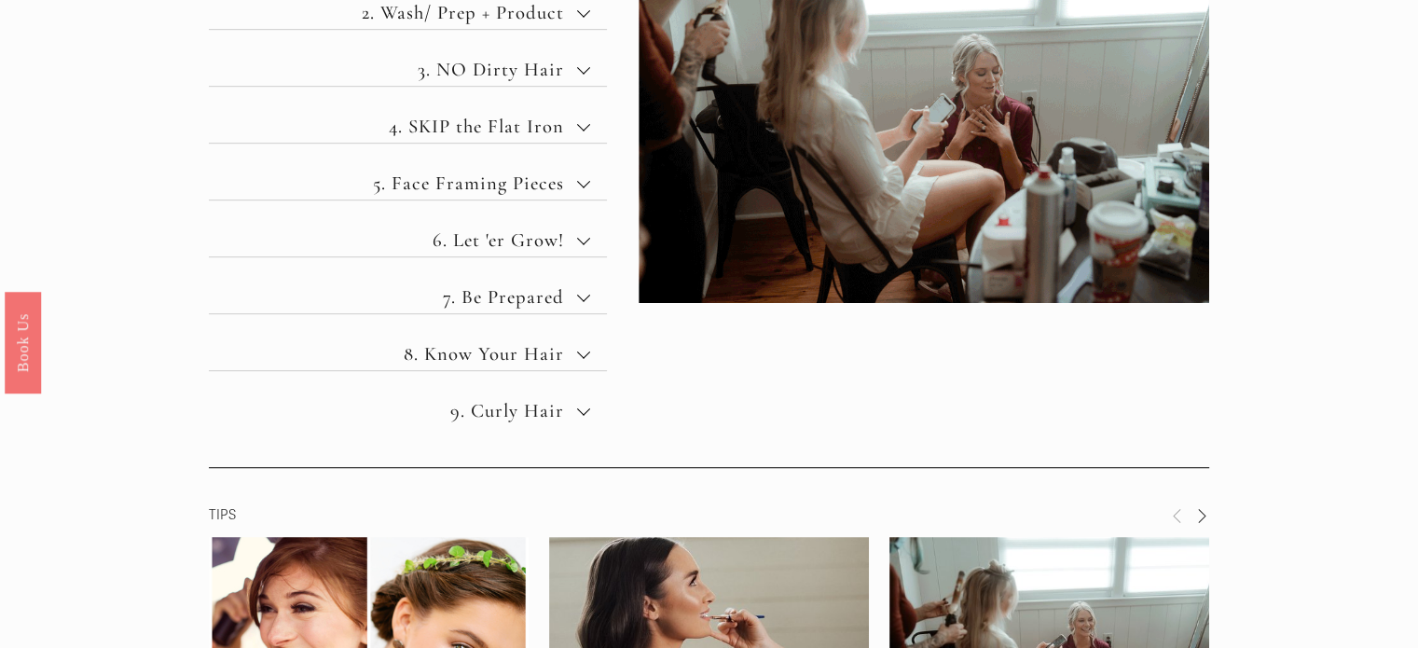
click at [532, 115] on span "4. SKIP the Flat Iron" at bounding box center [415, 126] width 324 height 23
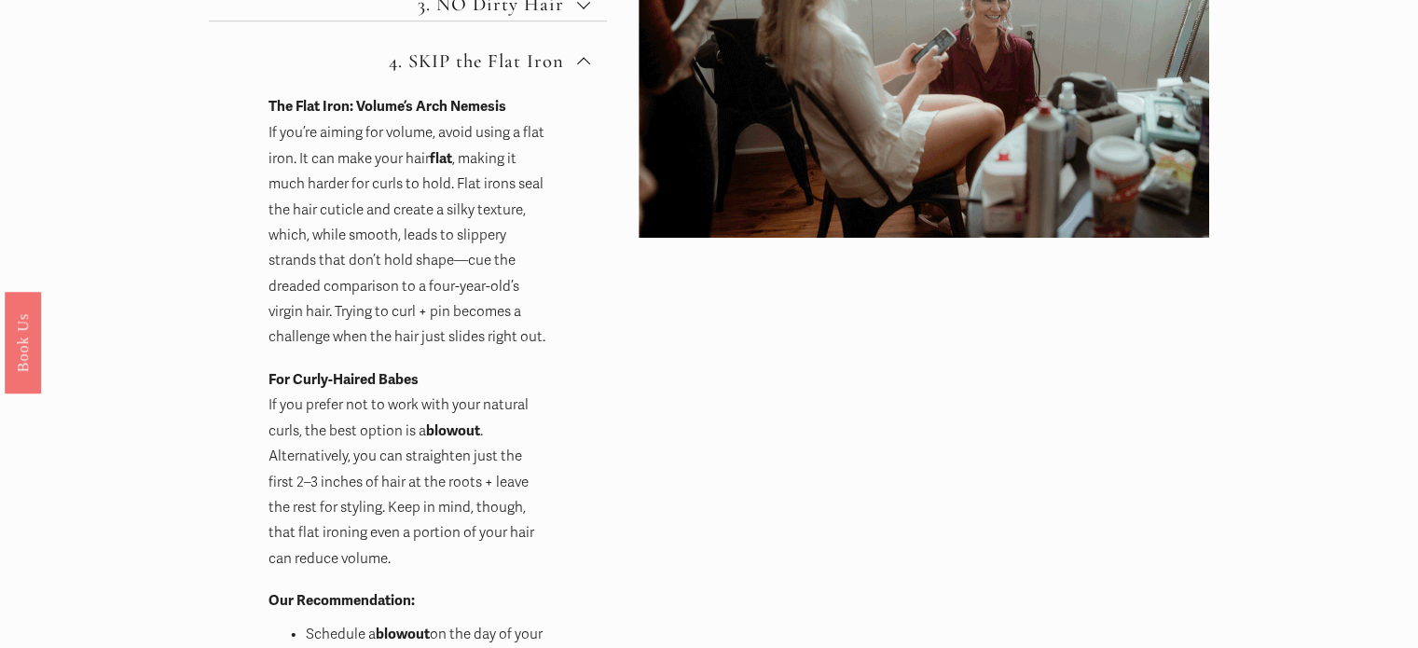
scroll to position [1089, 0]
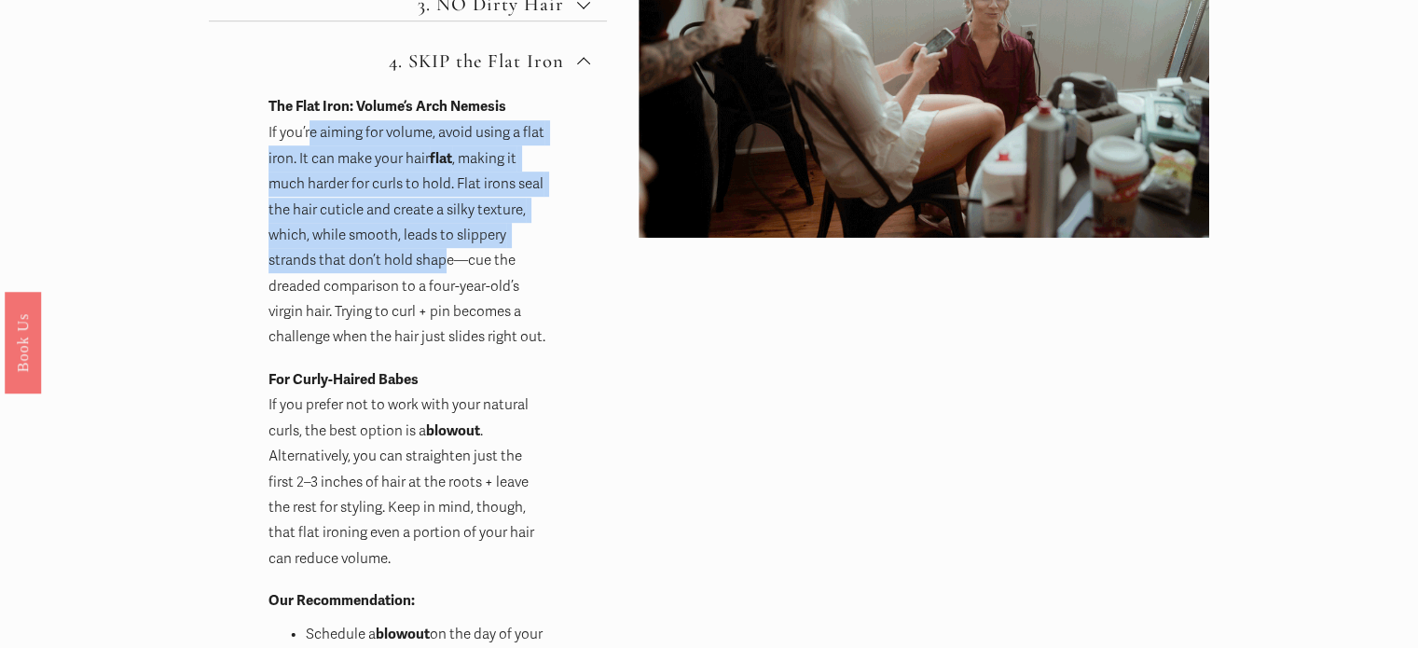
drag, startPoint x: 308, startPoint y: 133, endPoint x: 442, endPoint y: 247, distance: 175.2
click at [442, 247] on p "The Flat Iron: Volume’s Arch Nemesis If you’re aiming for volume, avoid using a…" at bounding box center [408, 221] width 280 height 256
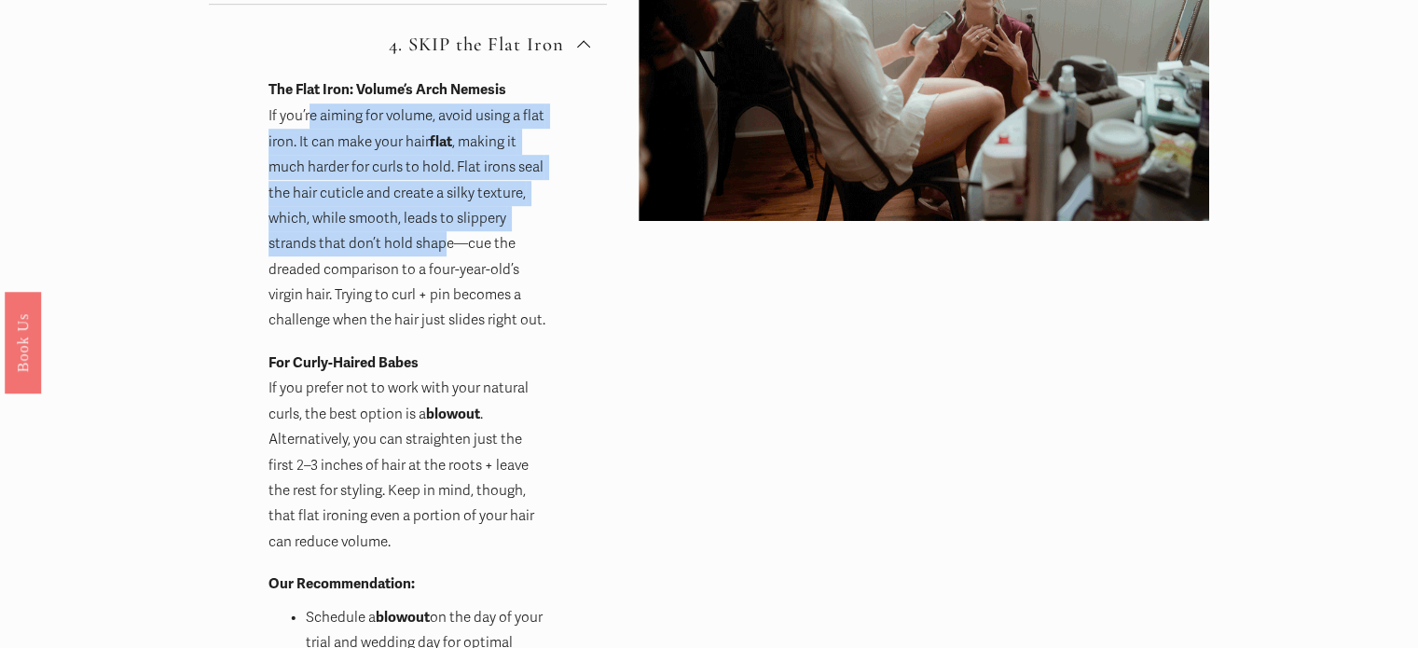
scroll to position [1106, 0]
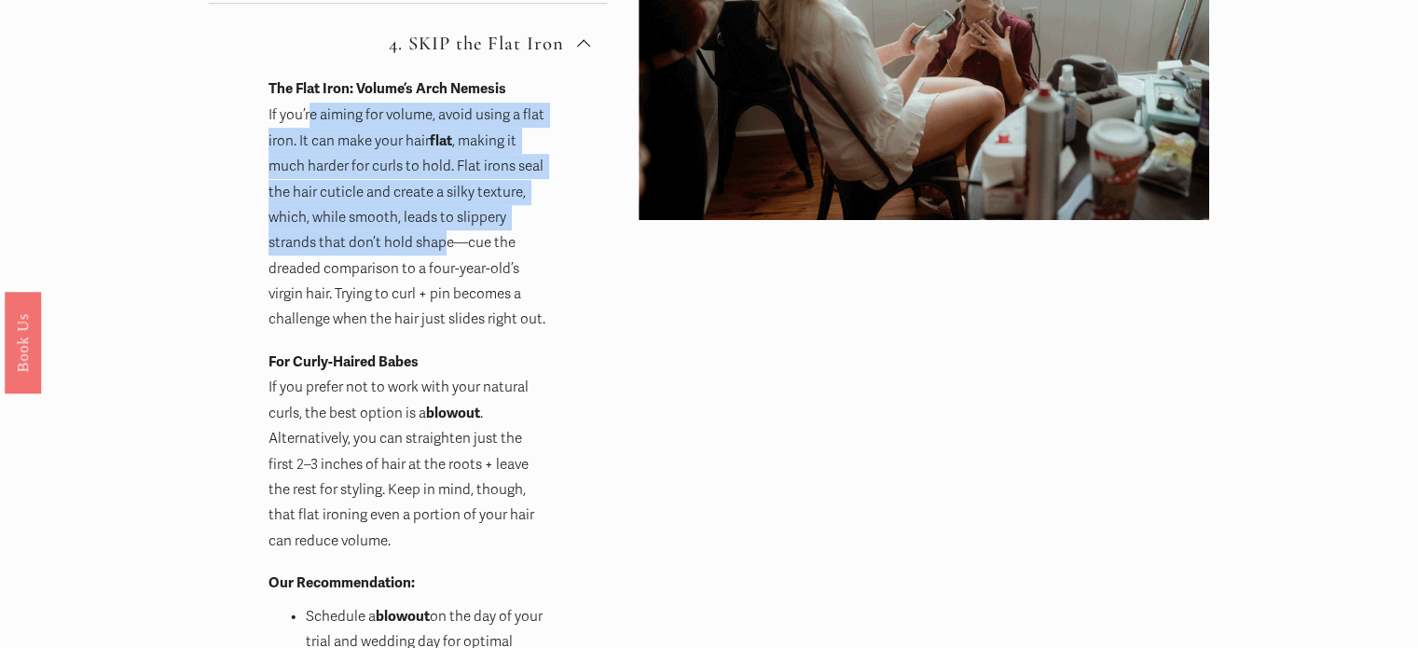
click at [497, 36] on span "4. SKIP the Flat Iron" at bounding box center [415, 43] width 324 height 23
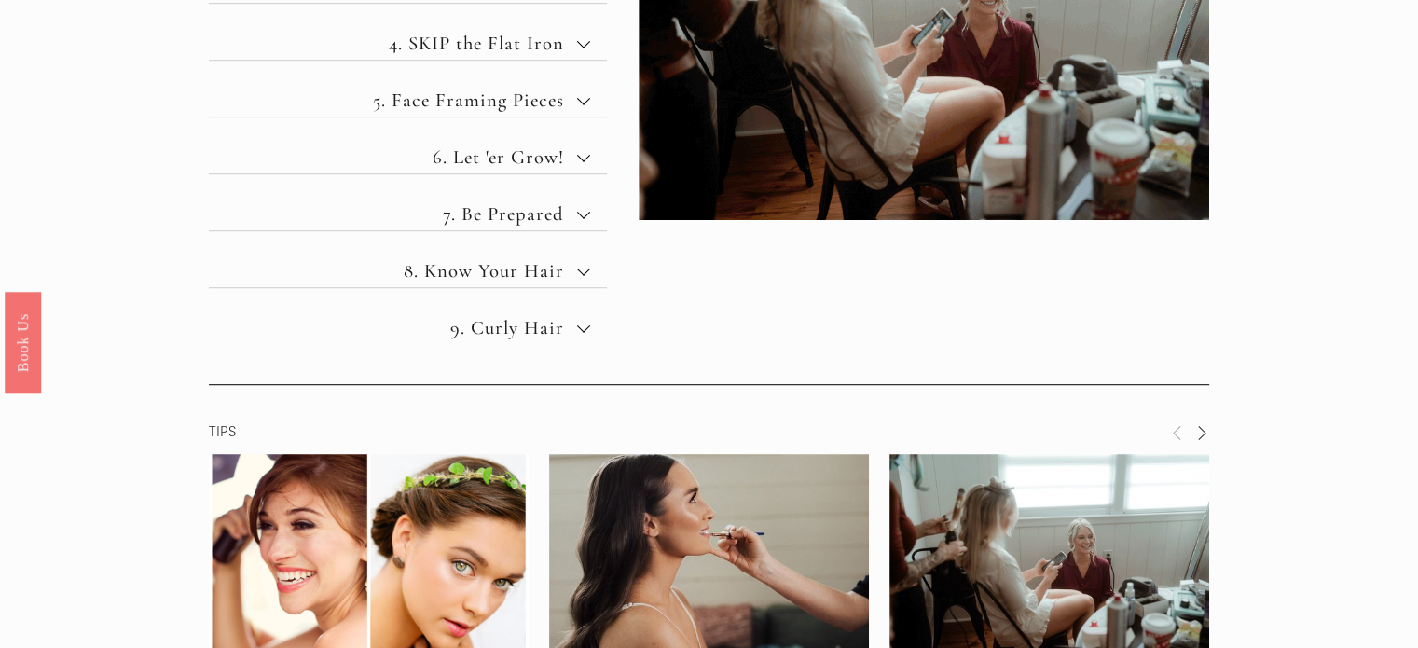
click at [459, 100] on span "5. Face Framing Pieces" at bounding box center [415, 100] width 324 height 23
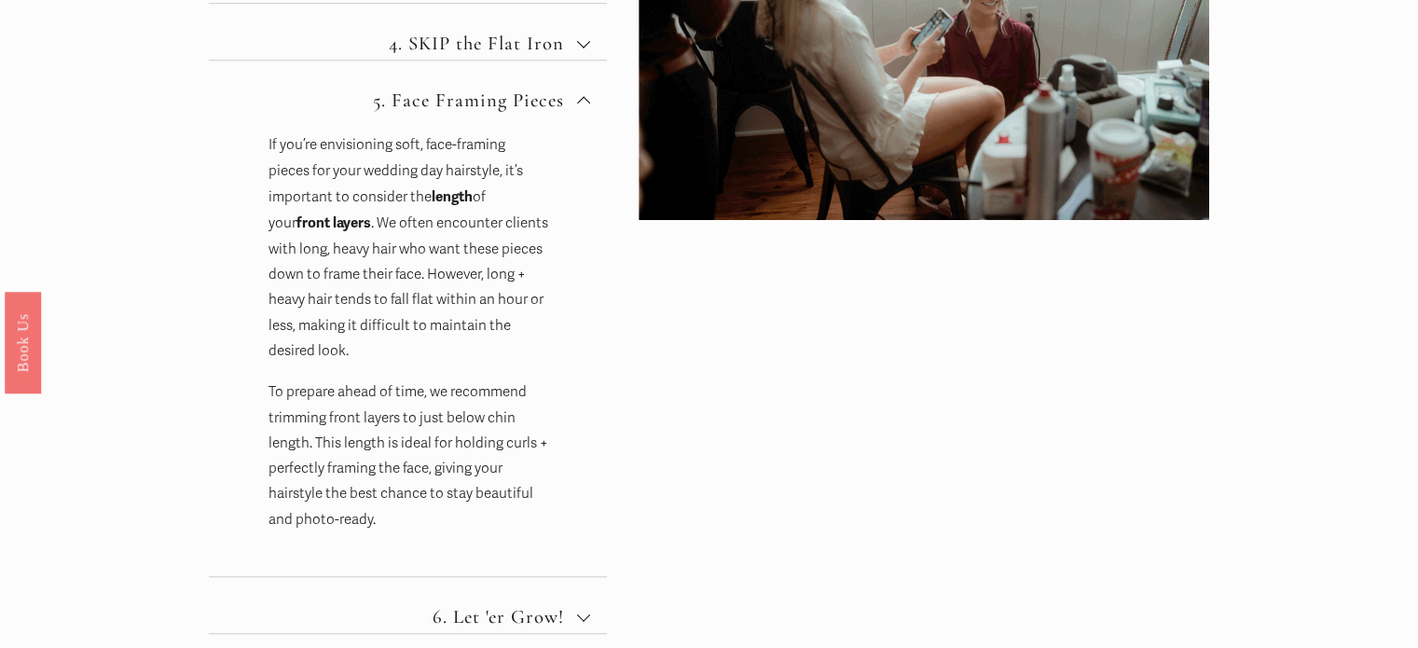
click at [459, 100] on span "5. Face Framing Pieces" at bounding box center [415, 100] width 324 height 23
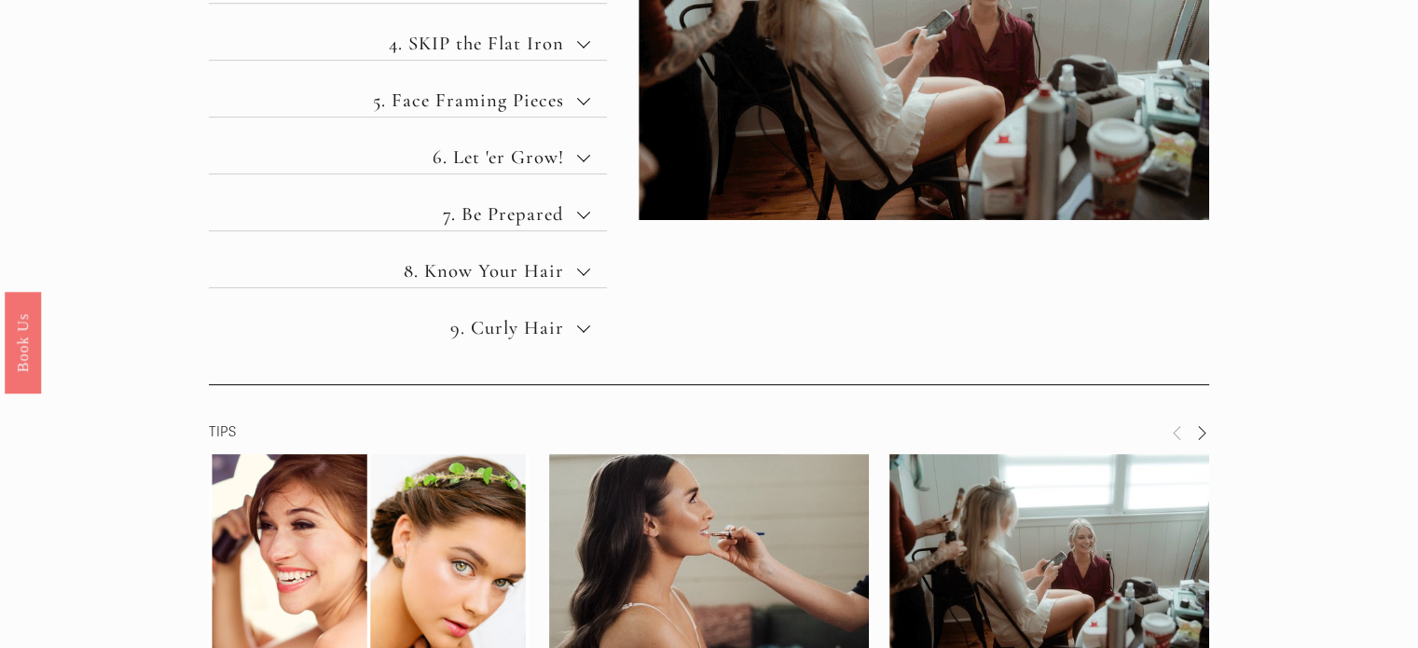
click at [485, 160] on span "6. Let 'er Grow!" at bounding box center [415, 156] width 324 height 23
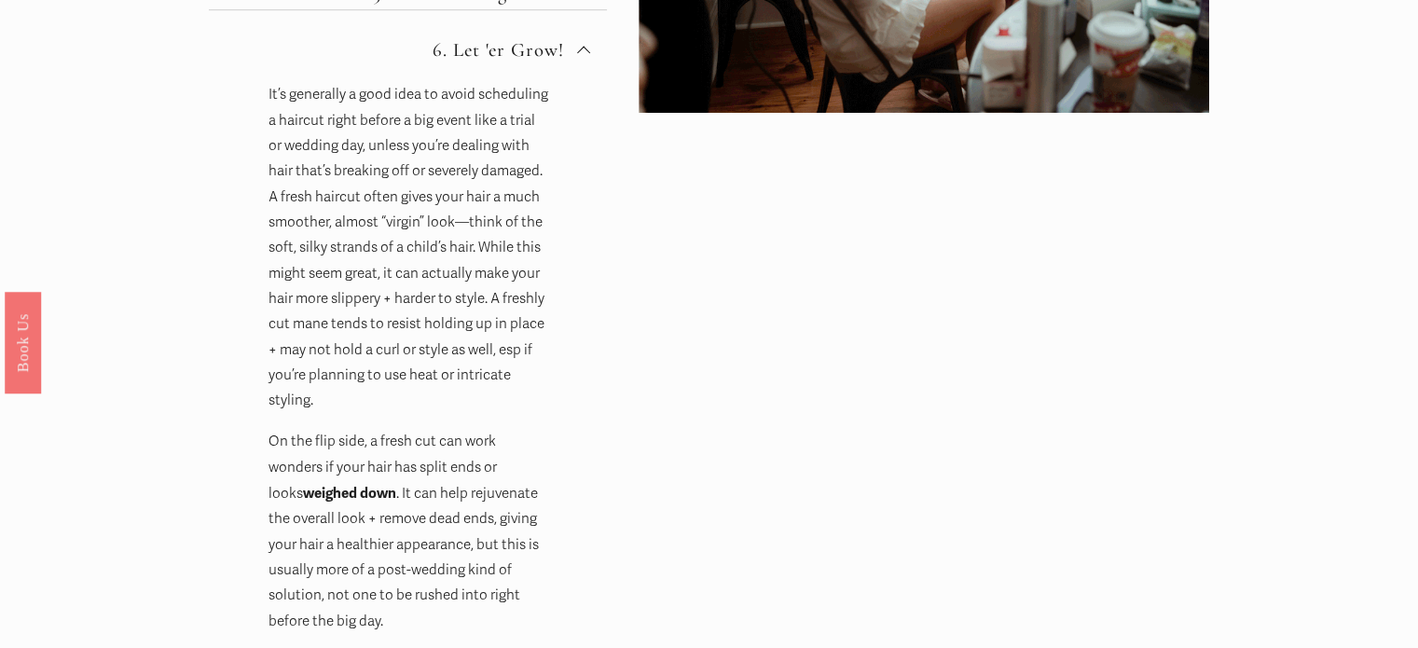
scroll to position [1214, 0]
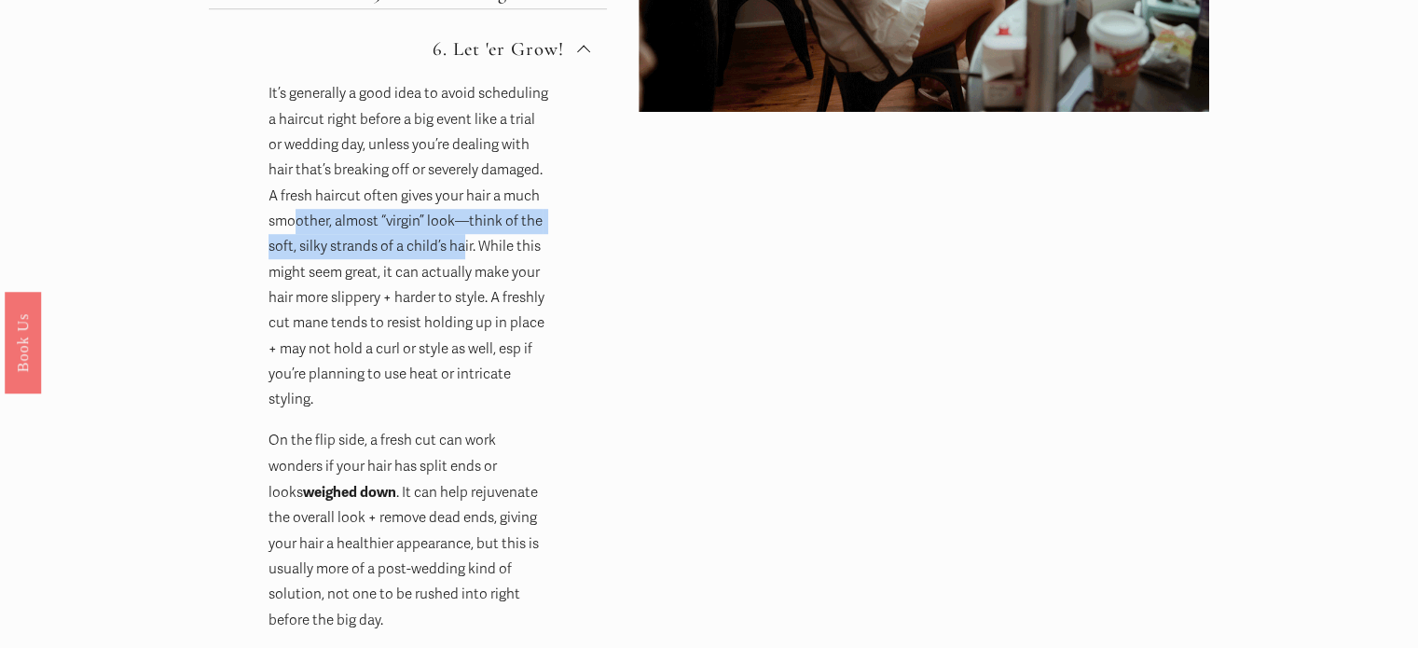
drag, startPoint x: 295, startPoint y: 214, endPoint x: 461, endPoint y: 253, distance: 170.4
click at [461, 253] on p "It’s generally a good idea to avoid scheduling a haircut right before a big eve…" at bounding box center [408, 246] width 280 height 331
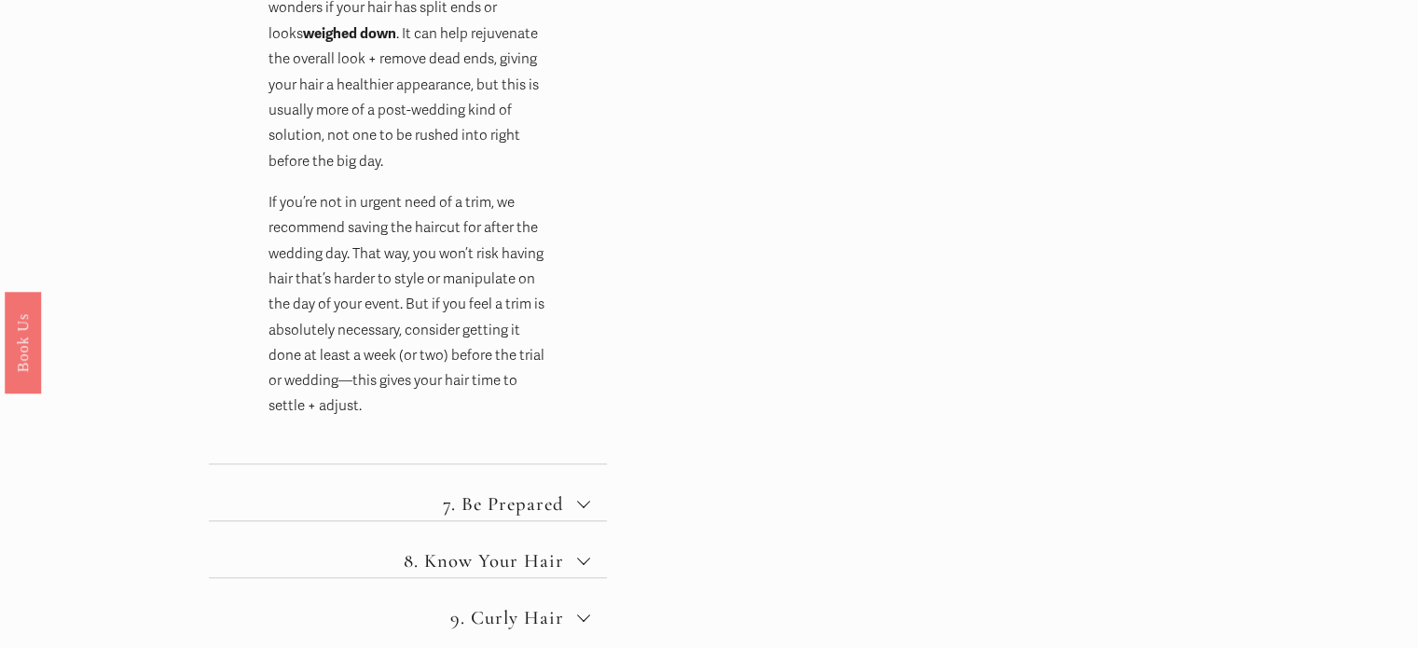
scroll to position [1672, 0]
drag, startPoint x: 425, startPoint y: 227, endPoint x: 447, endPoint y: 245, distance: 28.5
click at [447, 245] on p "If you’re not in urgent need of a trim, we recommend saving the haircut for aft…" at bounding box center [408, 305] width 280 height 229
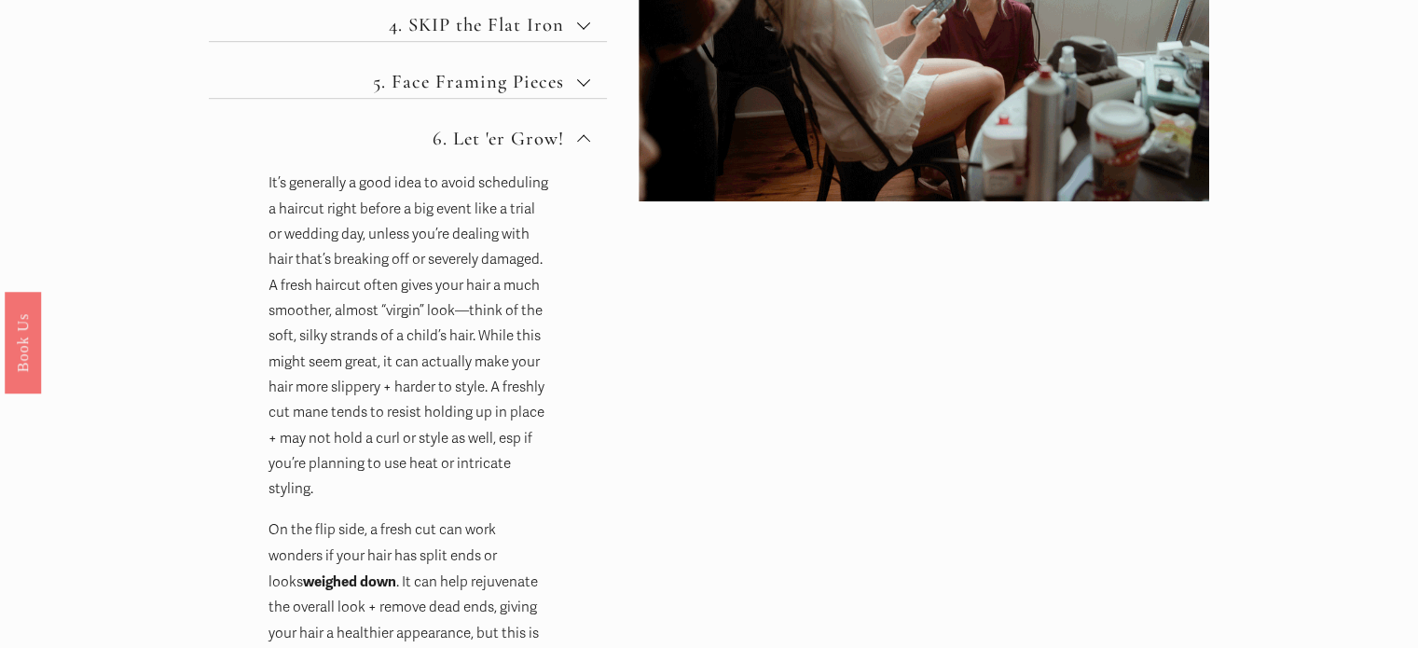
scroll to position [1124, 0]
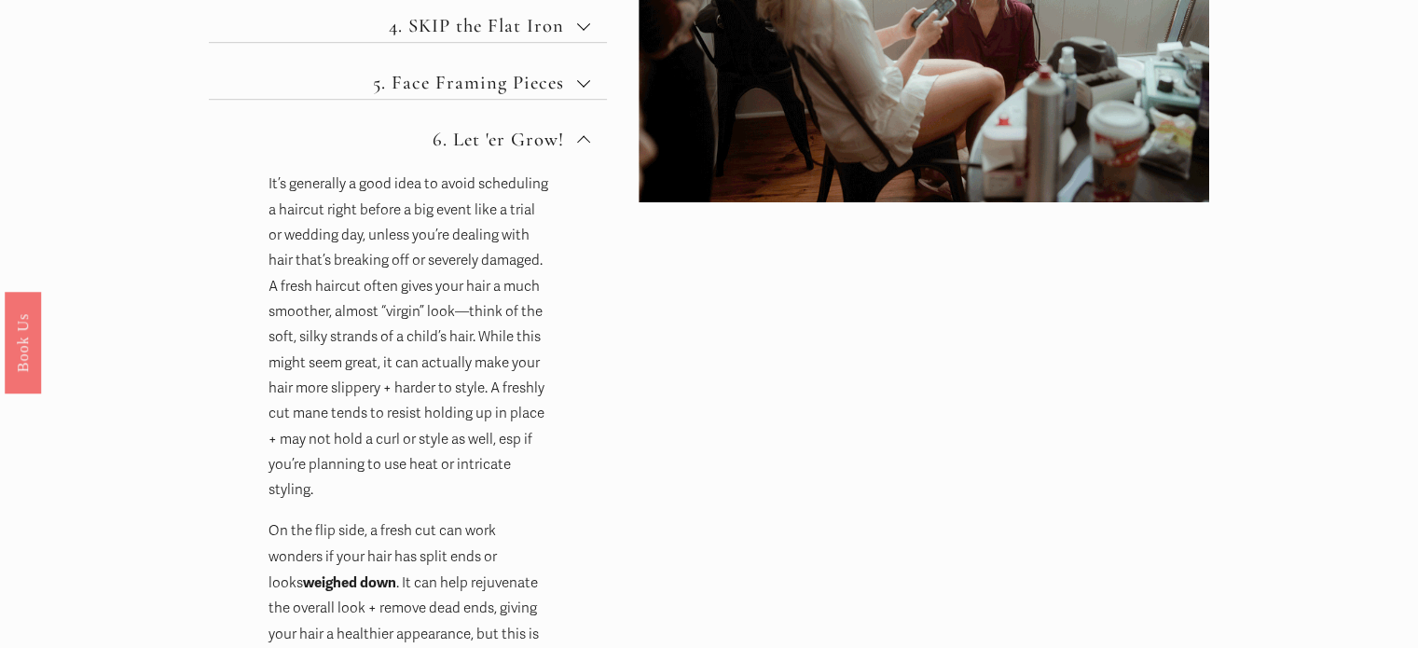
click at [529, 140] on span "6. Let 'er Grow!" at bounding box center [415, 139] width 324 height 23
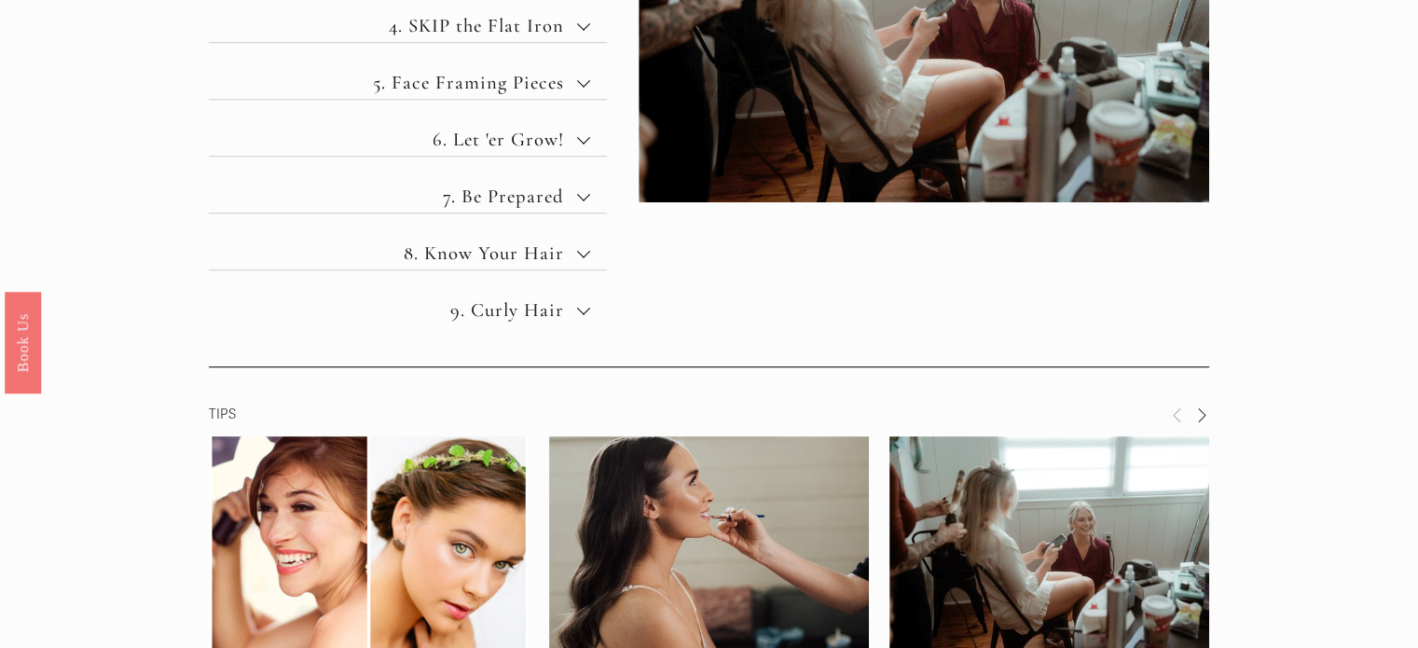
click at [511, 195] on span "7. Be Prepared" at bounding box center [415, 196] width 324 height 23
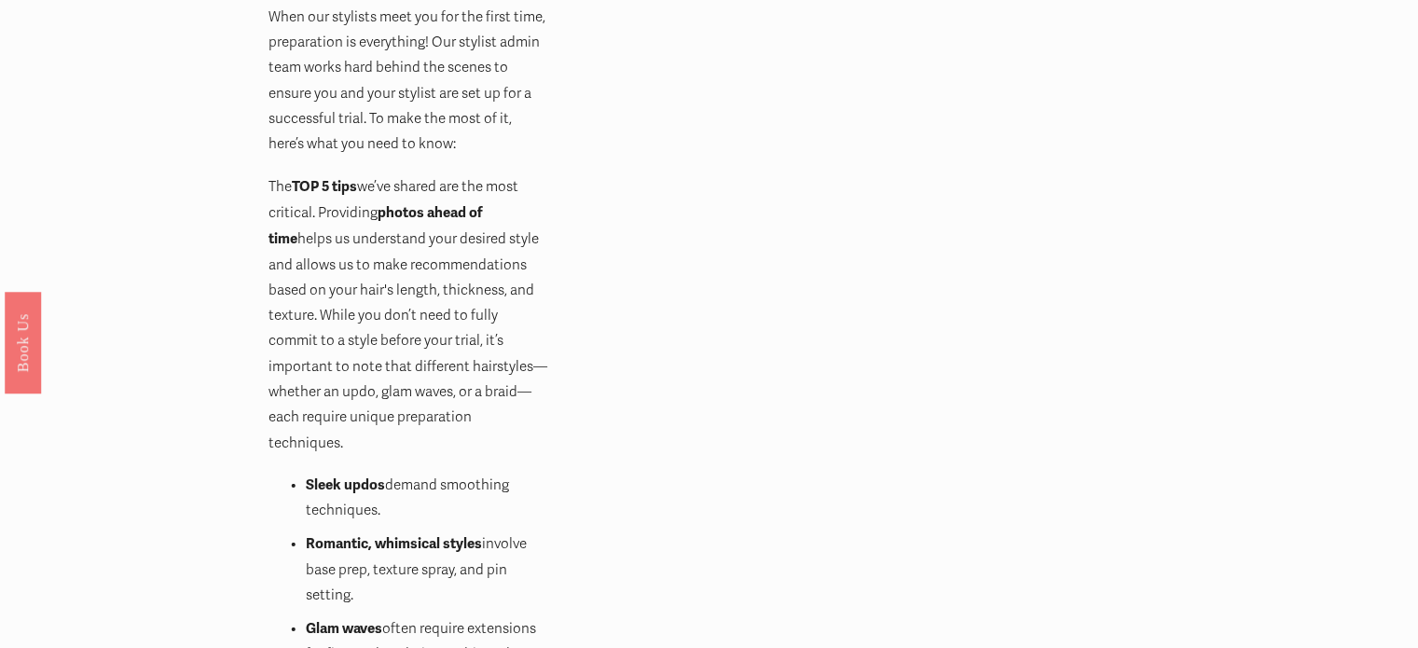
scroll to position [1376, 0]
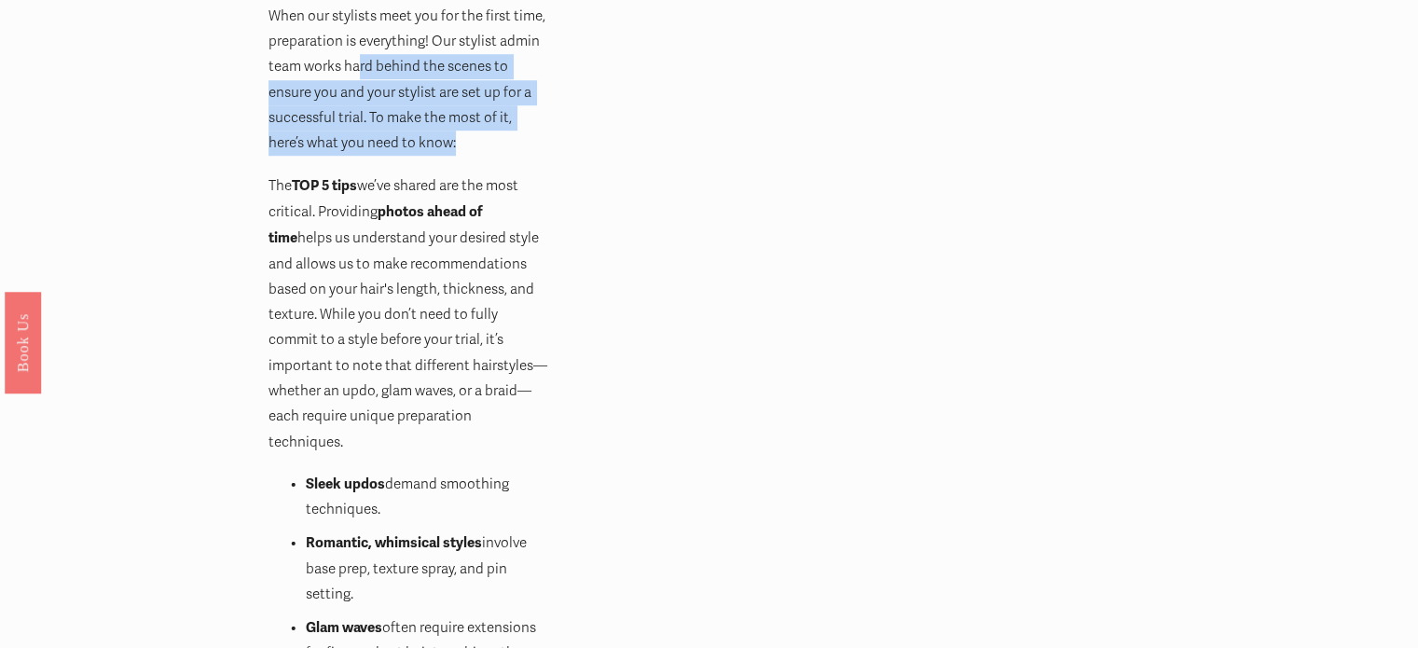
drag, startPoint x: 361, startPoint y: 60, endPoint x: 477, endPoint y: 138, distance: 140.4
click at [477, 138] on p "Preparation Is Key When our stylists meet you for the first time, preparation i…" at bounding box center [408, 66] width 280 height 179
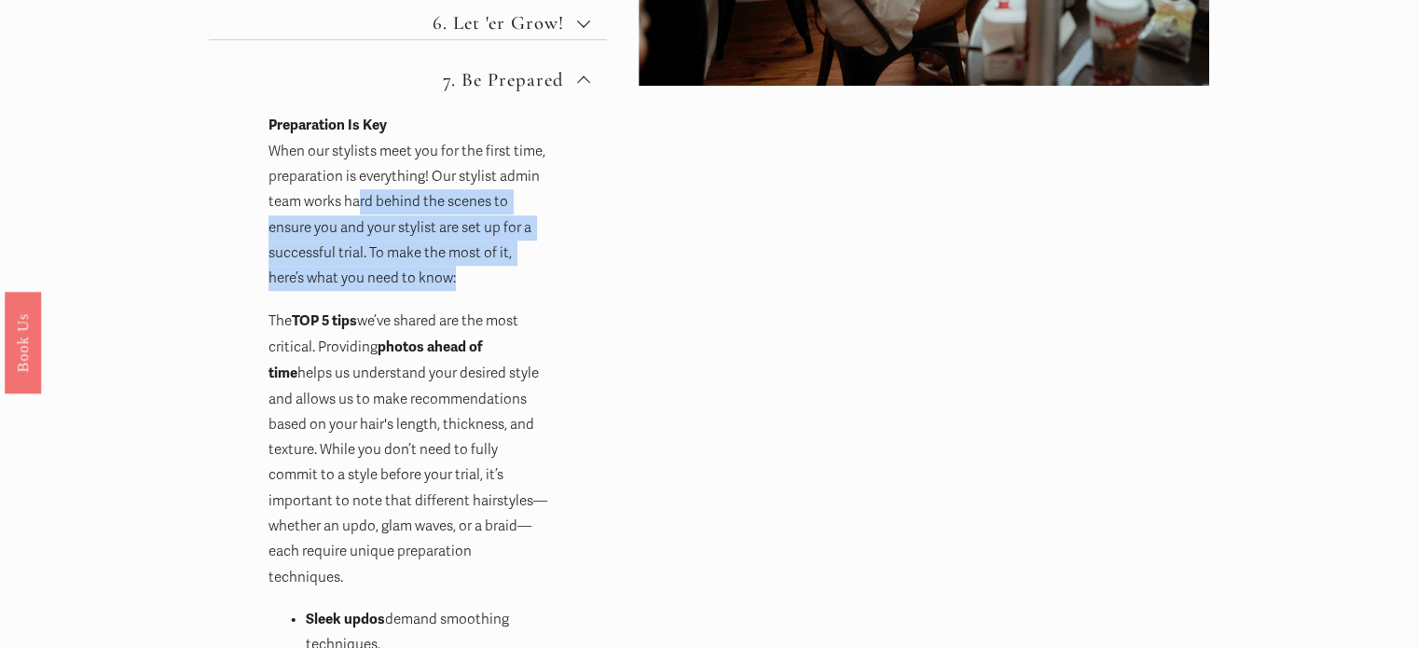
scroll to position [1237, 0]
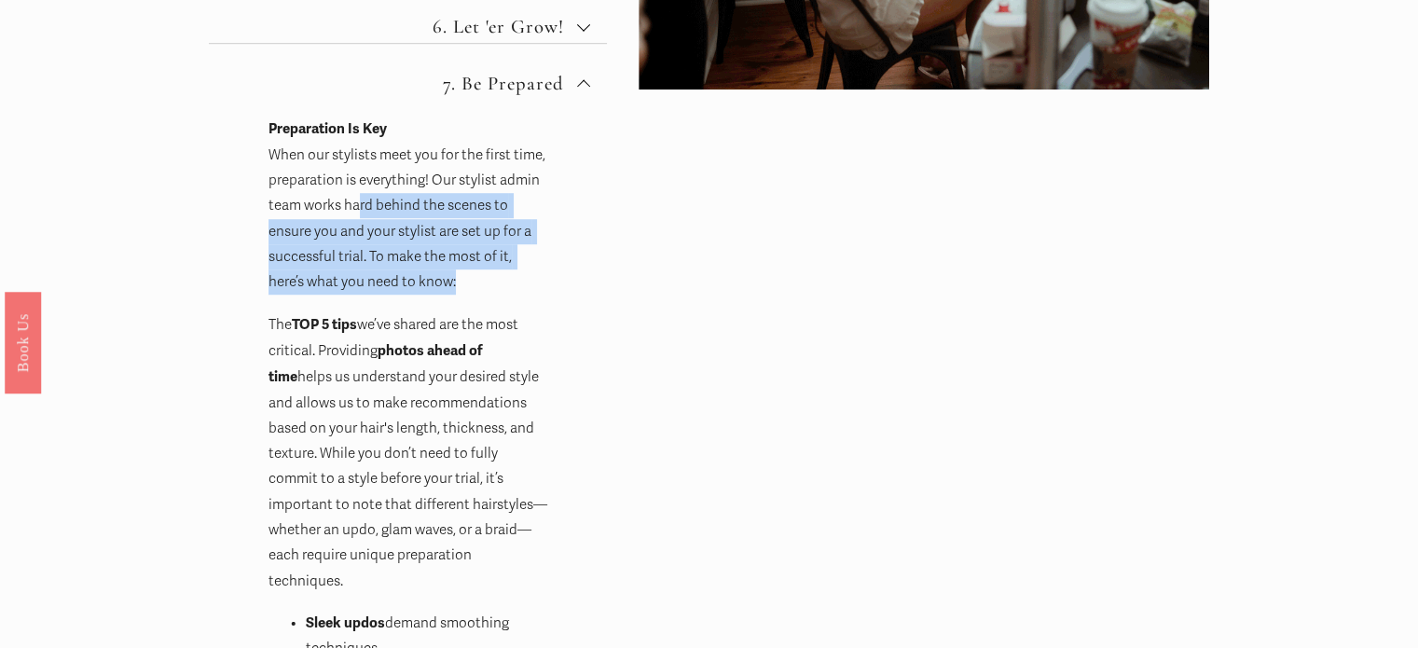
click at [527, 68] on button "7. Be Prepared" at bounding box center [408, 72] width 398 height 56
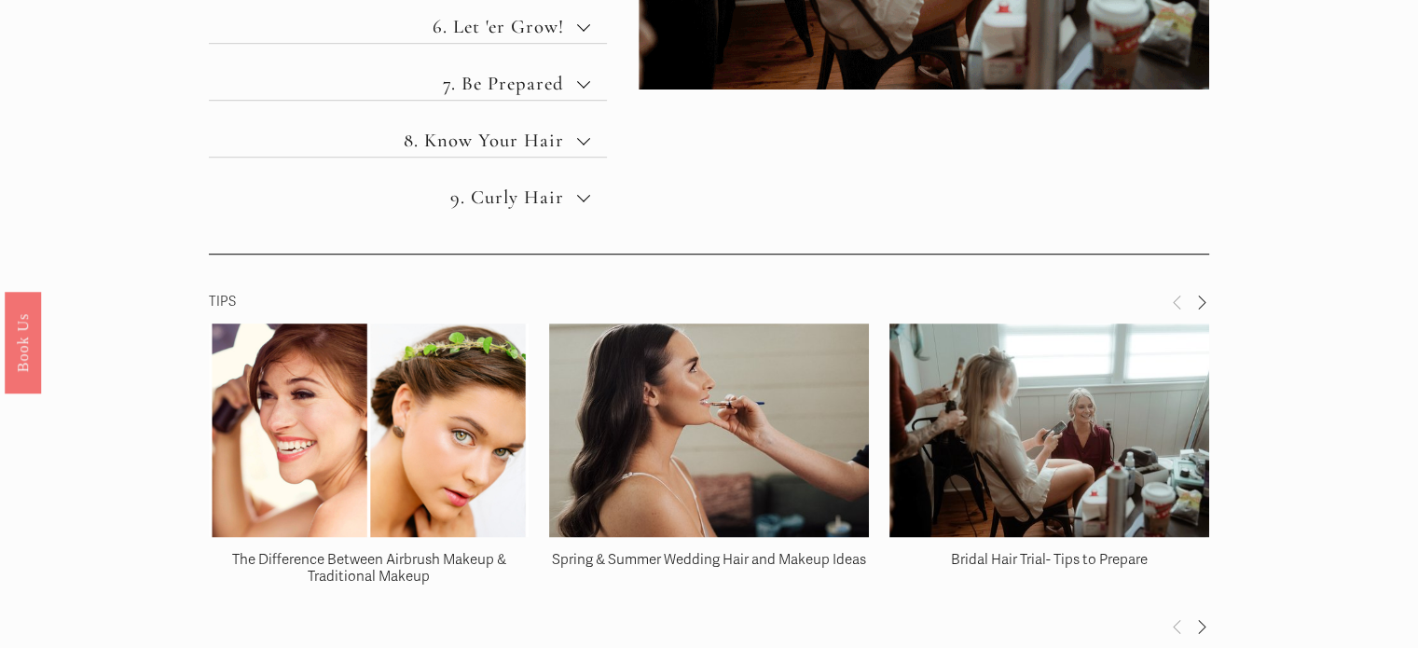
click at [515, 133] on span "8. Know Your Hair" at bounding box center [415, 140] width 324 height 23
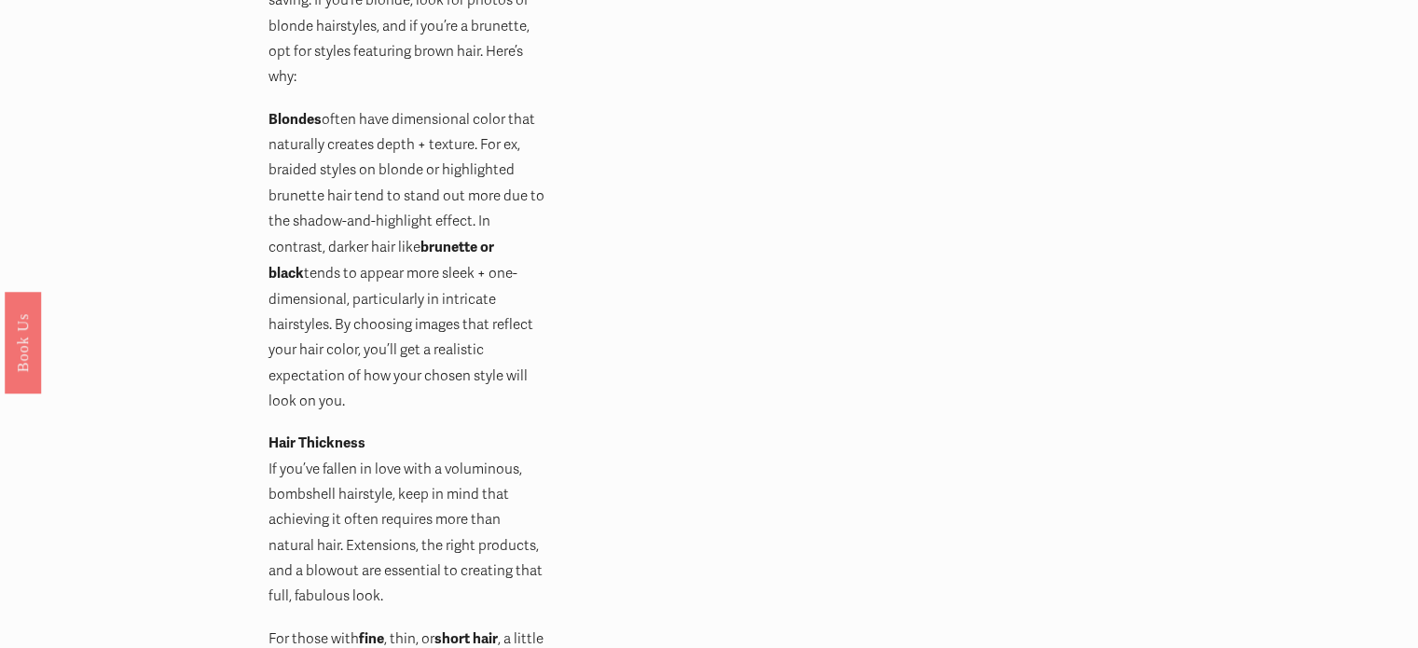
scroll to position [1504, 0]
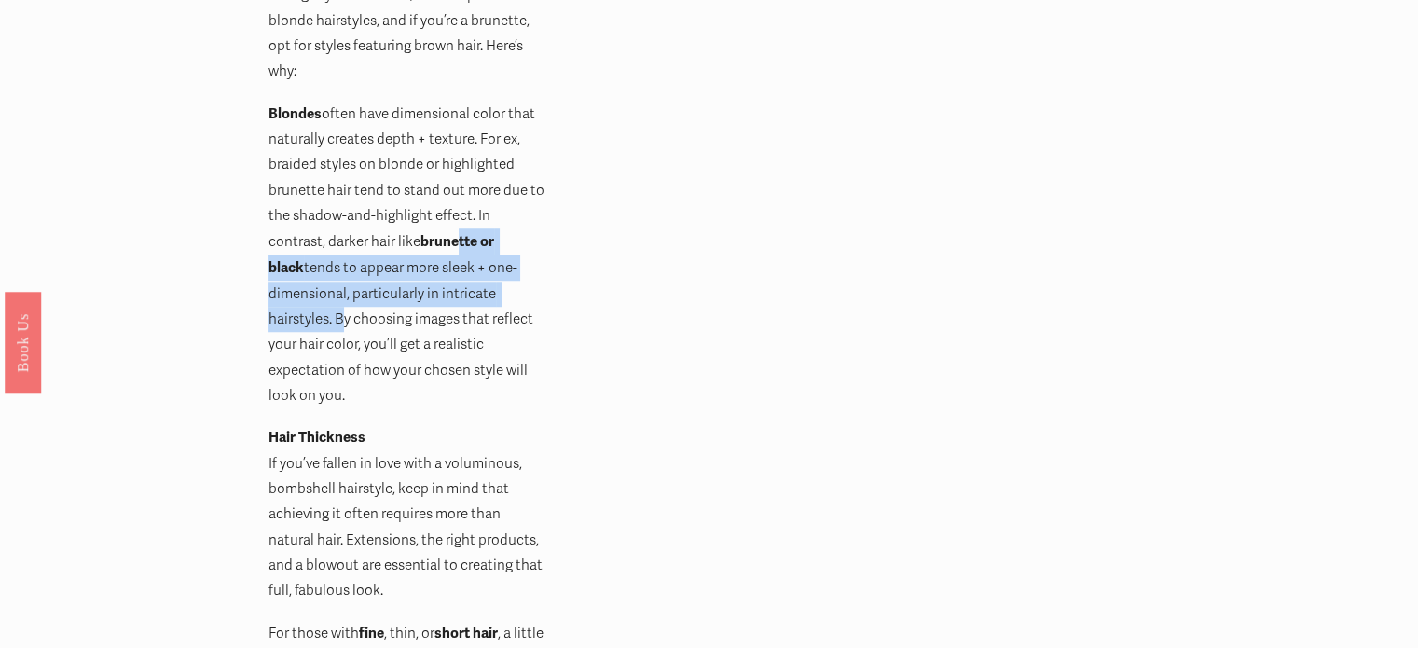
drag, startPoint x: 399, startPoint y: 241, endPoint x: 479, endPoint y: 285, distance: 91.3
click at [479, 285] on p "Blondes often have dimensional color that naturally creates depth + texture. Fo…" at bounding box center [408, 255] width 280 height 308
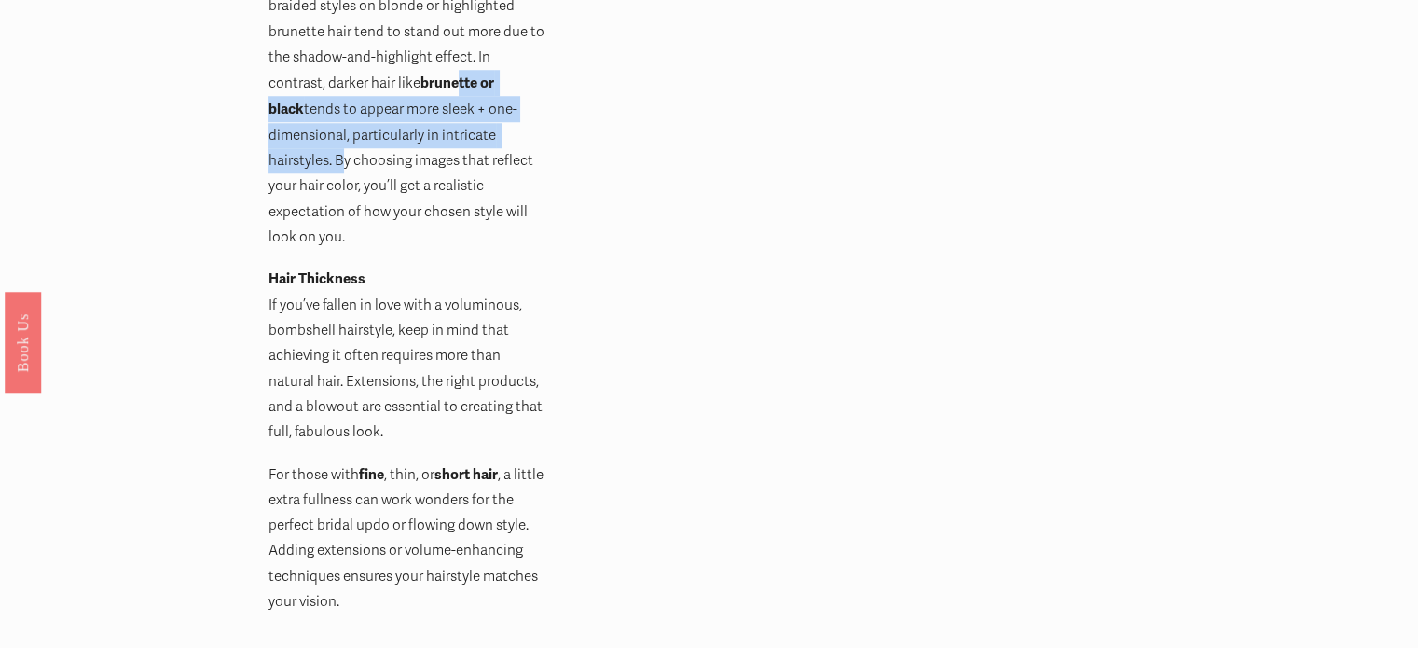
scroll to position [1664, 0]
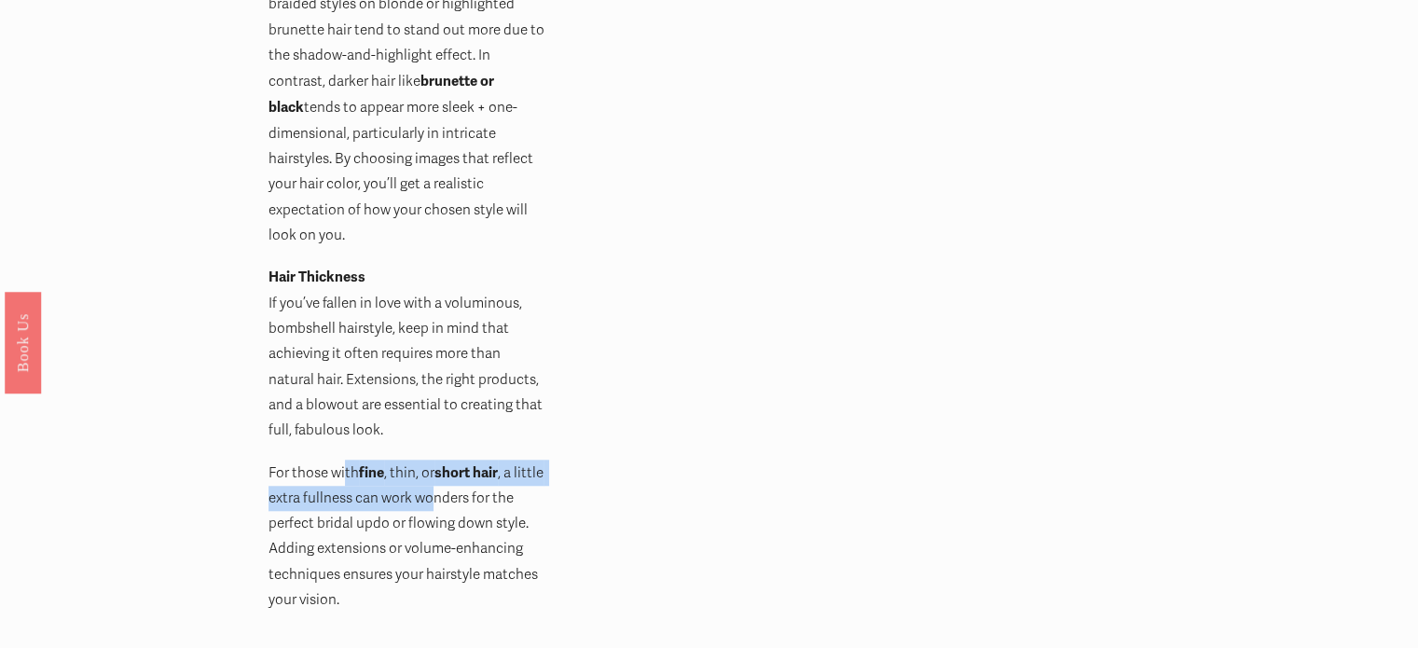
drag, startPoint x: 346, startPoint y: 440, endPoint x: 467, endPoint y: 461, distance: 123.0
click at [467, 461] on p "For those with fine , thin, or short hair , a little extra fullness can work wo…" at bounding box center [408, 536] width 280 height 154
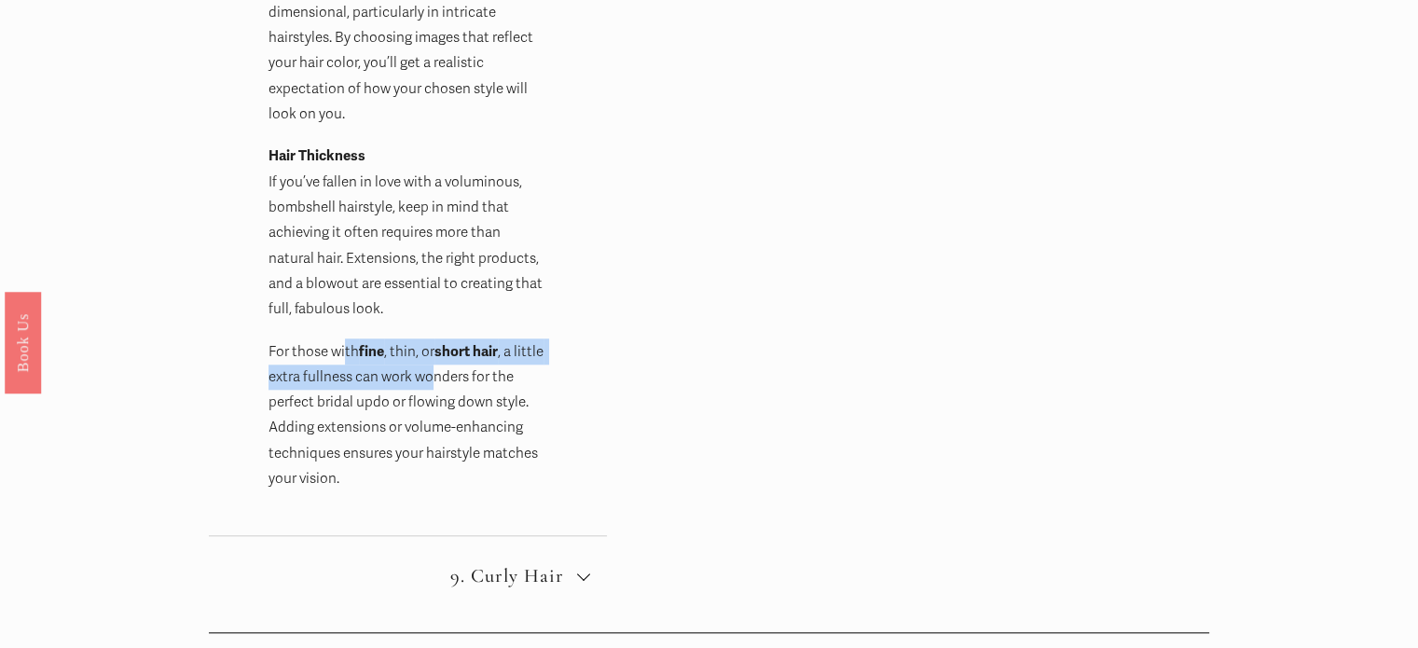
scroll to position [1788, 0]
click at [538, 562] on span "9. Curly Hair" at bounding box center [415, 573] width 324 height 23
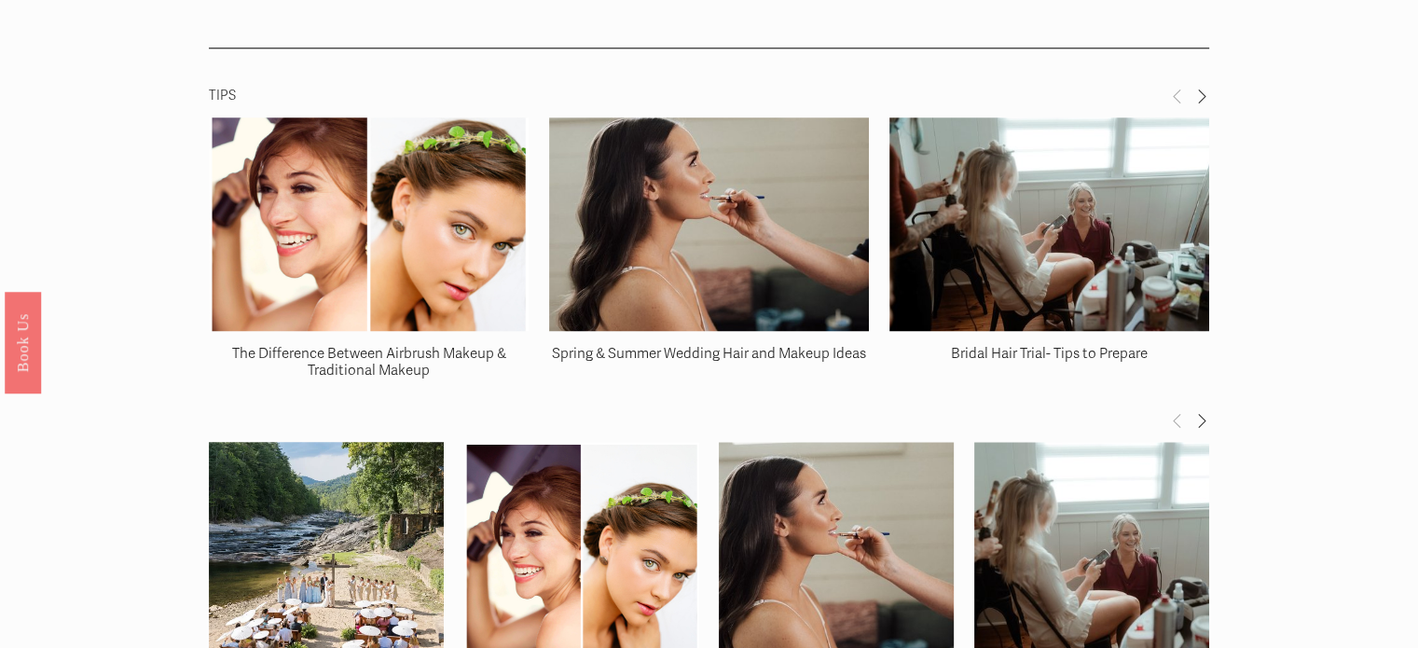
scroll to position [1946, 0]
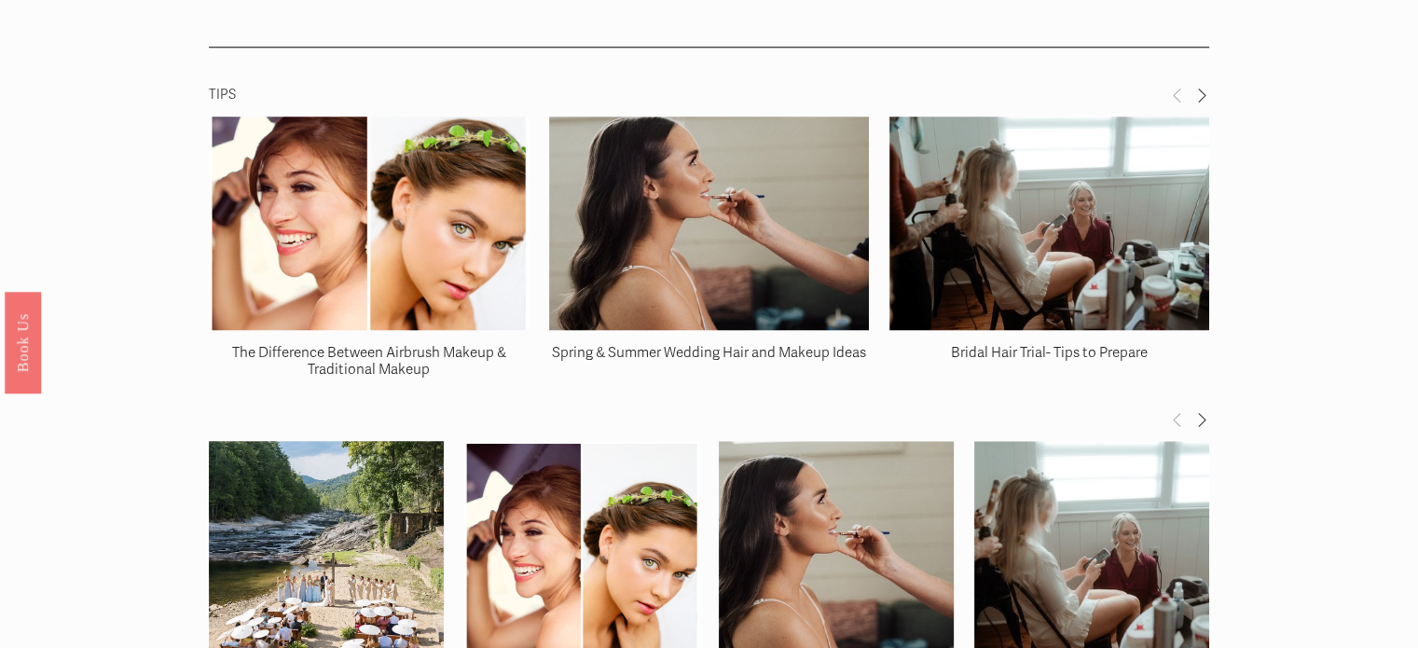
click at [372, 156] on img at bounding box center [369, 223] width 320 height 320
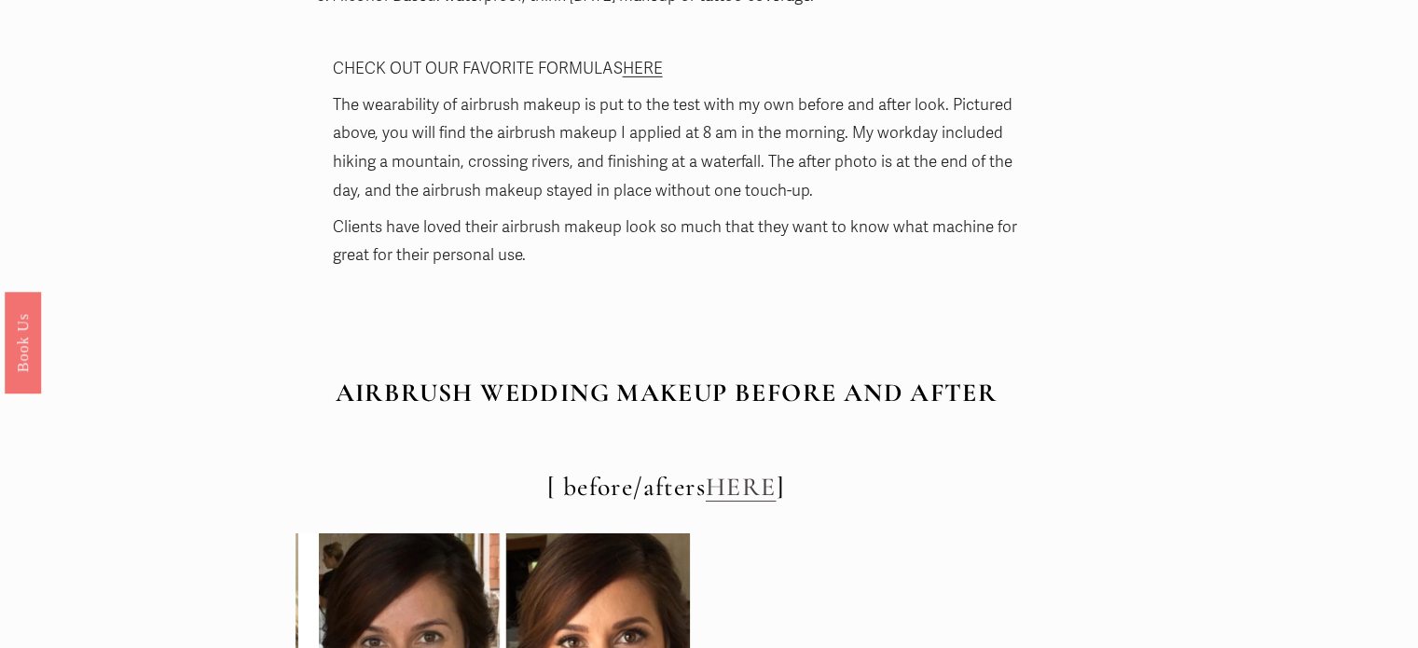
scroll to position [6261, 0]
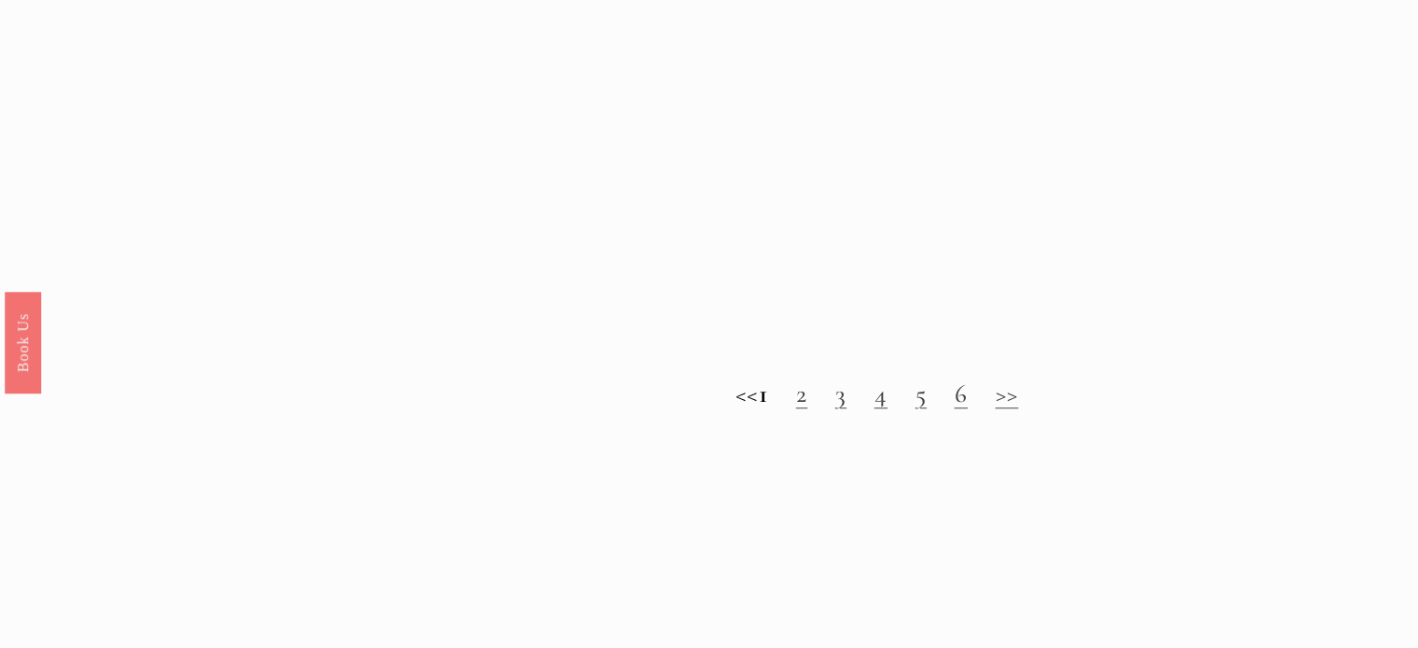
scroll to position [1581, 0]
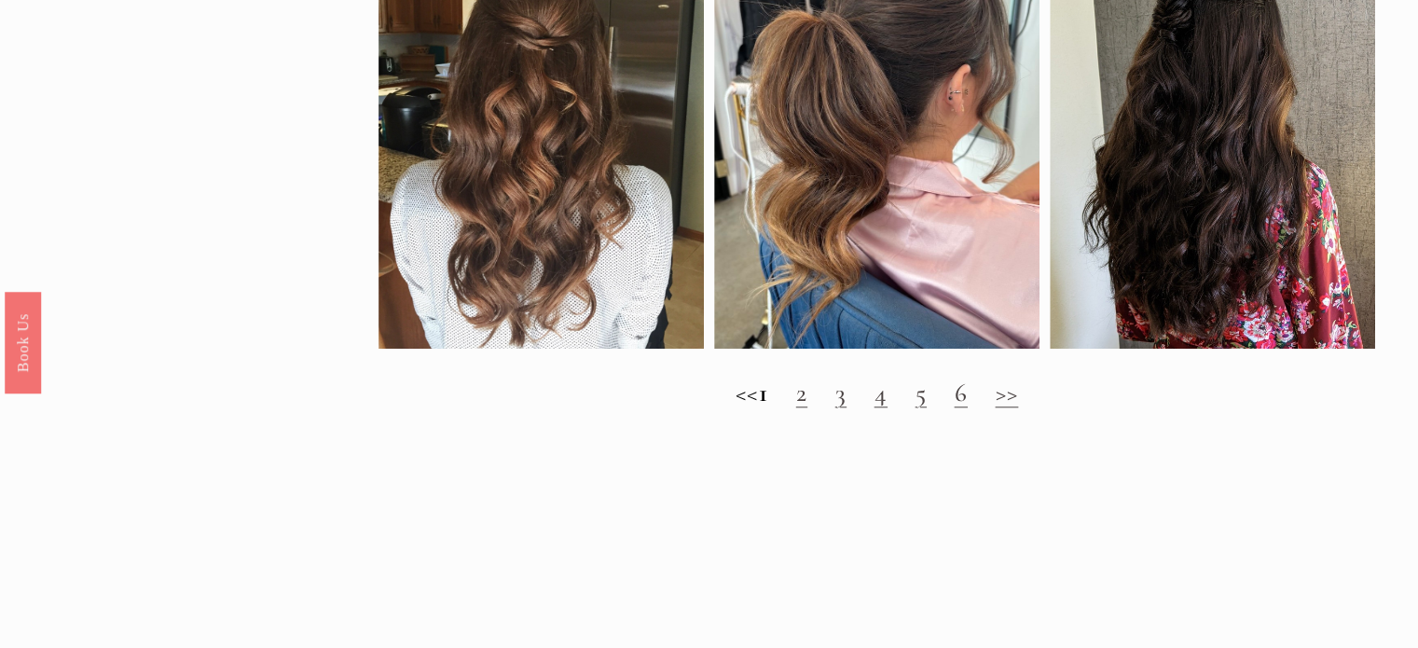
click at [807, 406] on link "2" at bounding box center [801, 393] width 11 height 32
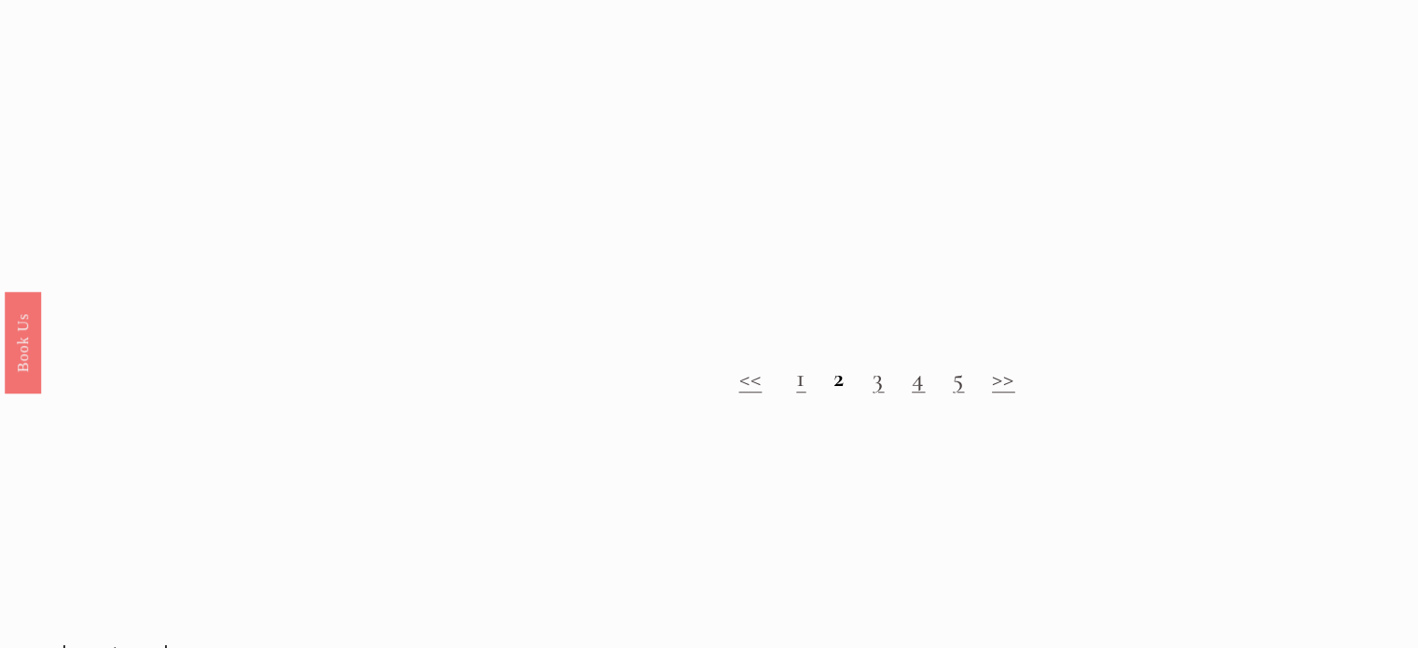
scroll to position [1603, 0]
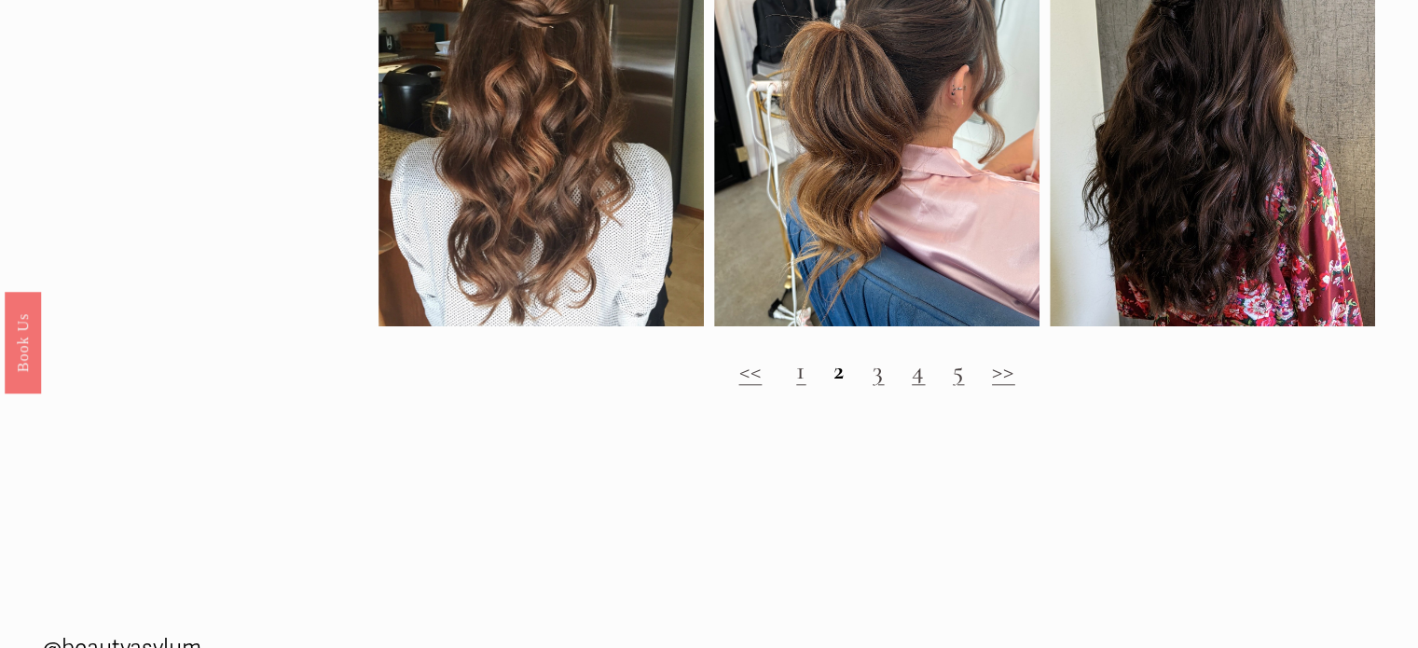
click at [880, 386] on link "3" at bounding box center [877, 370] width 11 height 32
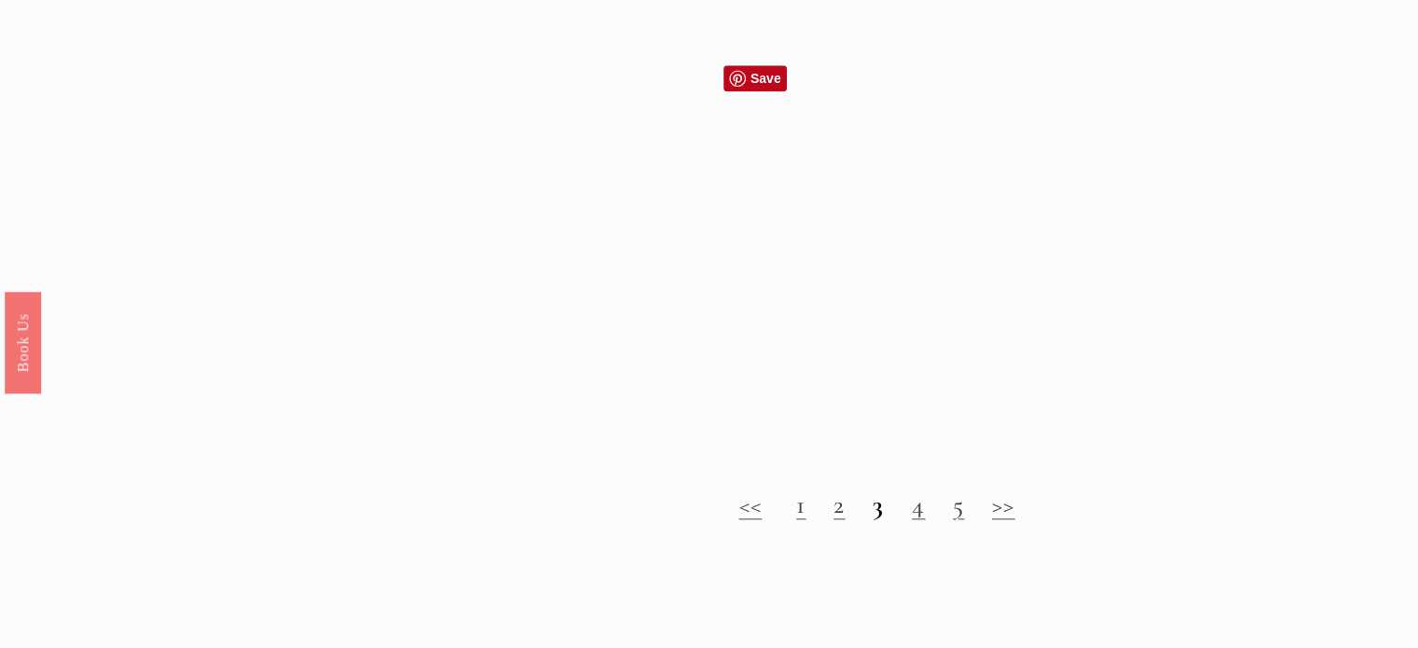
scroll to position [1822, 0]
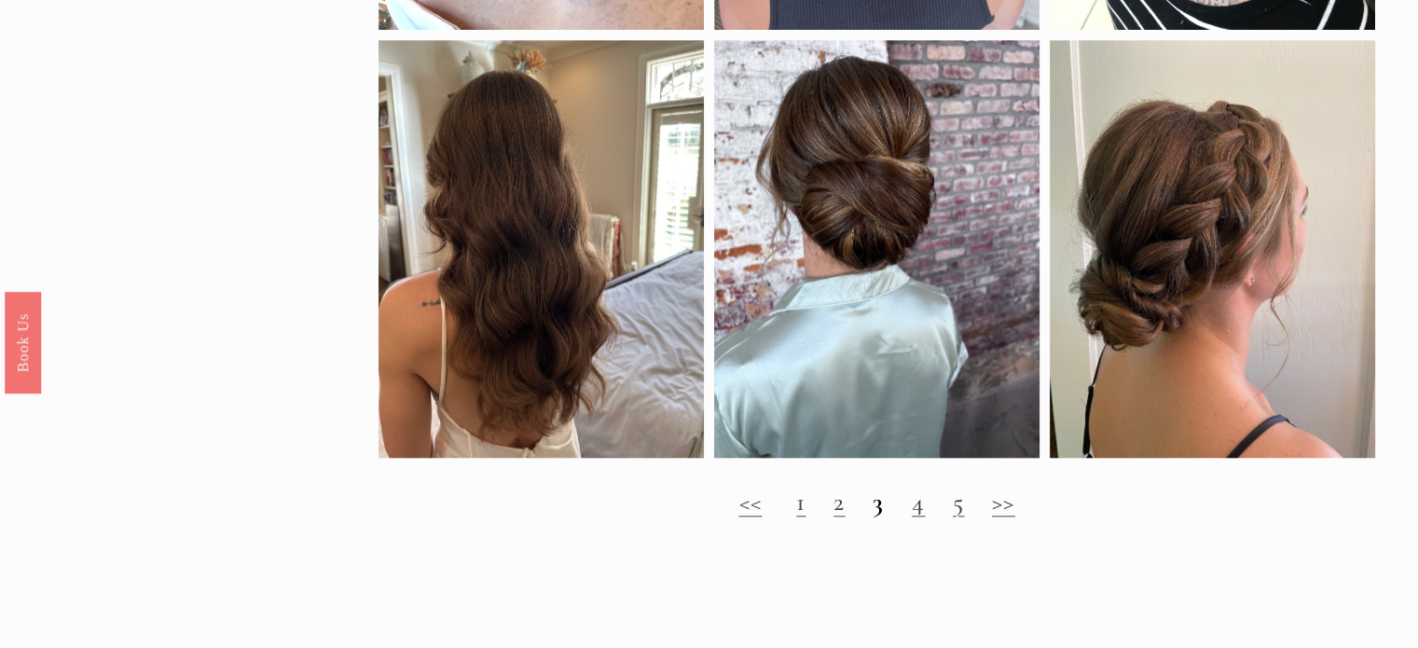
click at [913, 517] on link "4" at bounding box center [917, 502] width 13 height 32
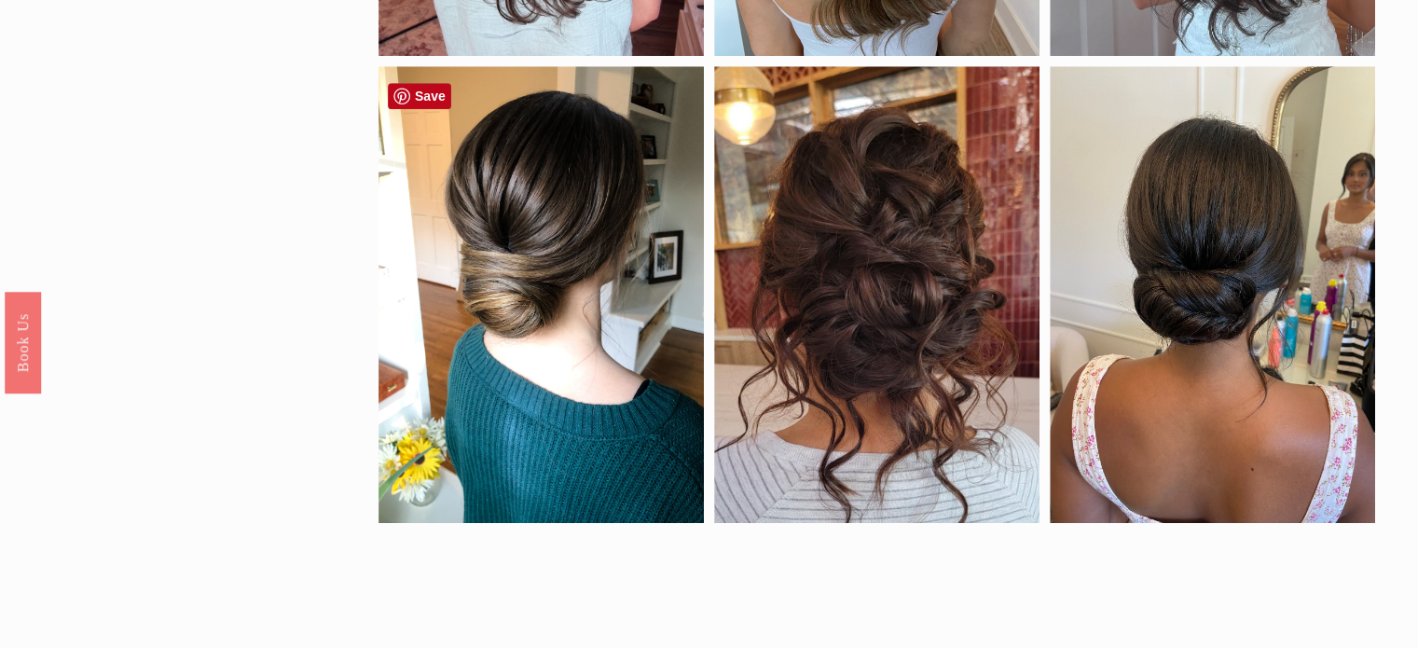
scroll to position [1018, 0]
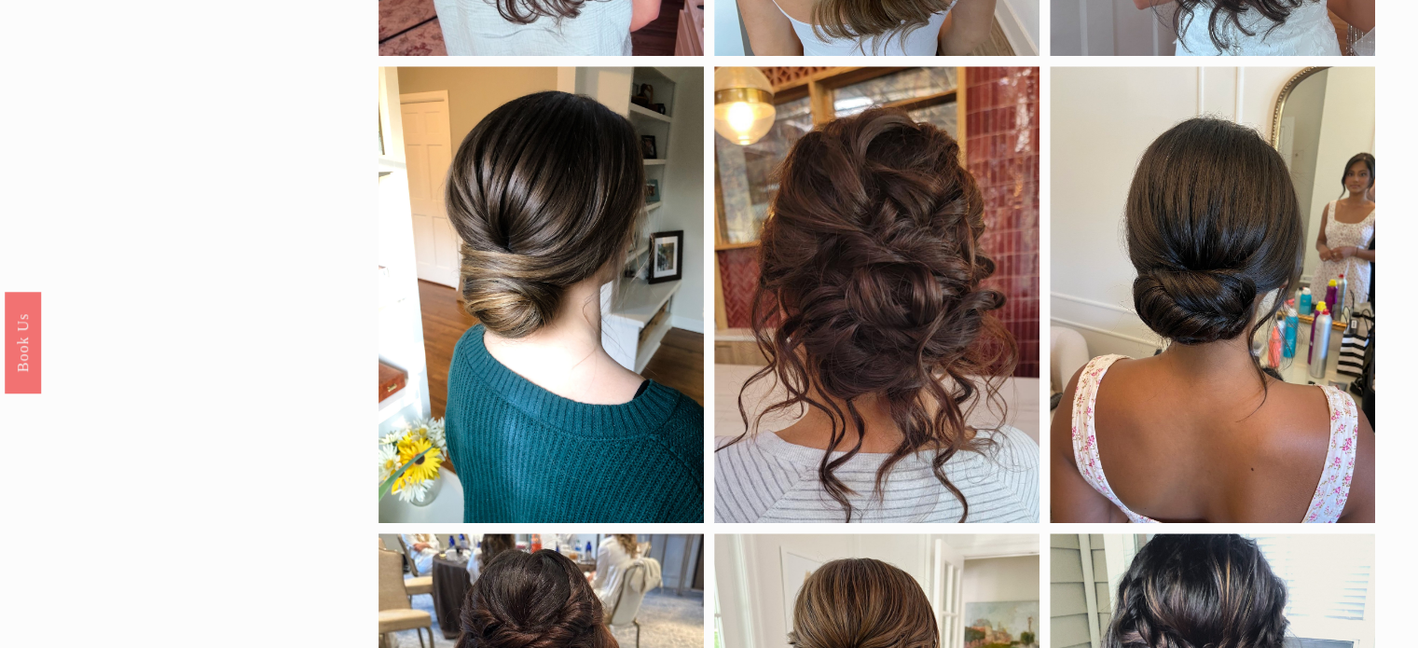
click at [156, 204] on div "by color black blonde brunette red density clip-in extensions fine hair thick h…" at bounding box center [709, 138] width 1418 height 1935
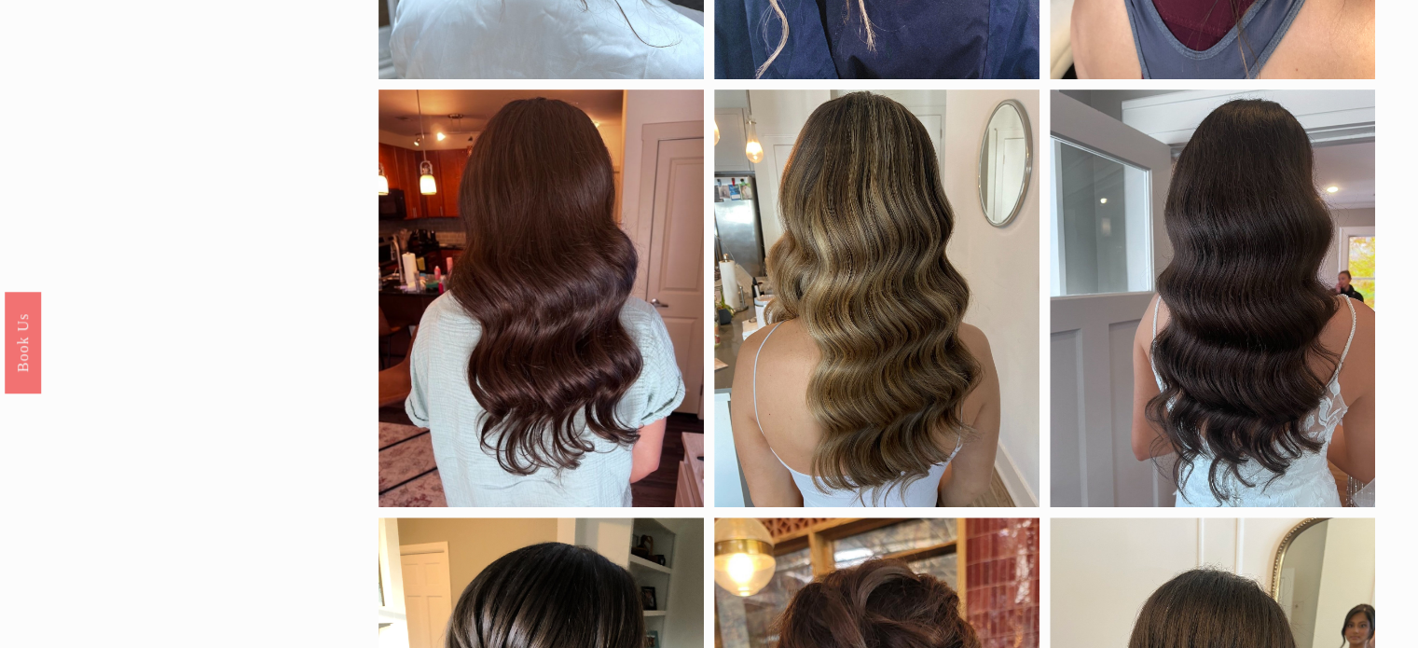
scroll to position [568, 0]
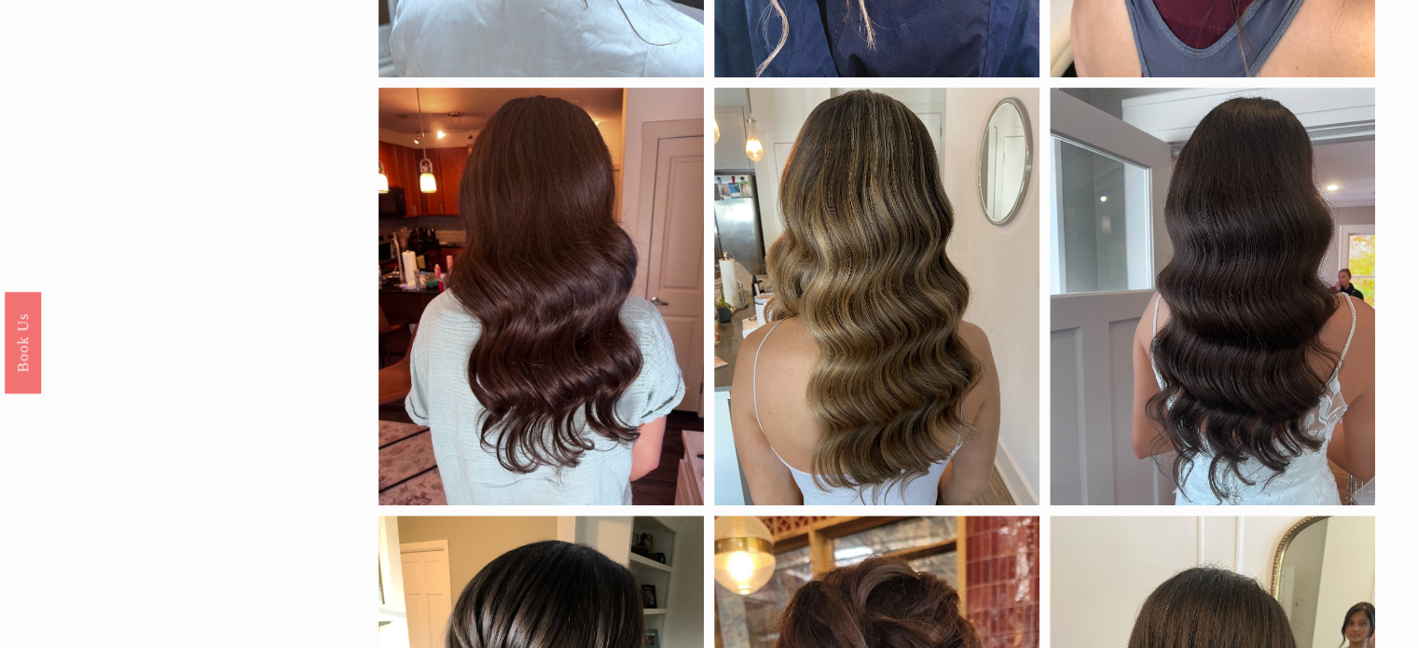
click at [178, 198] on div "by color black blonde brunette red density clip-in extensions fine hair thick h…" at bounding box center [709, 588] width 1418 height 1935
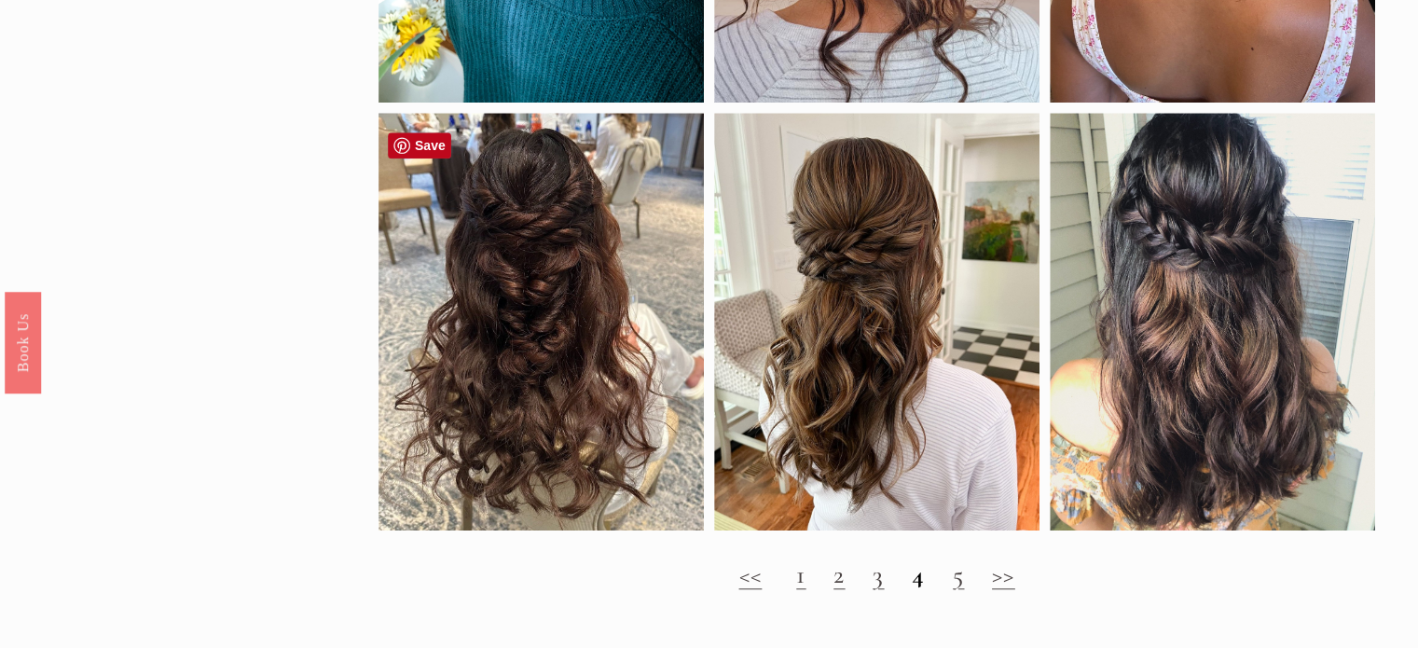
scroll to position [1443, 0]
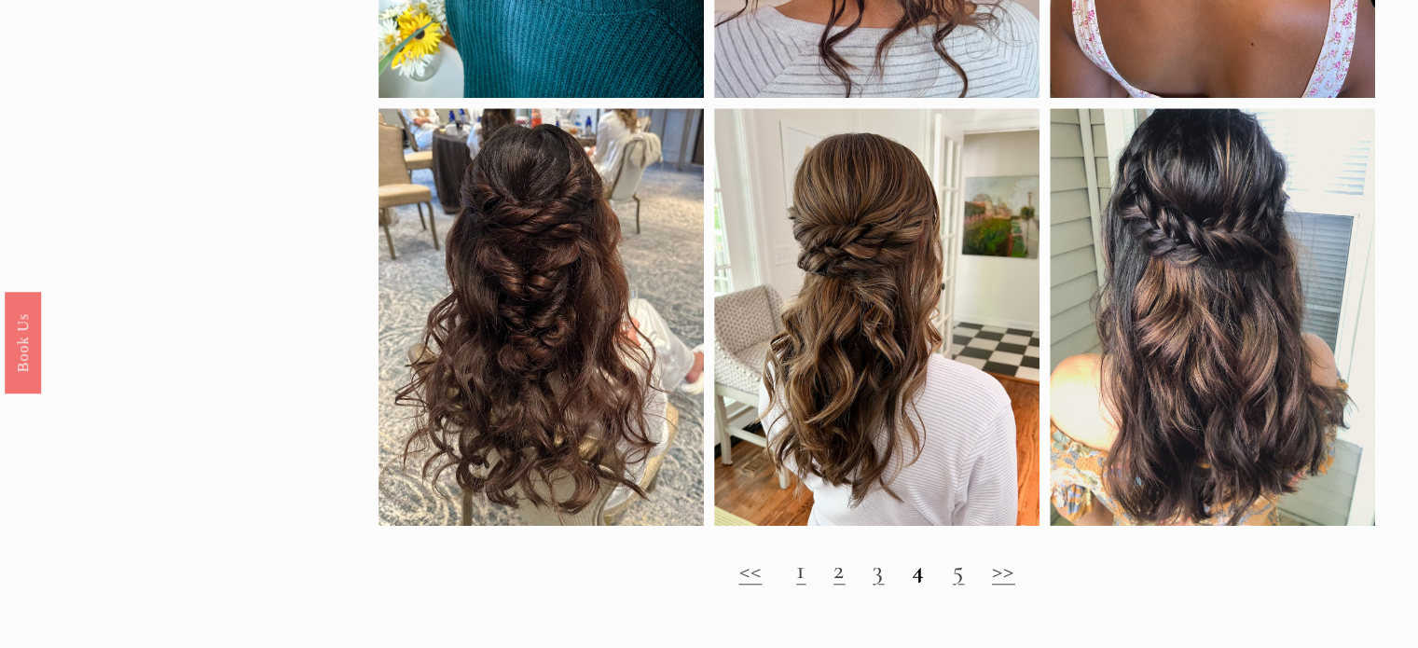
click at [964, 585] on link "5" at bounding box center [957, 570] width 11 height 32
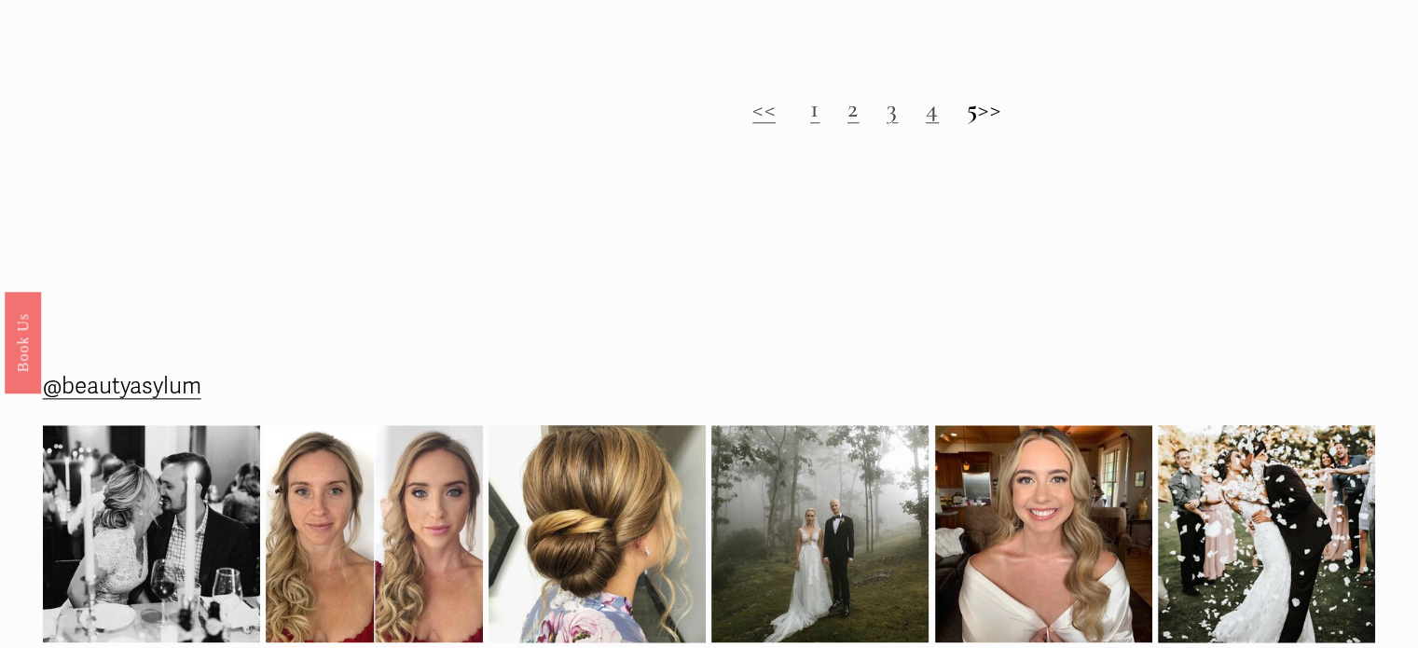
scroll to position [2017, 0]
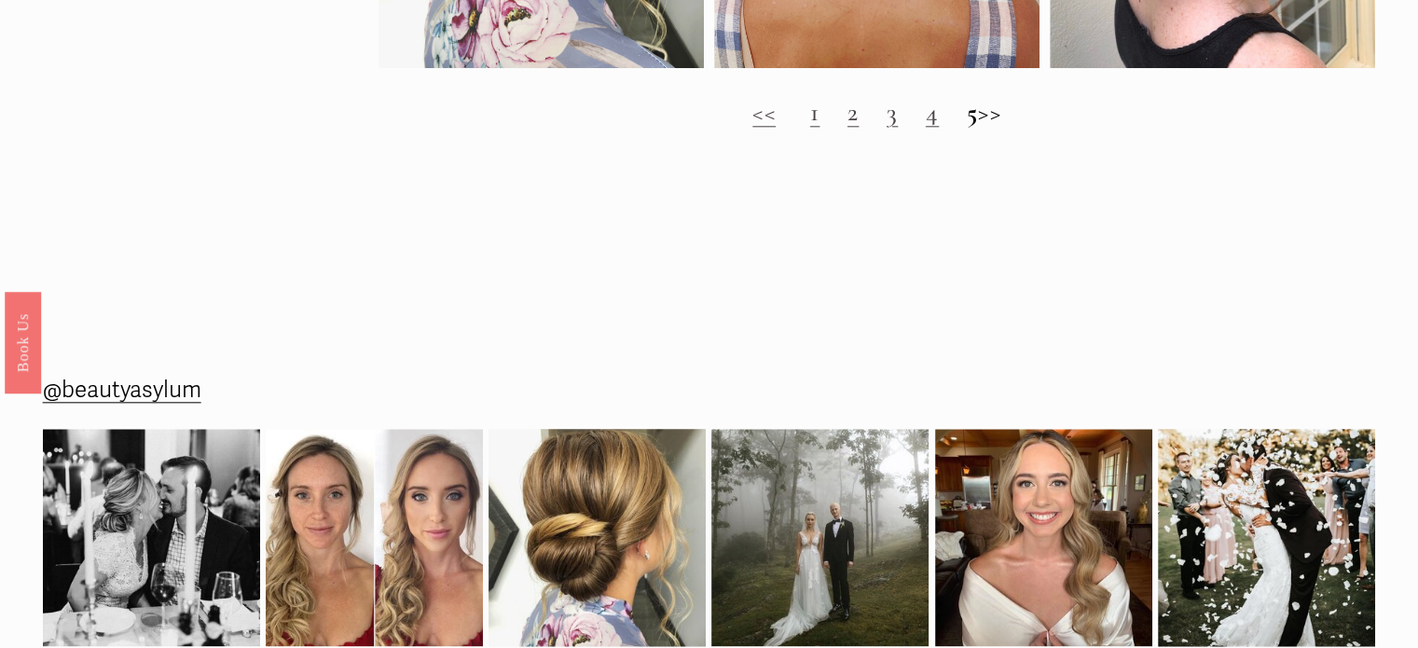
click at [801, 124] on h2 "<< 1 2 3 4 5 >>" at bounding box center [876, 112] width 997 height 31
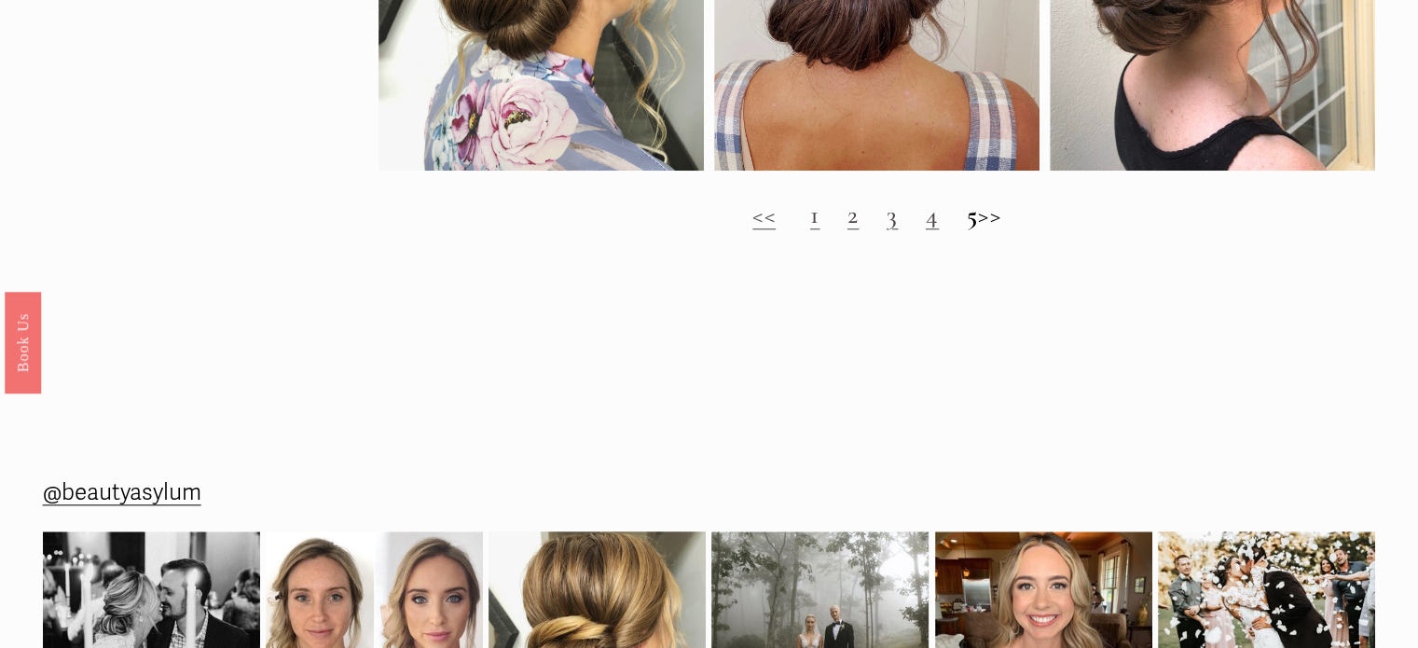
scroll to position [1912, 0]
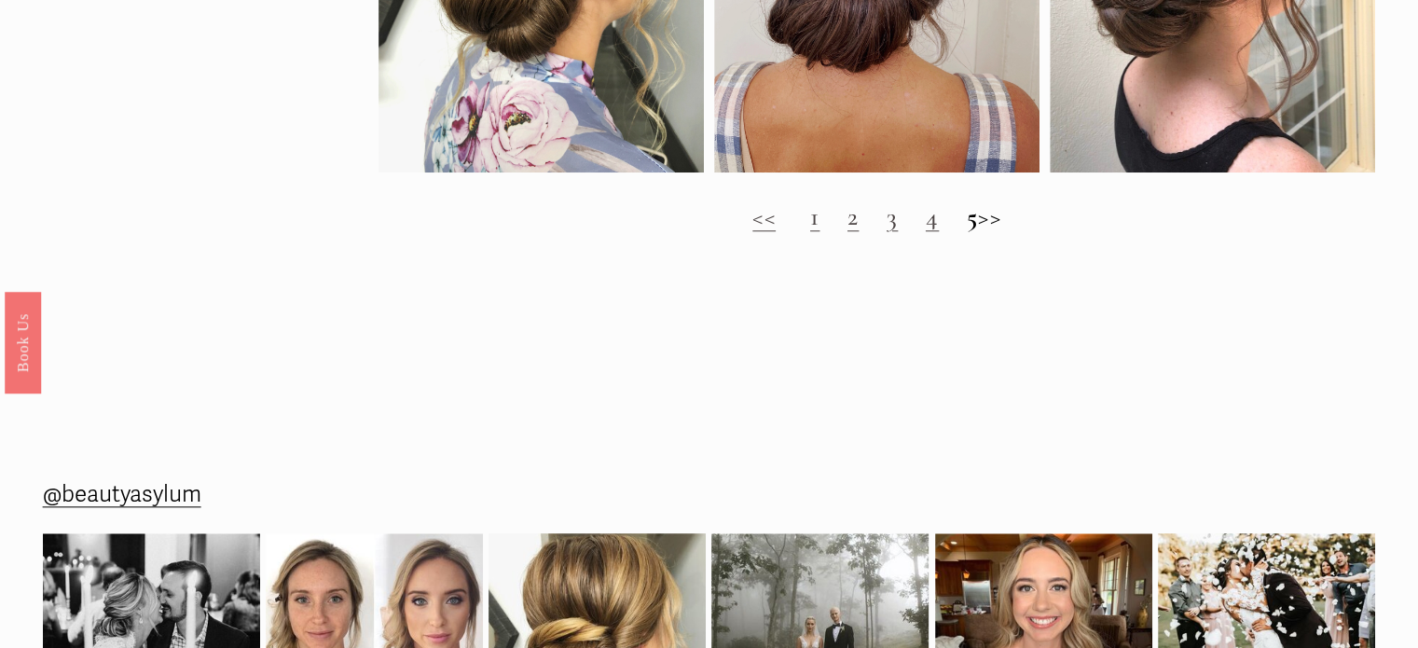
click at [810, 232] on link "1" at bounding box center [814, 216] width 9 height 32
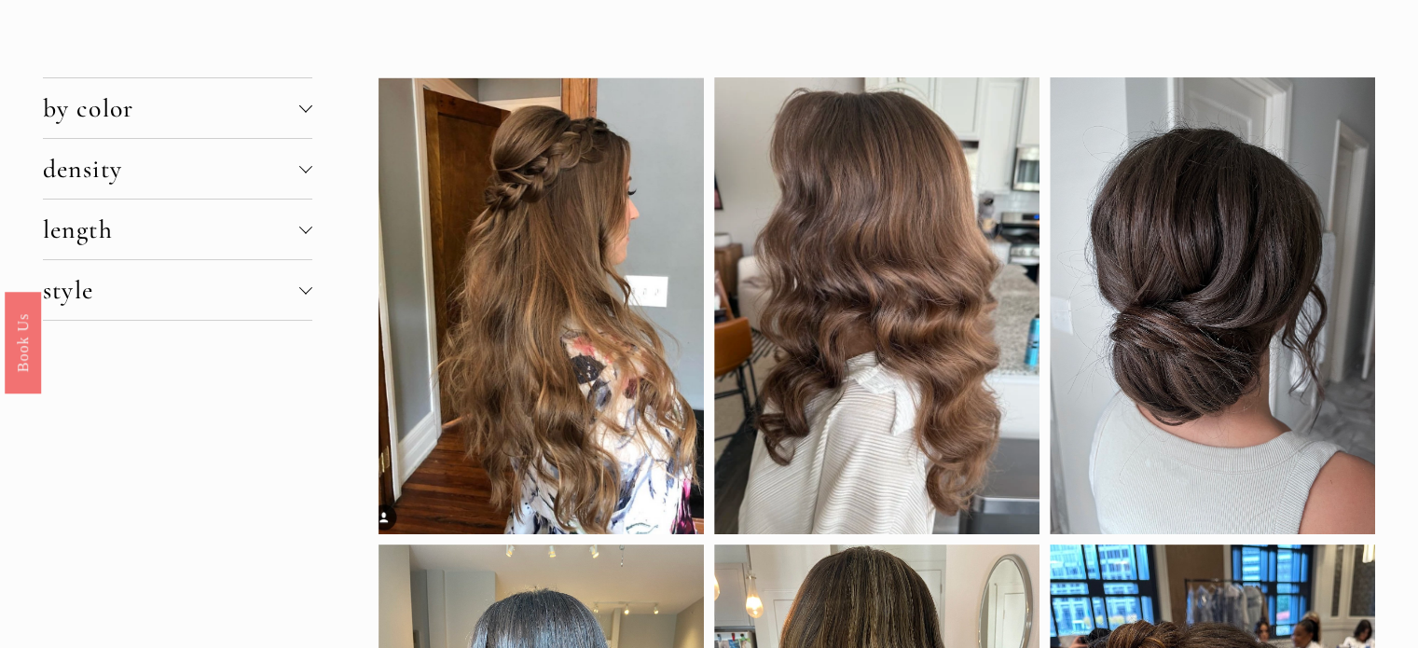
scroll to position [171, 0]
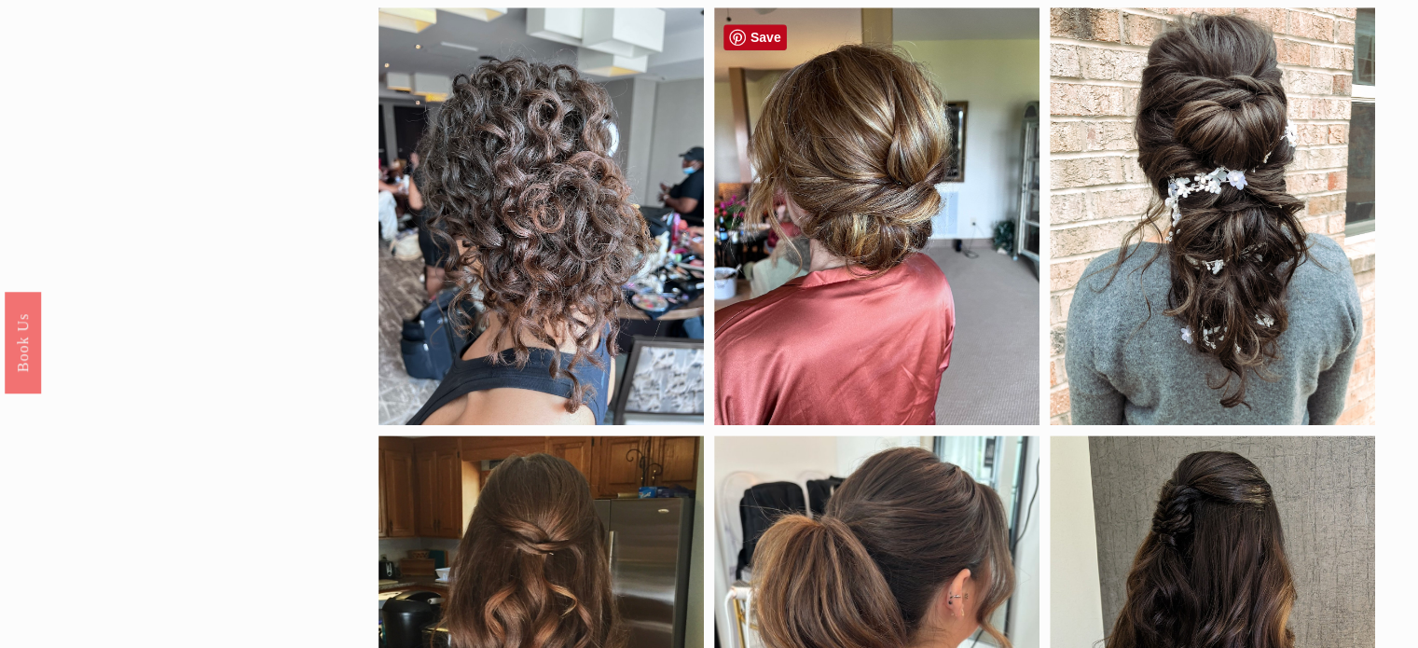
scroll to position [1075, 0]
click at [173, 150] on div "by color black blonde brunette red density clip-in extensions fine hair thick h…" at bounding box center [709, 62] width 1418 height 1896
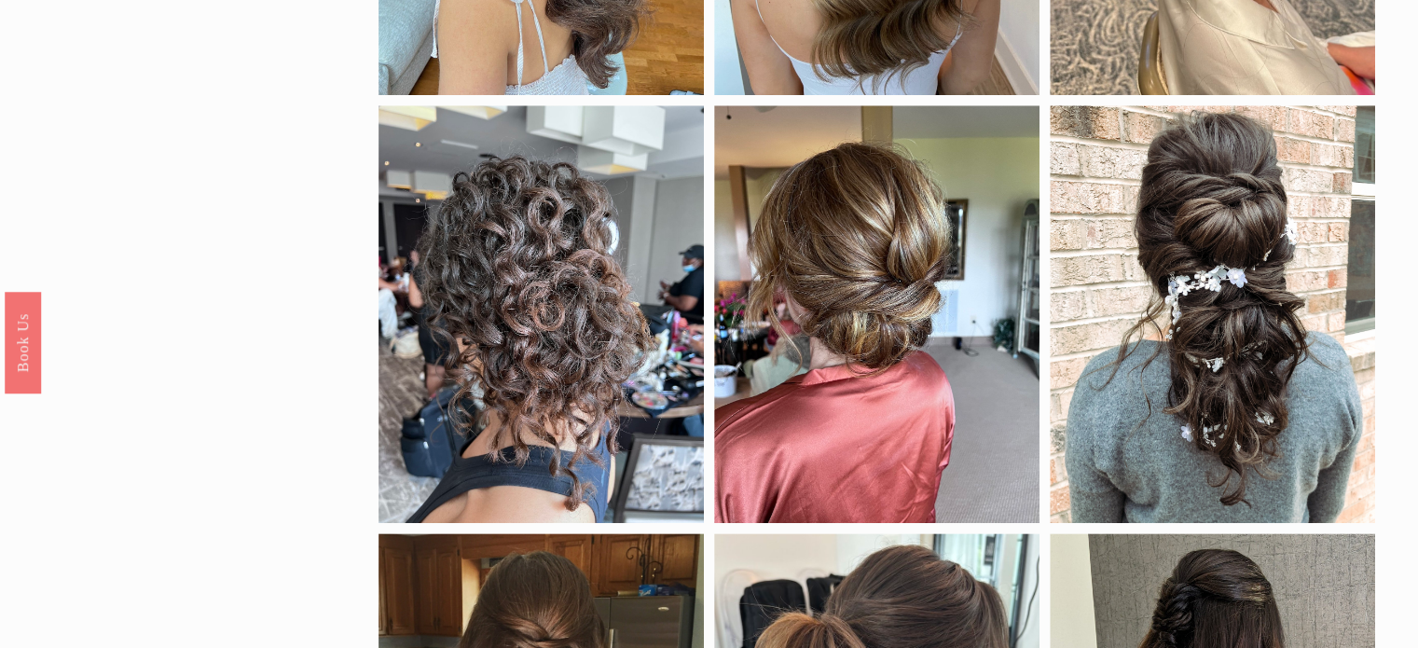
scroll to position [967, 0]
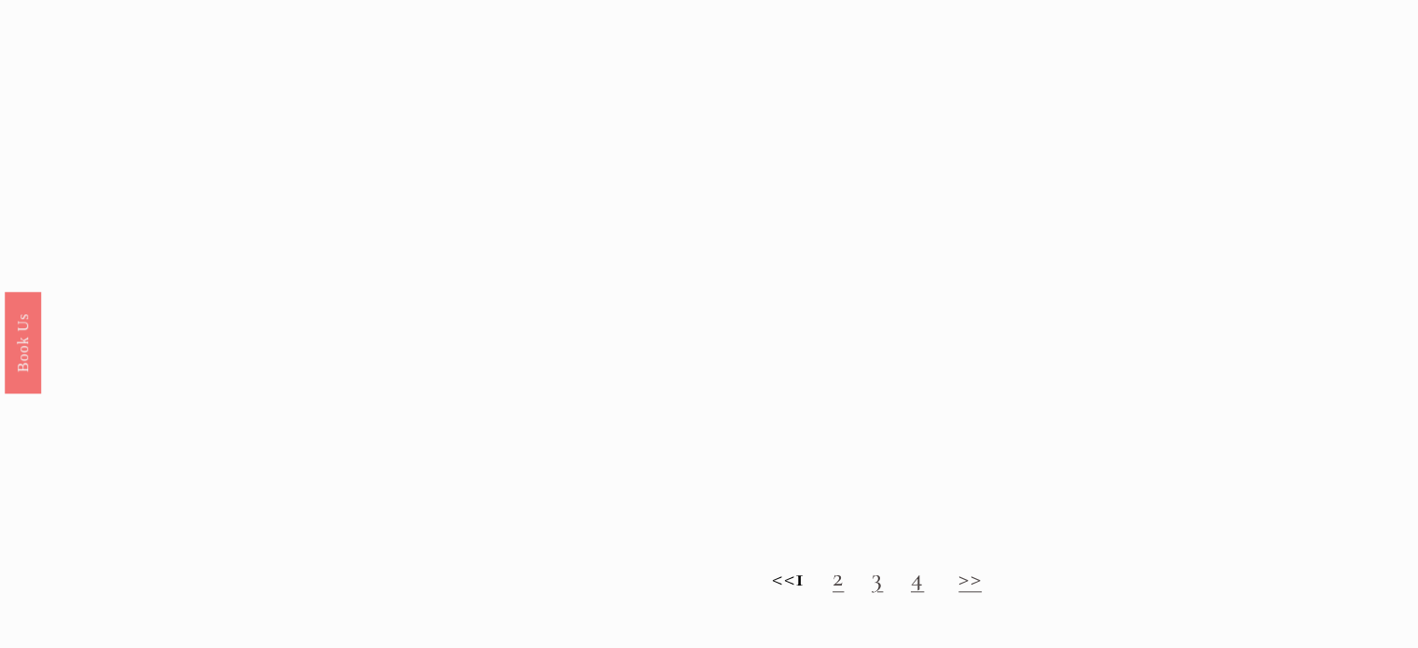
scroll to position [1707, 0]
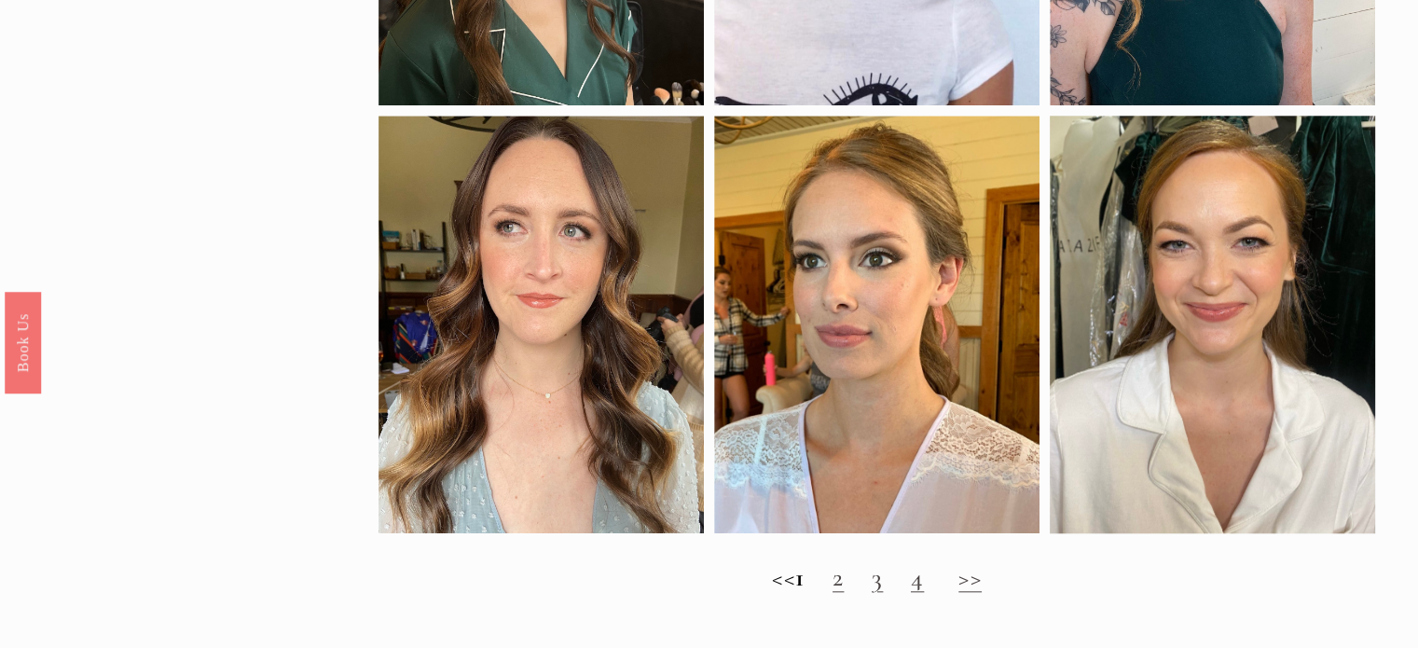
click at [843, 593] on link "2" at bounding box center [837, 577] width 11 height 32
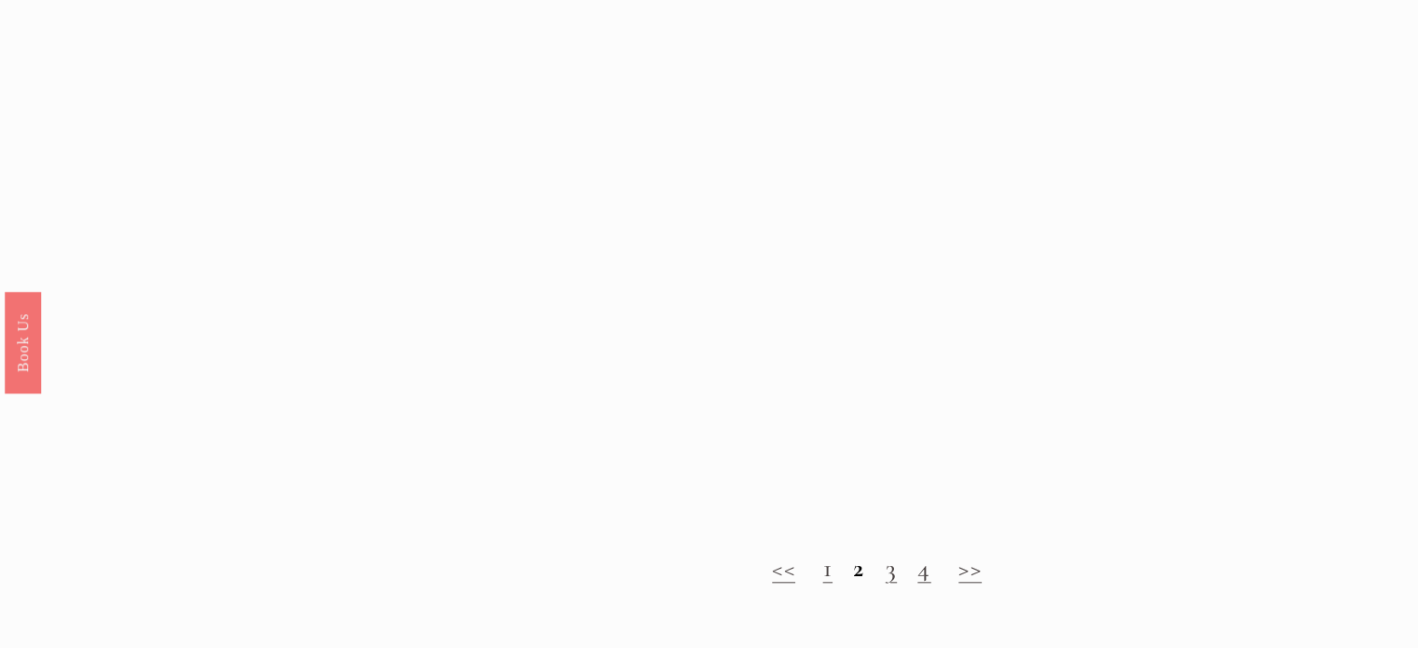
scroll to position [1689, 0]
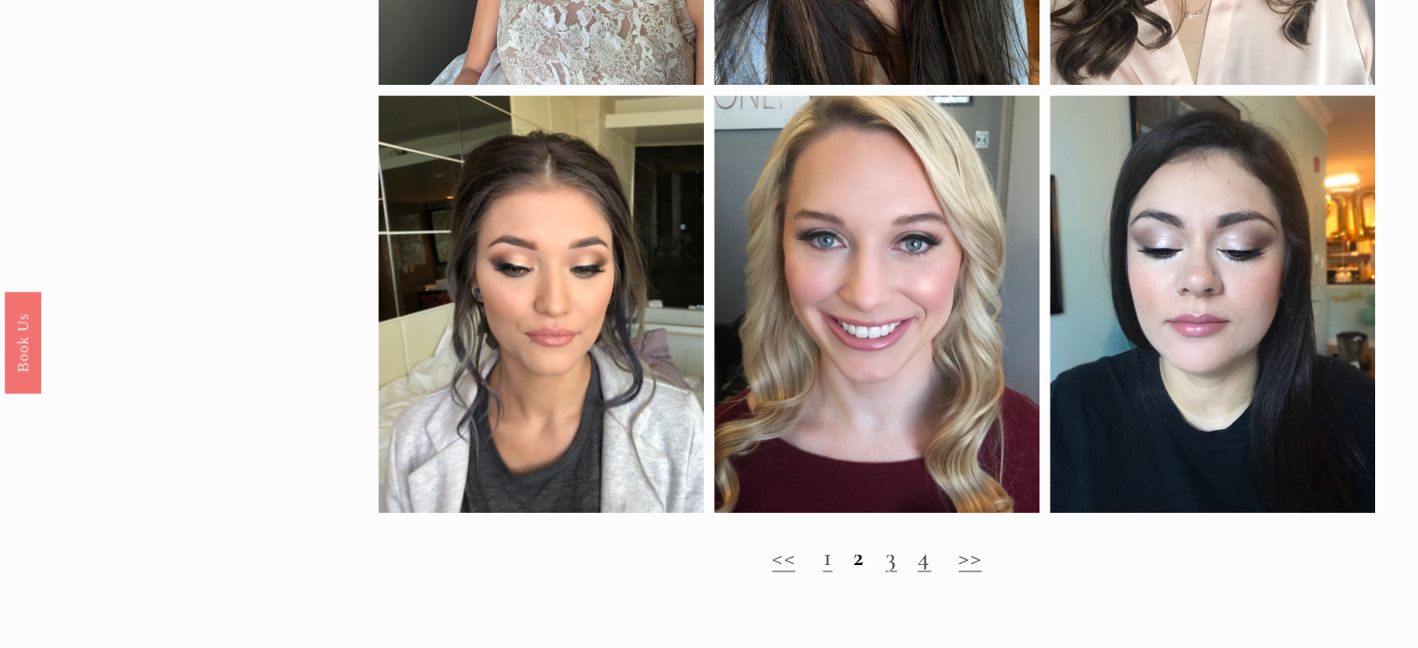
click at [894, 572] on link "3" at bounding box center [890, 557] width 11 height 32
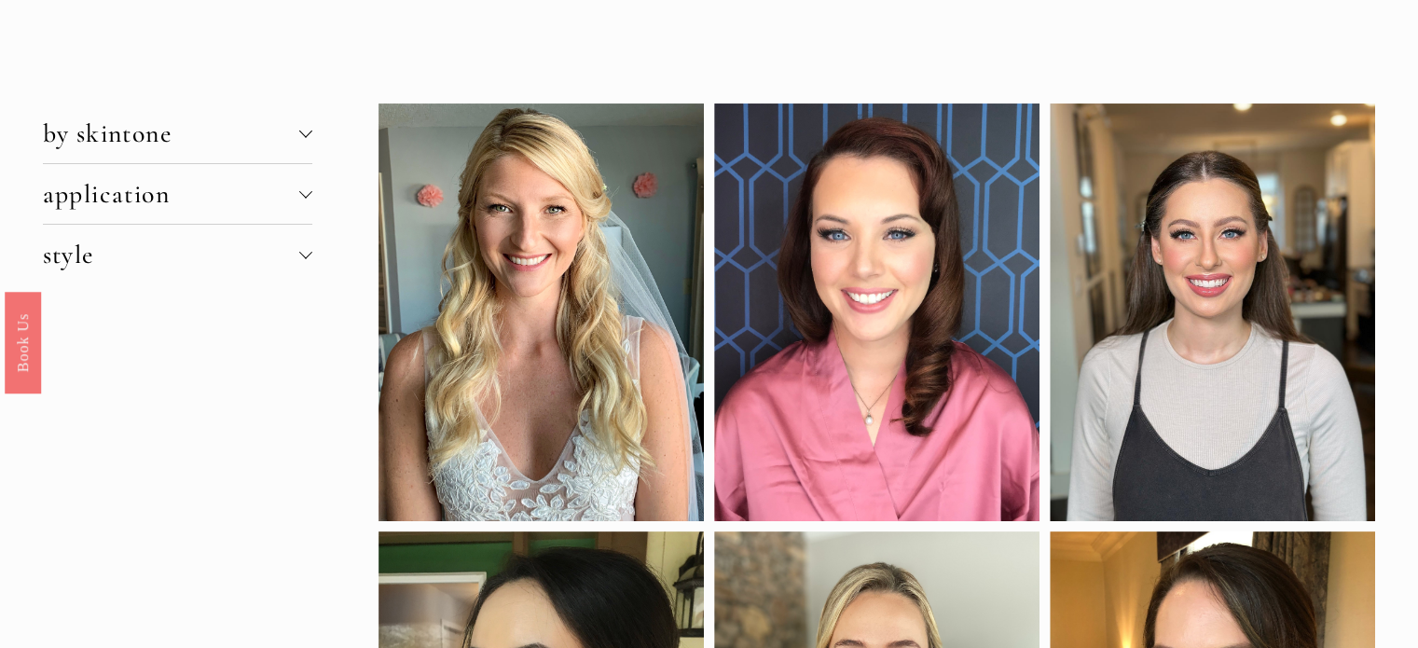
scroll to position [116, 0]
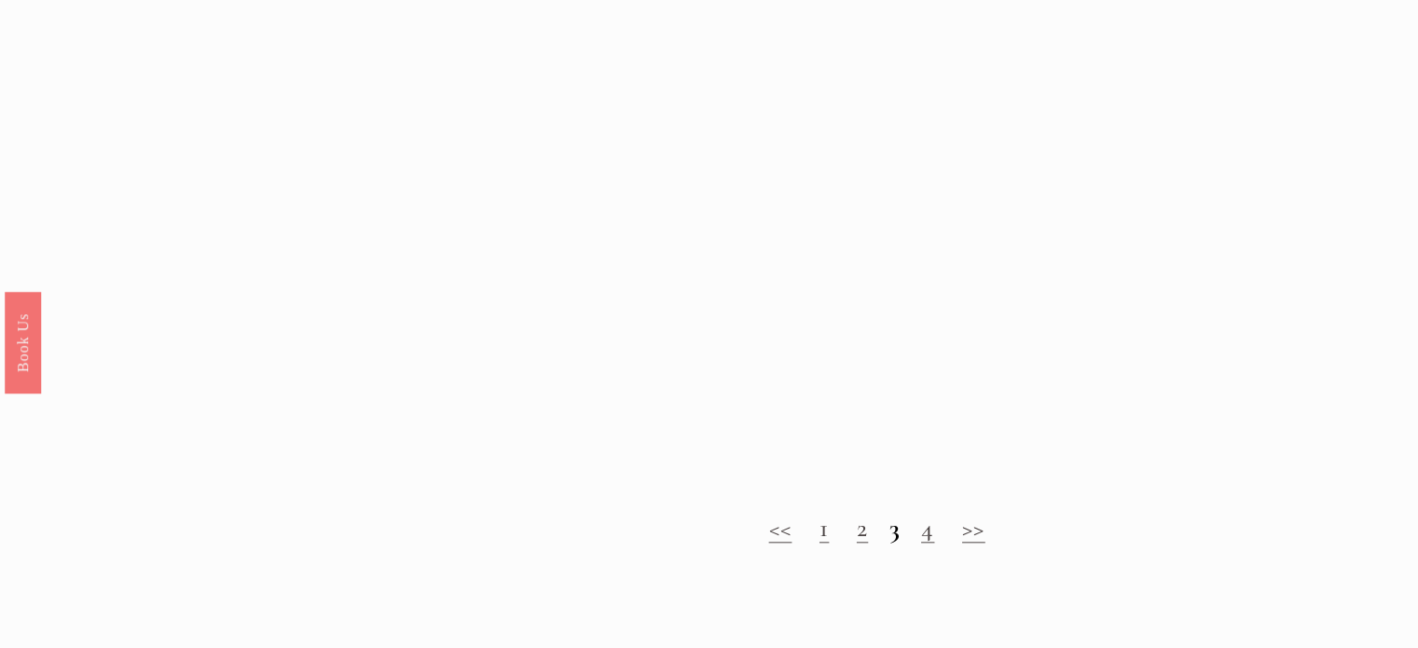
scroll to position [1841, 0]
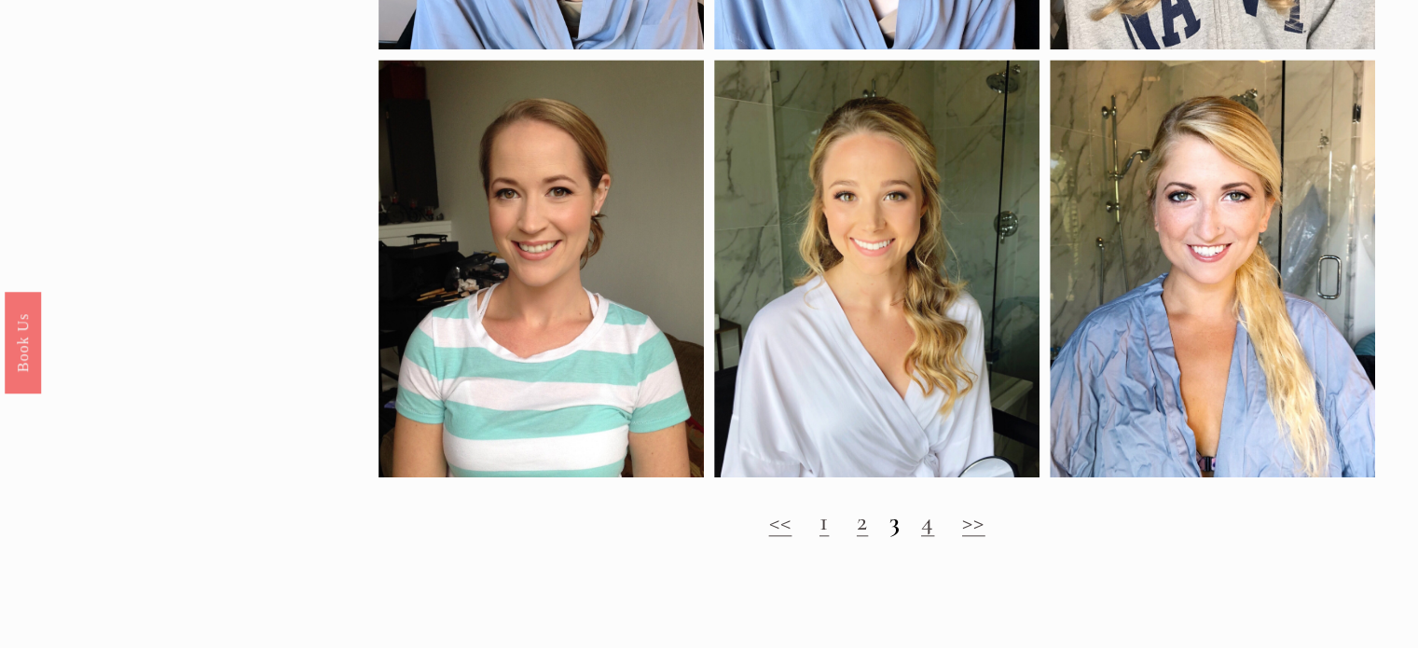
click at [933, 537] on link "4" at bounding box center [927, 521] width 13 height 32
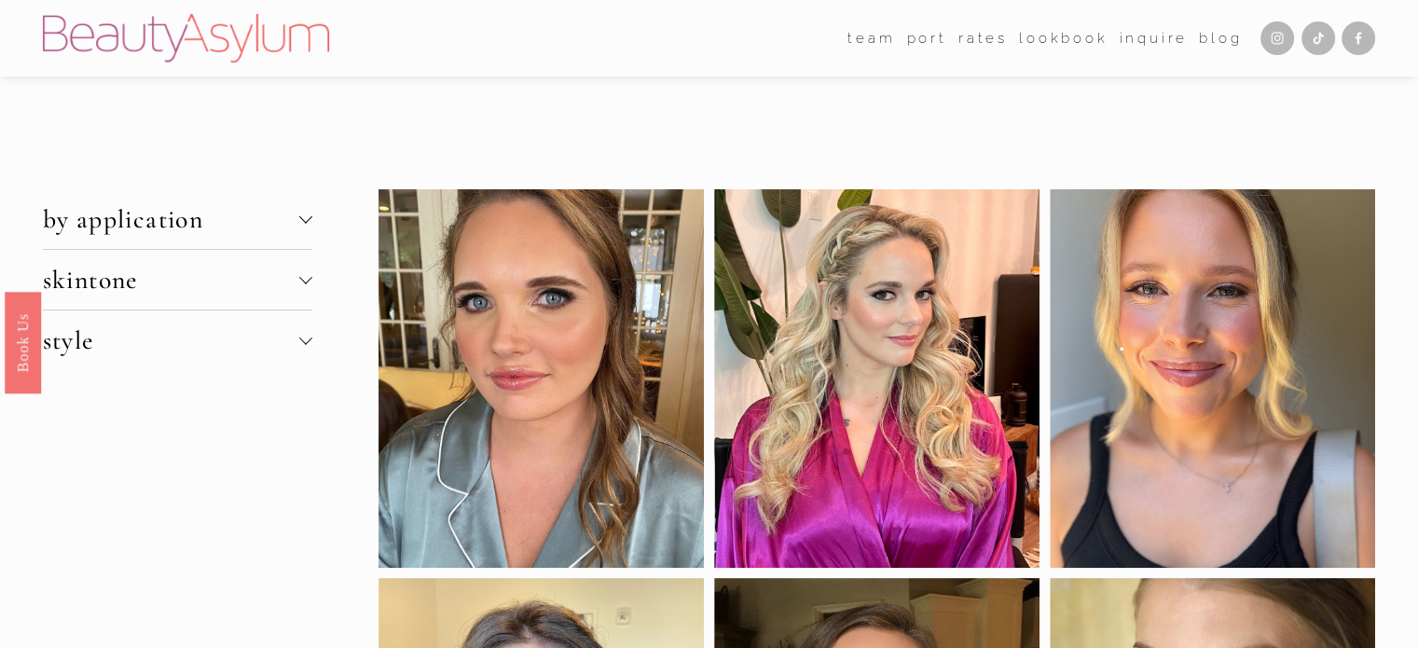
click at [250, 258] on button "skintone" at bounding box center [177, 280] width 269 height 60
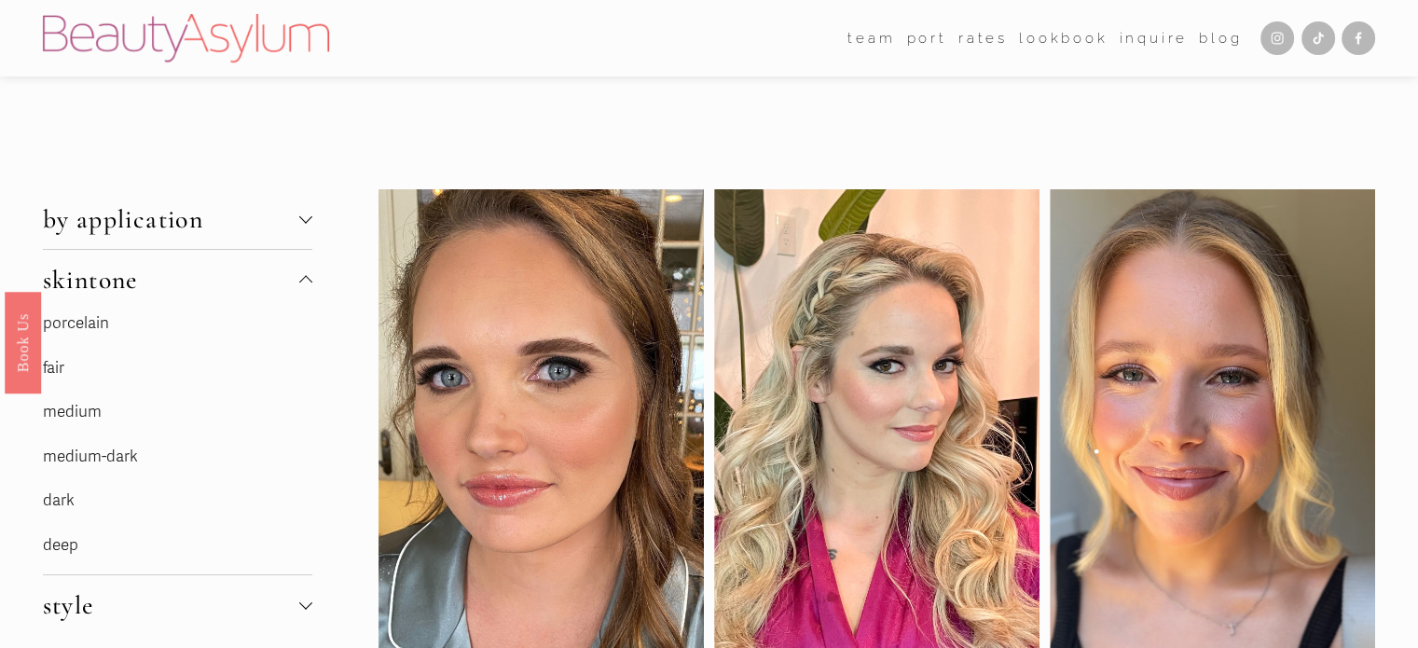
click at [81, 405] on link "medium" at bounding box center [72, 412] width 59 height 20
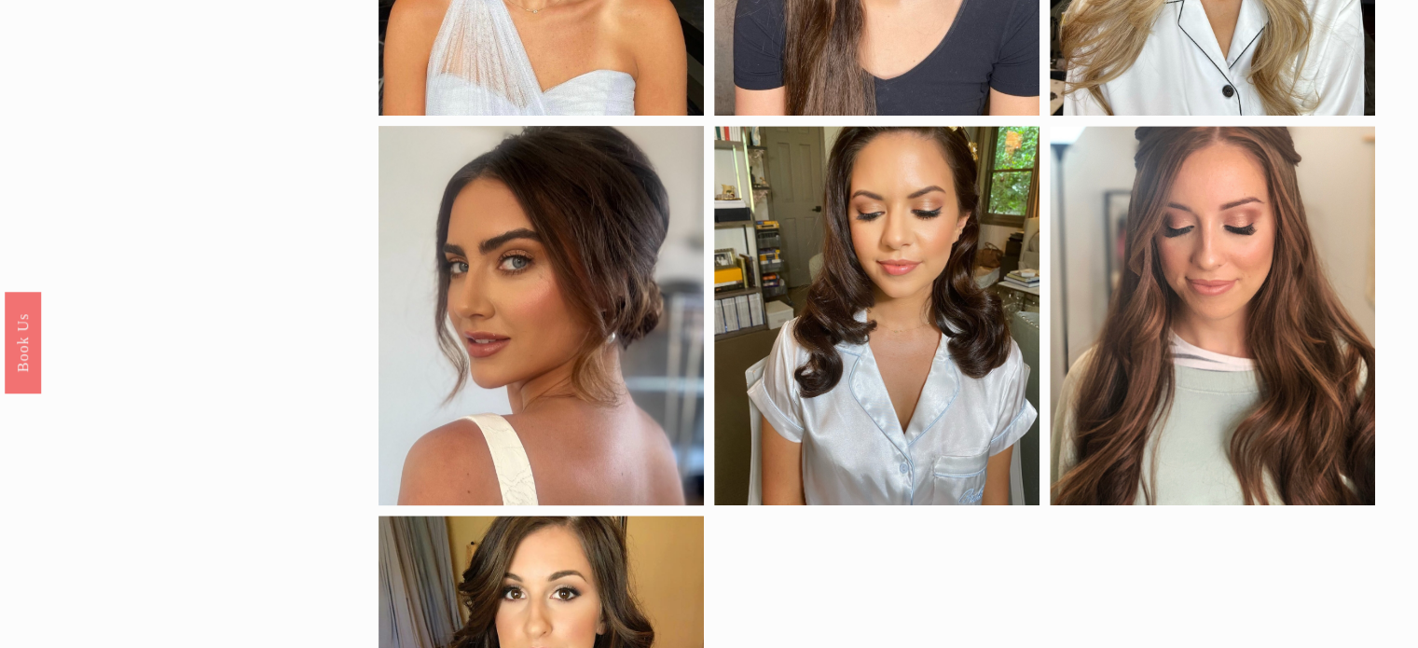
scroll to position [846, 0]
